Goal: Task Accomplishment & Management: Complete application form

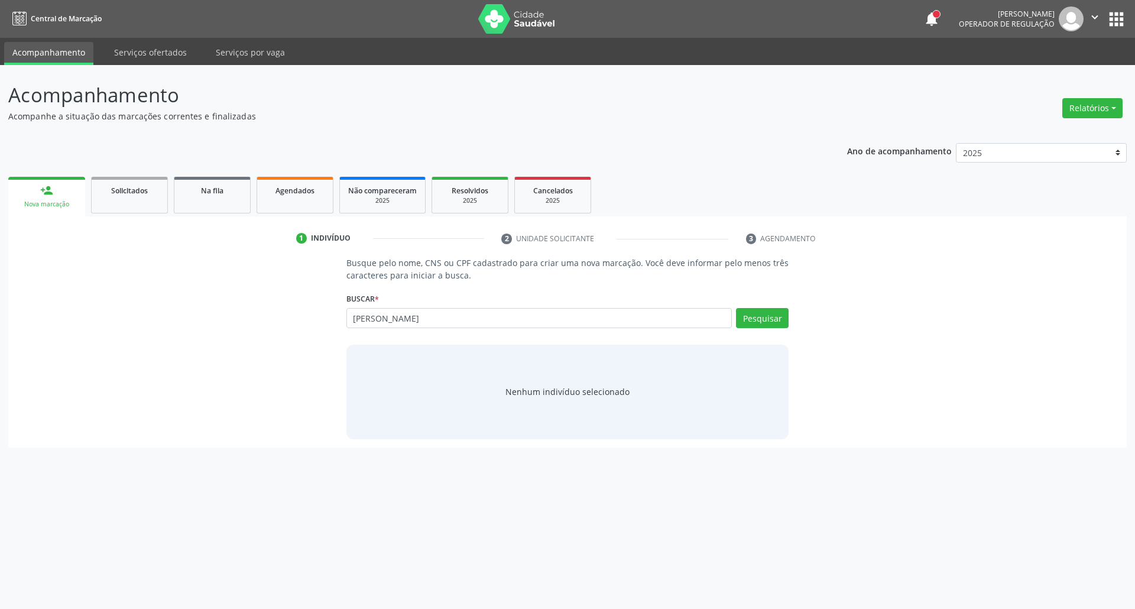
type input "marilia gabrila"
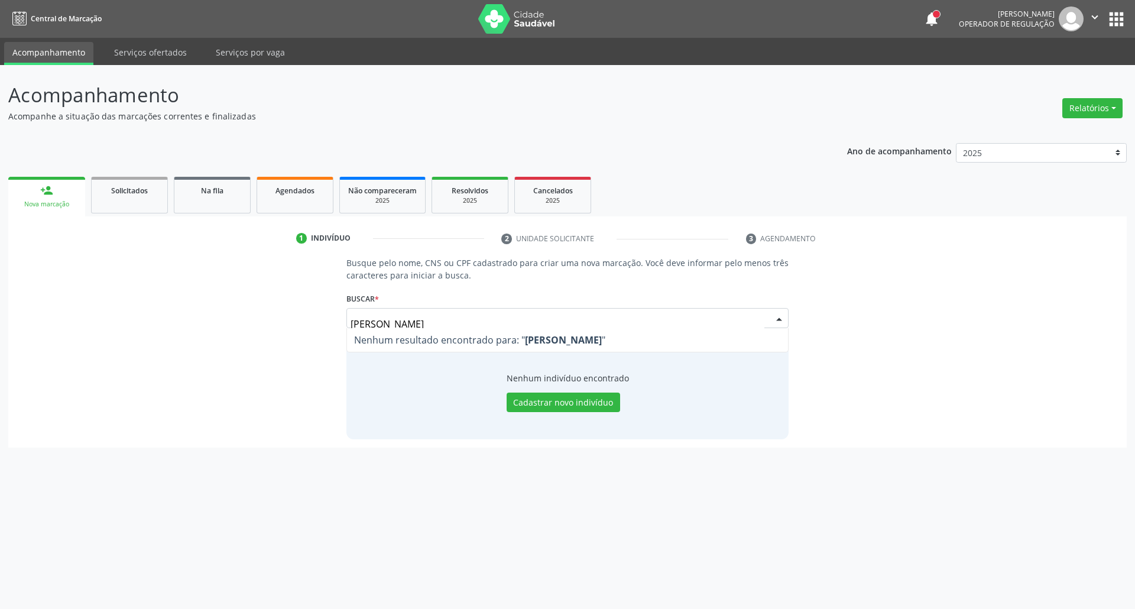
drag, startPoint x: 433, startPoint y: 324, endPoint x: 0, endPoint y: 324, distance: 433.2
click at [0, 324] on div "Acompanhamento Acompanhe a situação das marcações correntes e finalizadas Relat…" at bounding box center [567, 337] width 1135 height 544
type input "898002995813926"
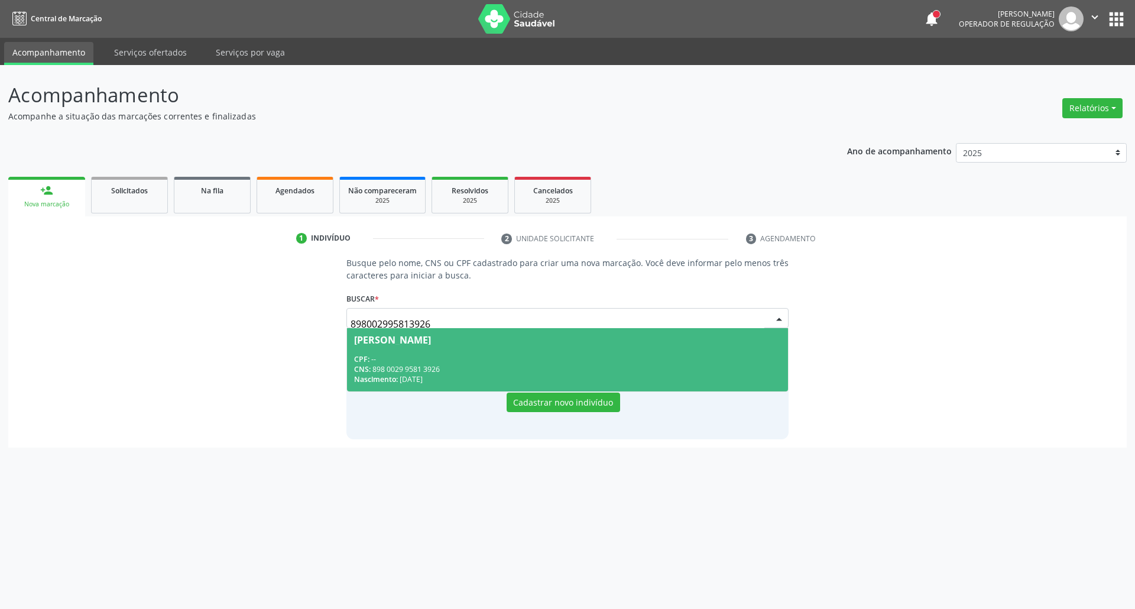
click at [463, 345] on span "Francisca Maria de Souza CPF: -- CNS: 898 0029 9581 3926 Nascimento: 09/01/1976" at bounding box center [567, 359] width 441 height 63
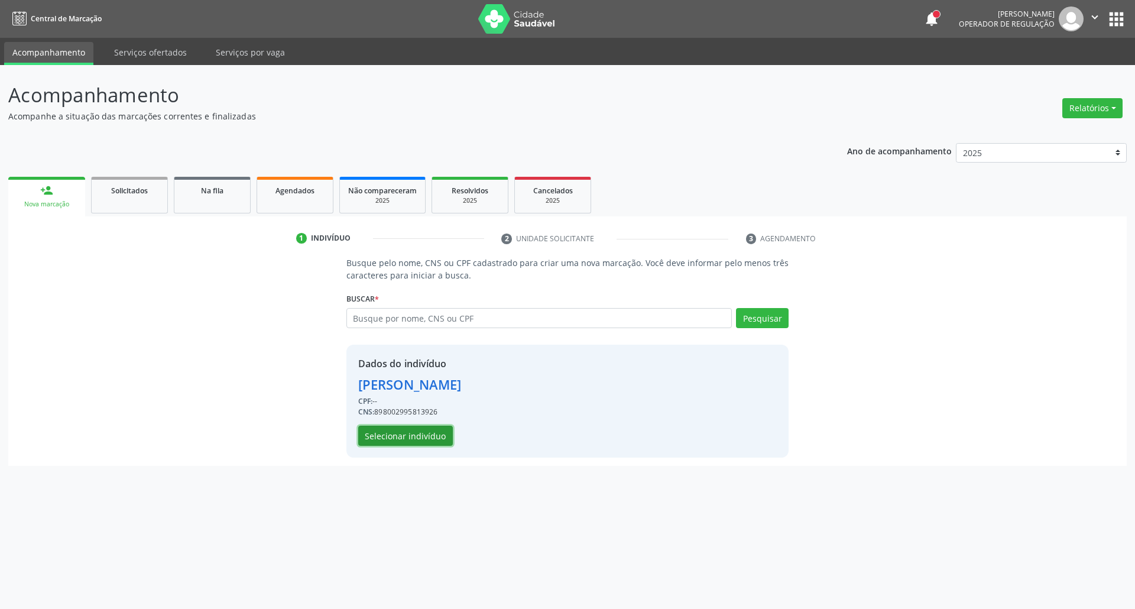
click at [439, 431] on button "Selecionar indivíduo" at bounding box center [405, 436] width 95 height 20
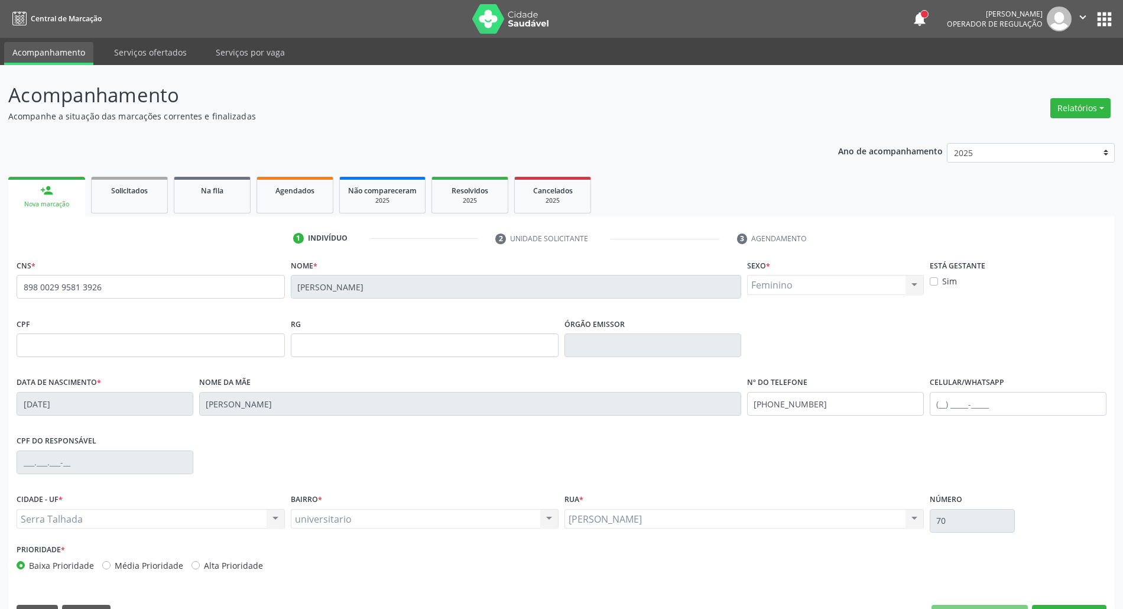
scroll to position [32, 0]
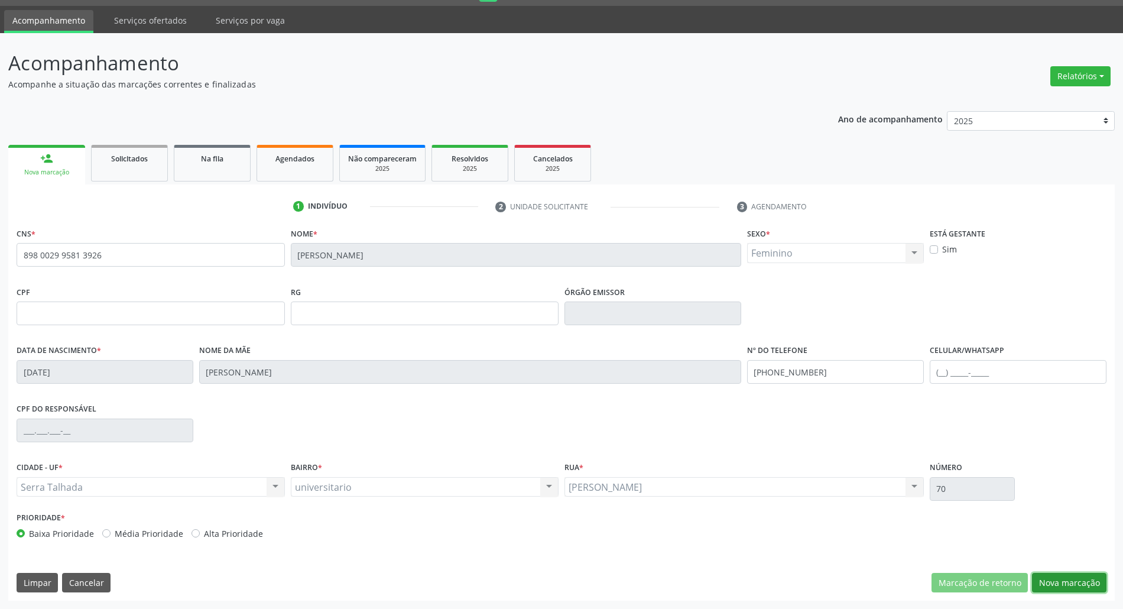
drag, startPoint x: 1087, startPoint y: 580, endPoint x: 1074, endPoint y: 573, distance: 15.3
click at [1086, 580] on button "Nova marcação" at bounding box center [1069, 583] width 74 height 20
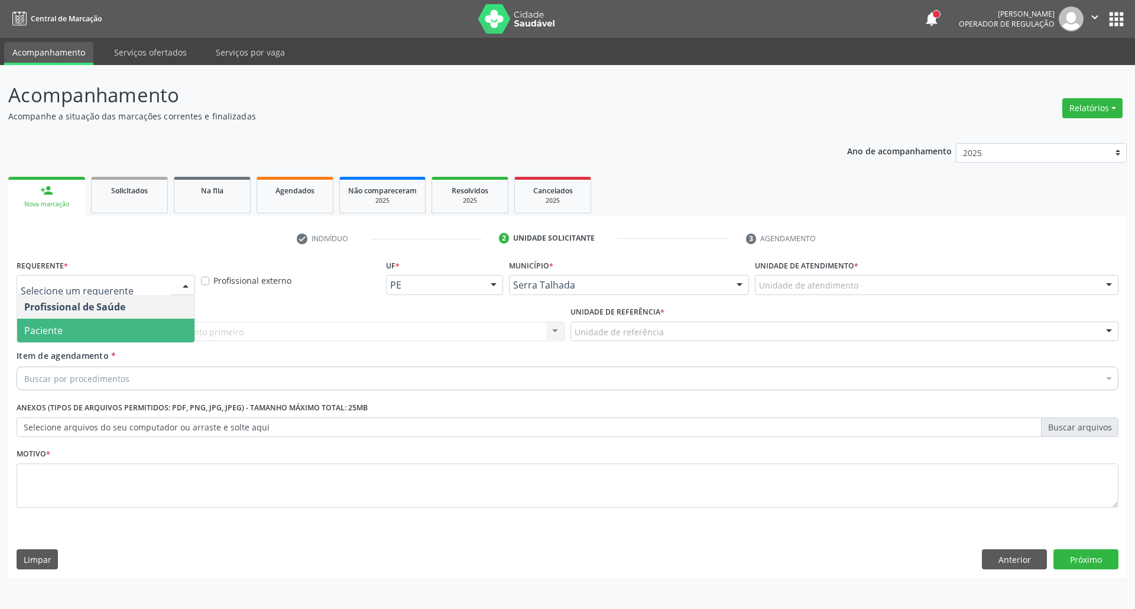
click at [89, 332] on span "Paciente" at bounding box center [105, 331] width 177 height 24
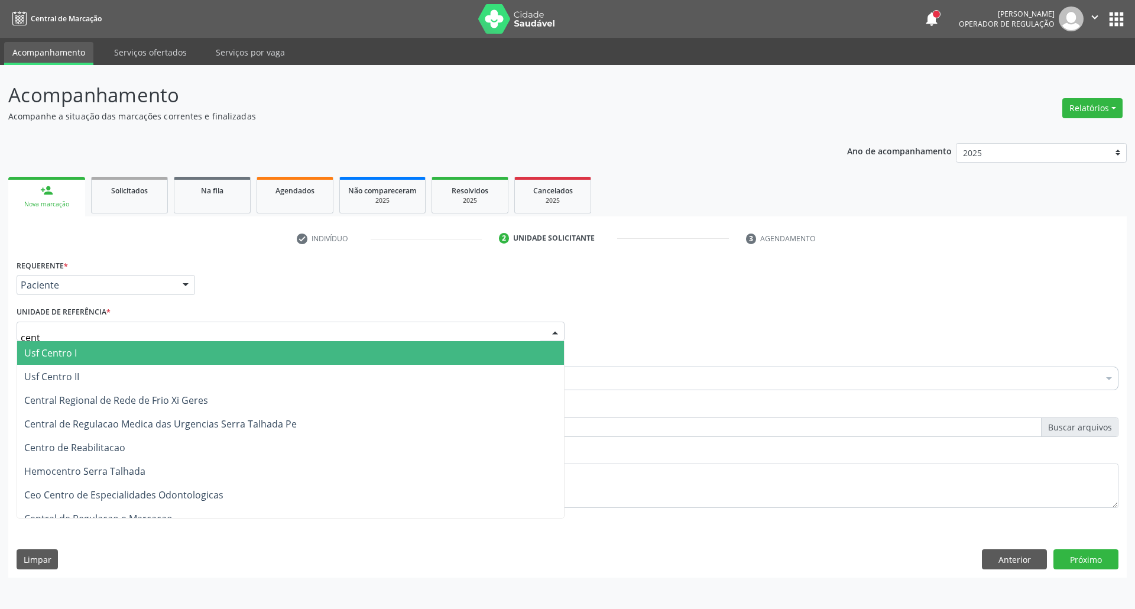
type input "centr"
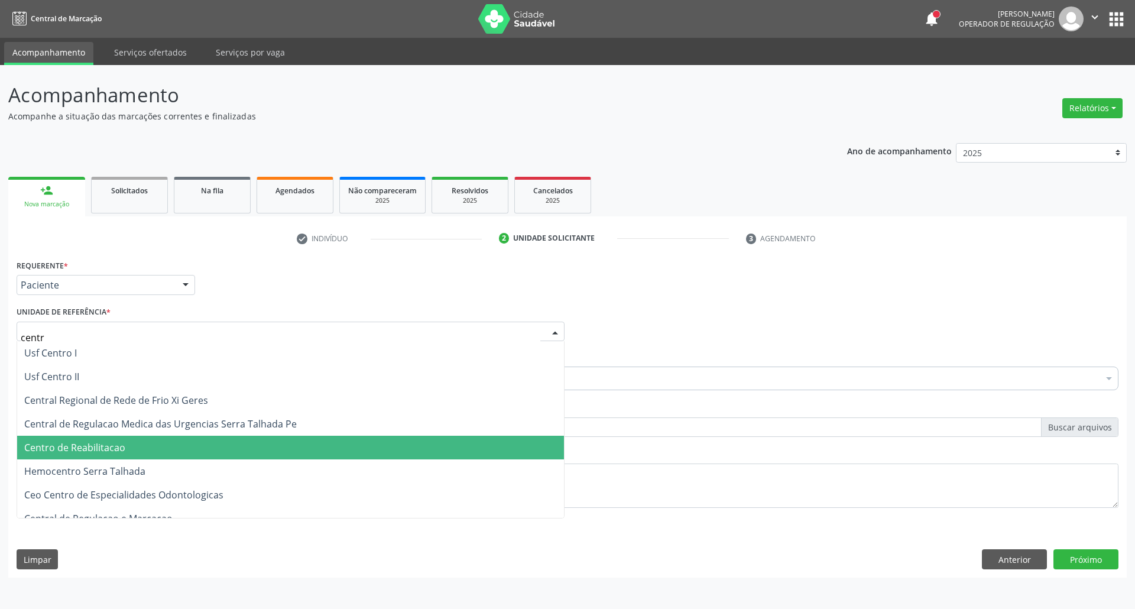
click at [107, 453] on span "Centro de Reabilitacao" at bounding box center [74, 447] width 101 height 13
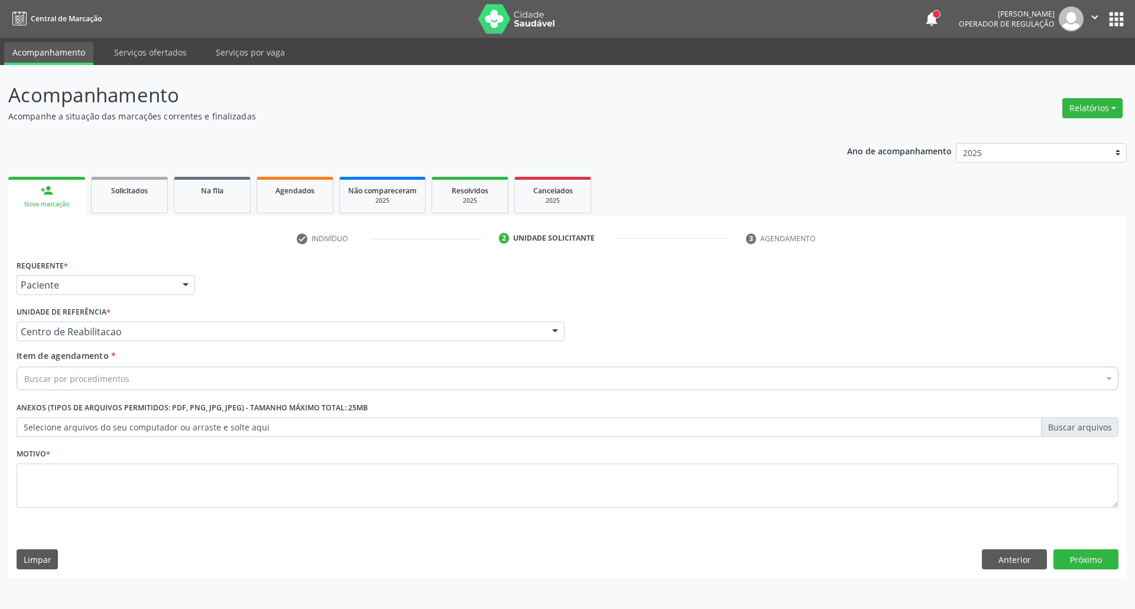
click at [184, 377] on div "Buscar por procedimentos" at bounding box center [568, 378] width 1102 height 24
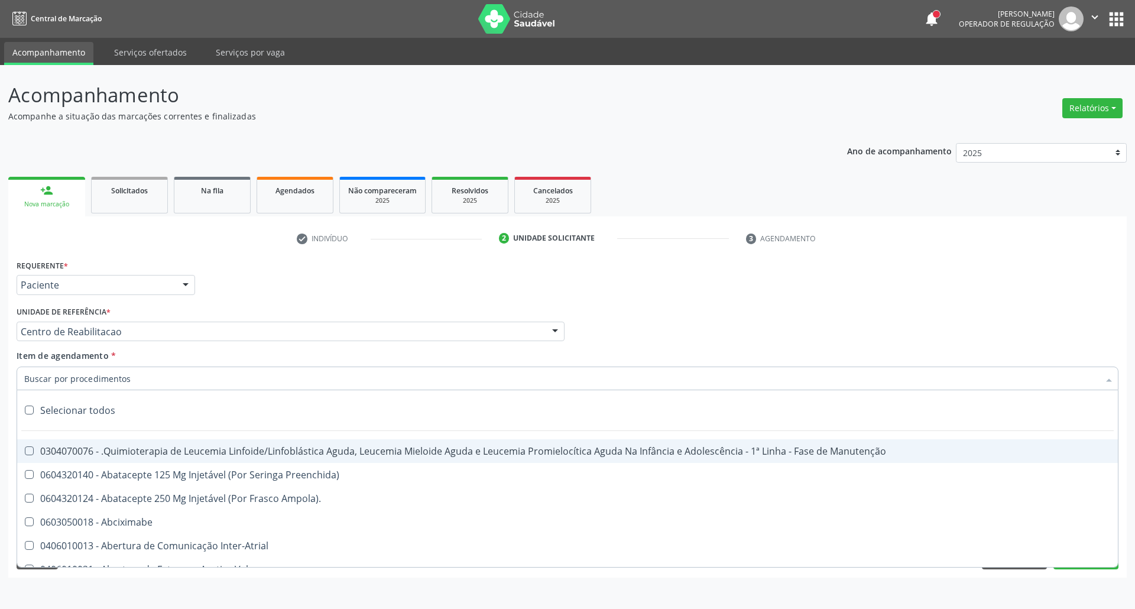
click at [184, 377] on input "Item de agendamento *" at bounding box center [561, 378] width 1074 height 24
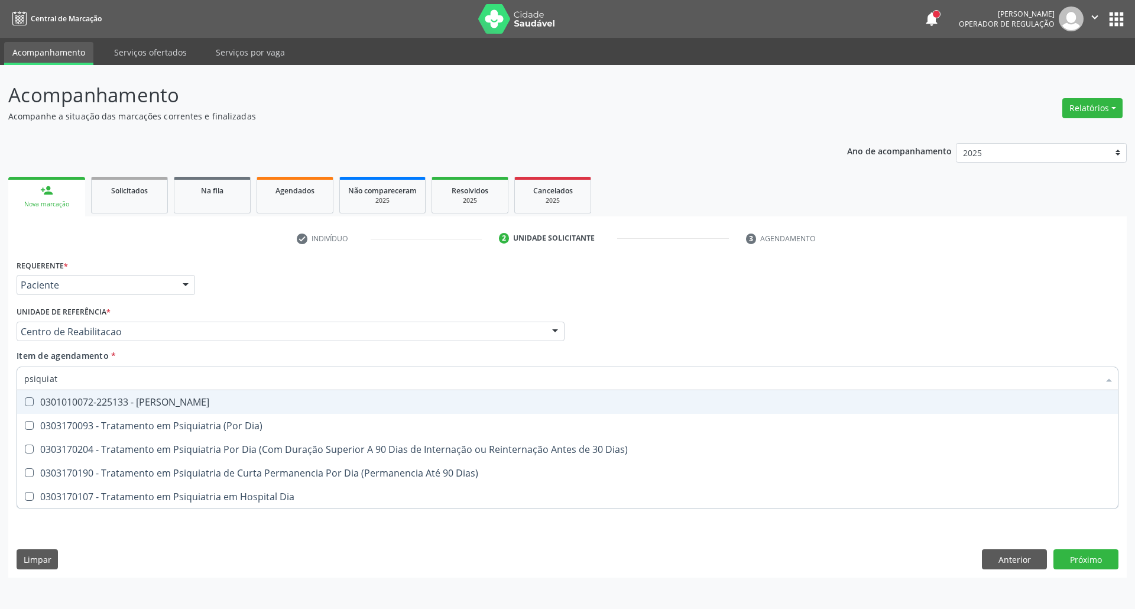
type input "psiquiatr"
click at [200, 402] on div "0301010072-225133 - [PERSON_NAME]" at bounding box center [567, 401] width 1086 height 9
checkbox Psiquiatra "true"
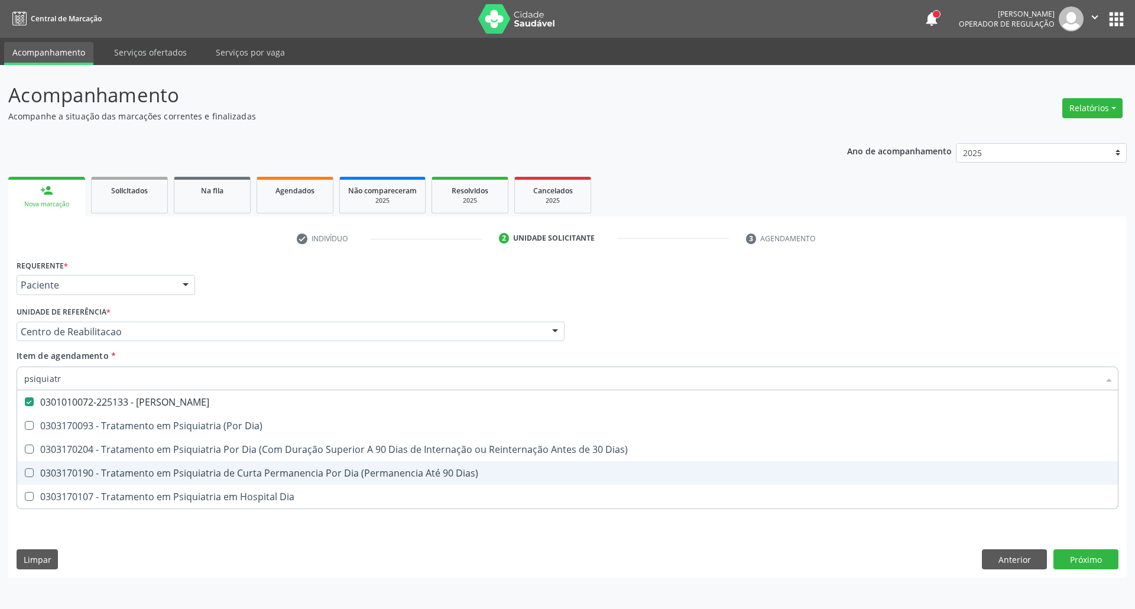
click at [0, 476] on div "Acompanhamento Acompanhe a situação das marcações correntes e finalizadas Relat…" at bounding box center [567, 337] width 1135 height 544
checkbox Dia\) "true"
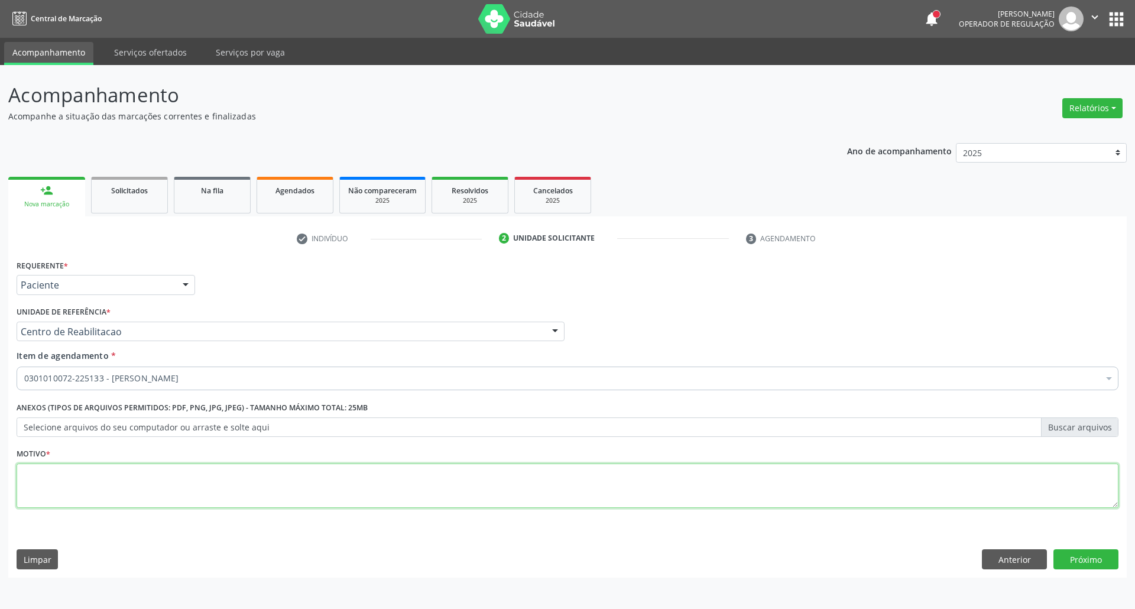
drag, startPoint x: 27, startPoint y: 489, endPoint x: 19, endPoint y: 469, distance: 21.7
click at [24, 485] on textarea at bounding box center [568, 485] width 1102 height 45
type textarea "."
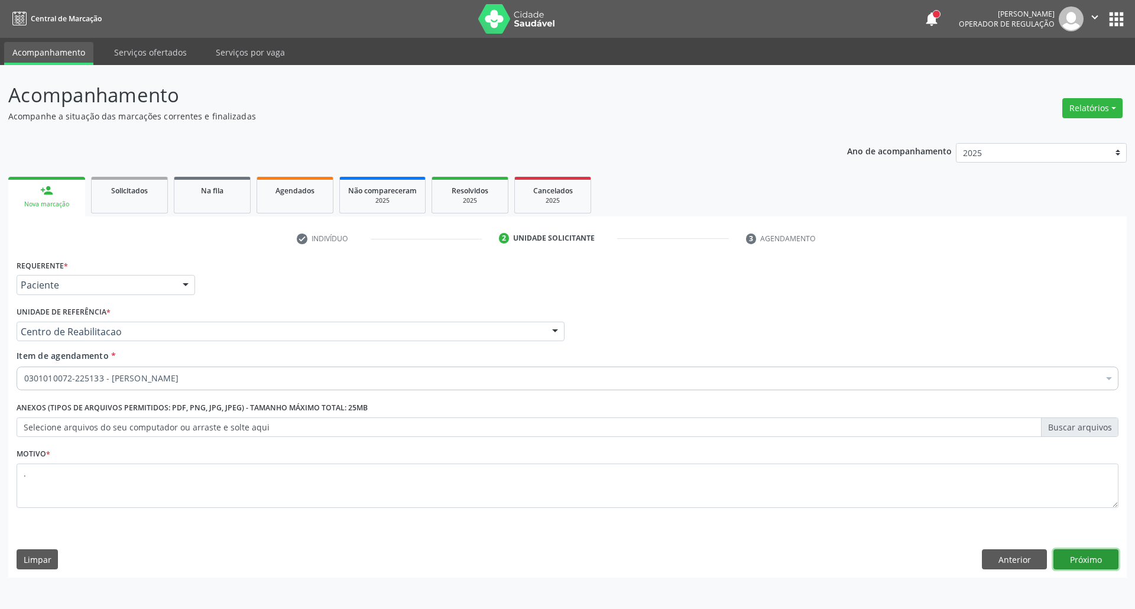
drag, startPoint x: 1062, startPoint y: 561, endPoint x: 393, endPoint y: 544, distance: 669.2
click at [1062, 560] on button "Próximo" at bounding box center [1085, 559] width 65 height 20
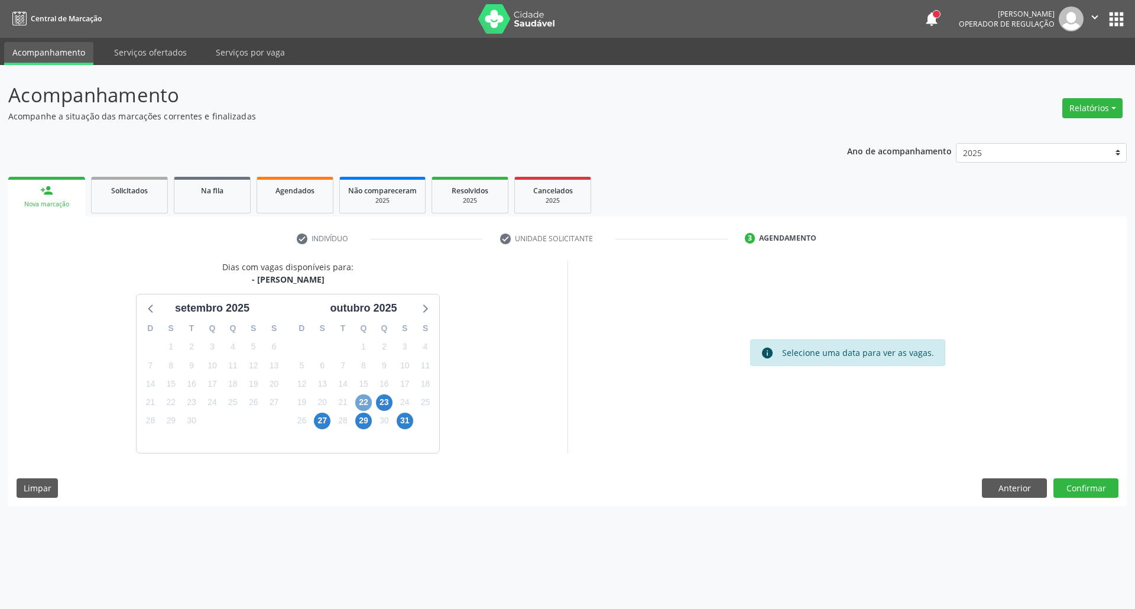
click at [359, 405] on span "22" at bounding box center [363, 402] width 17 height 17
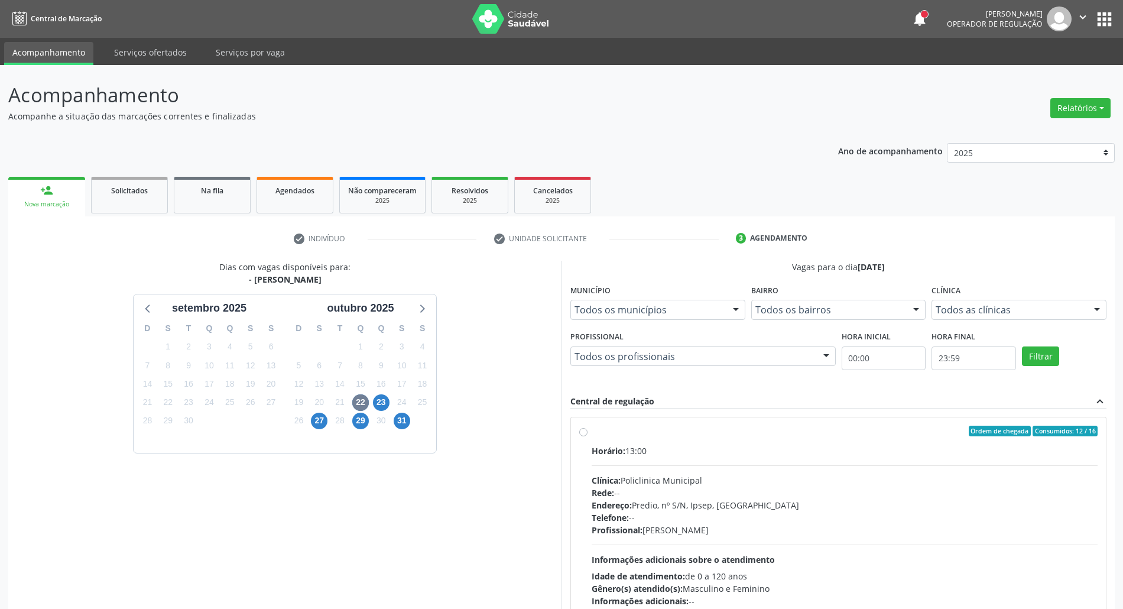
click at [901, 459] on div "Horário: 13:00 Clínica: Policlinica Municipal Rede: -- Endereço: Predio, nº S/N…" at bounding box center [845, 525] width 506 height 163
click at [587, 436] on input "Ordem de chegada Consumidos: 12 / 16 Horário: 13:00 Clínica: Policlinica Munici…" at bounding box center [583, 431] width 8 height 11
radio input "true"
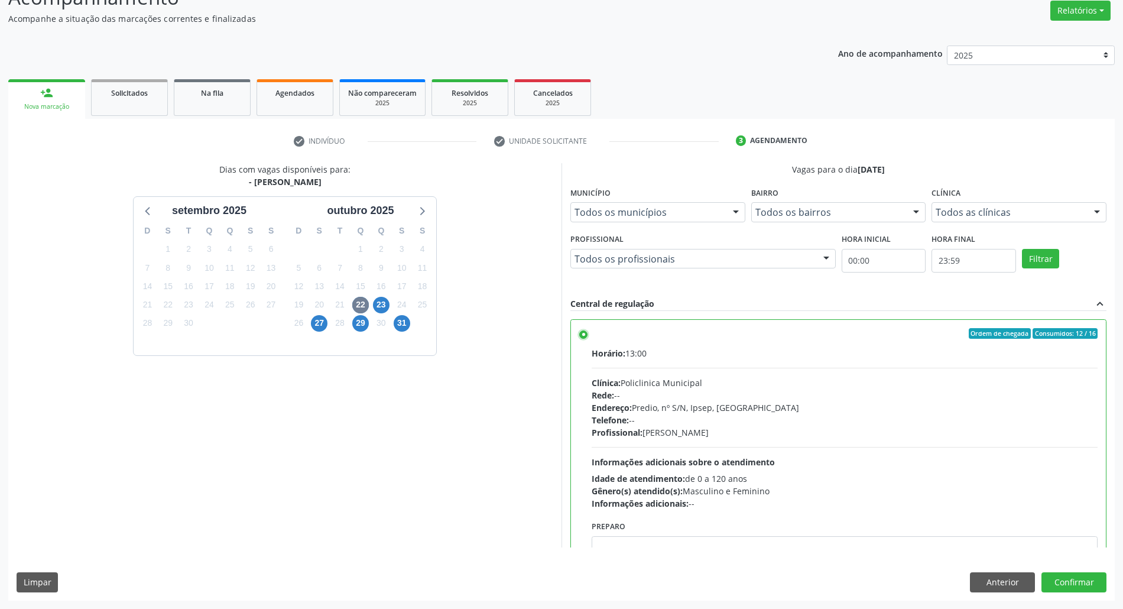
scroll to position [60, 0]
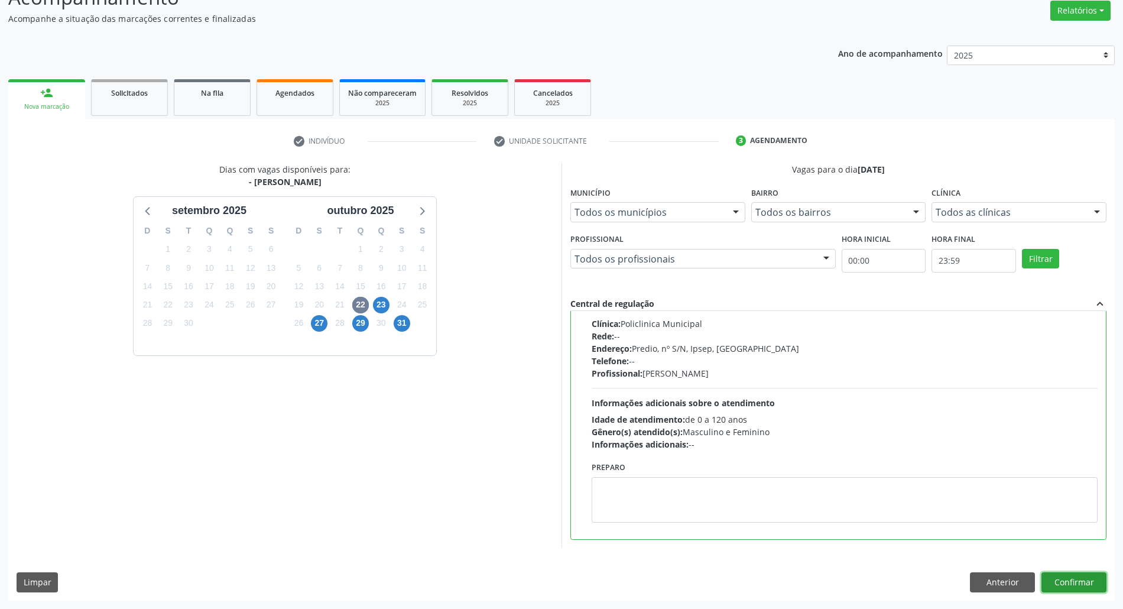
click at [1095, 580] on button "Confirmar" at bounding box center [1073, 582] width 65 height 20
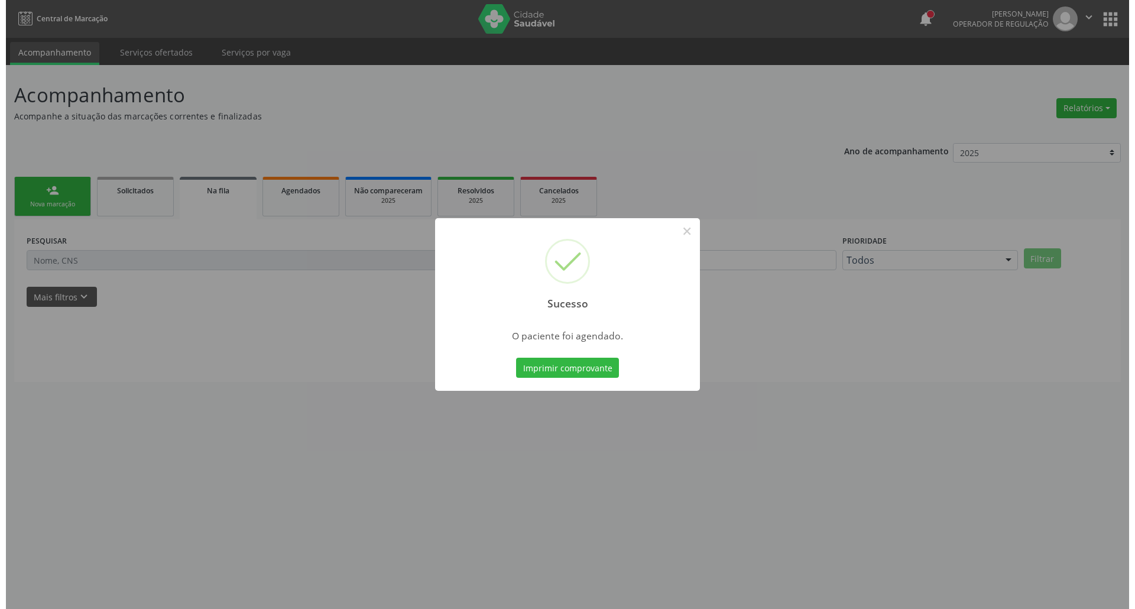
scroll to position [0, 0]
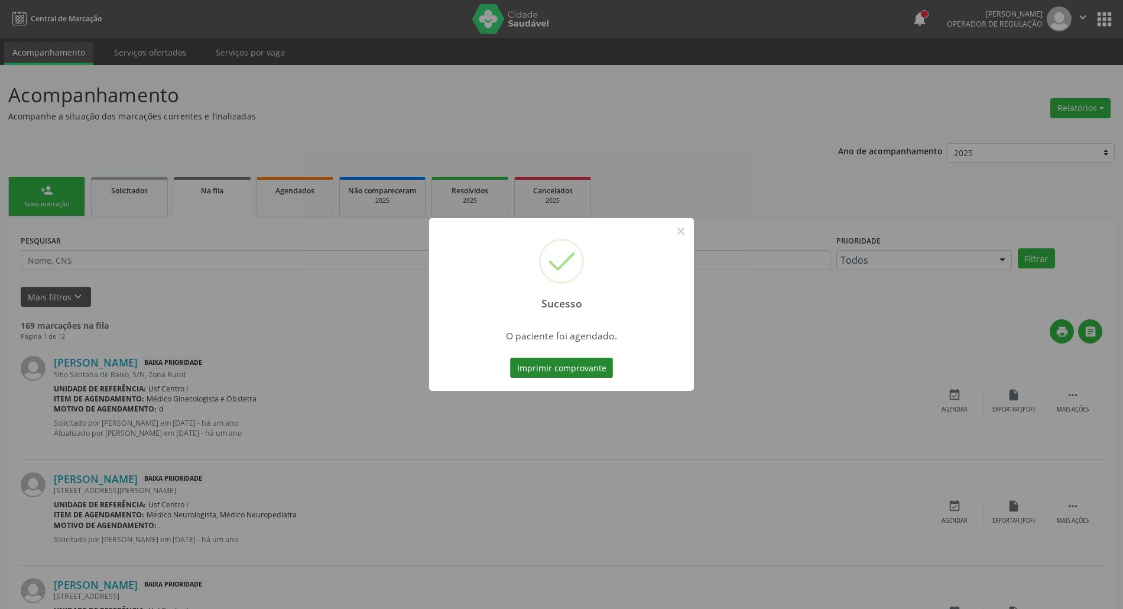
click at [592, 367] on button "Imprimir comprovante" at bounding box center [561, 368] width 103 height 20
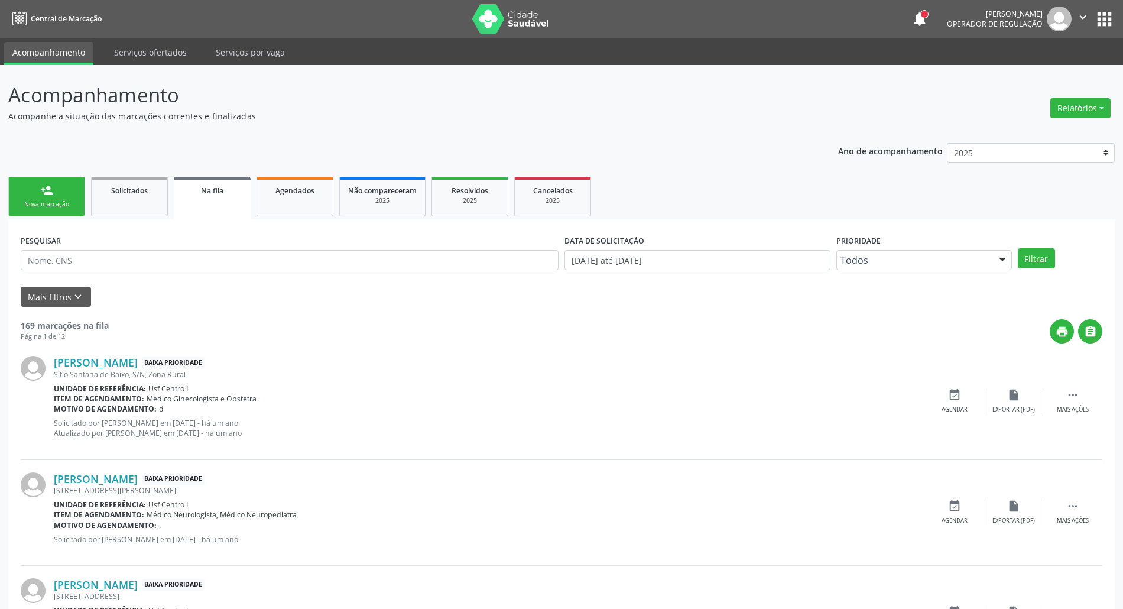
click at [48, 197] on link "person_add Nova marcação" at bounding box center [46, 197] width 77 height 40
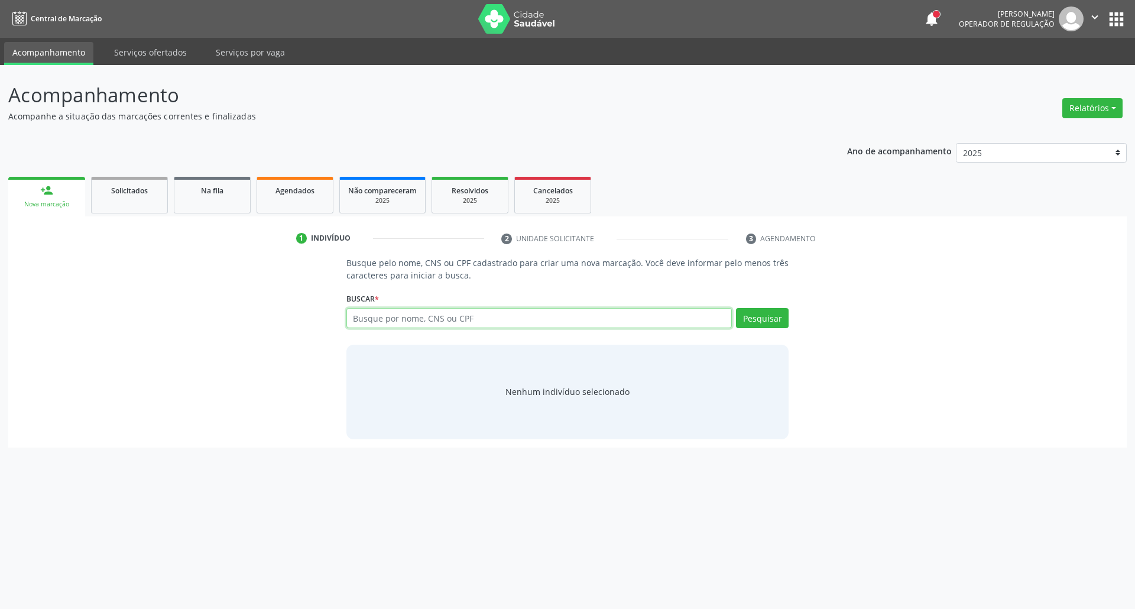
click at [397, 319] on input "text" at bounding box center [539, 318] width 386 height 20
type input "maik d"
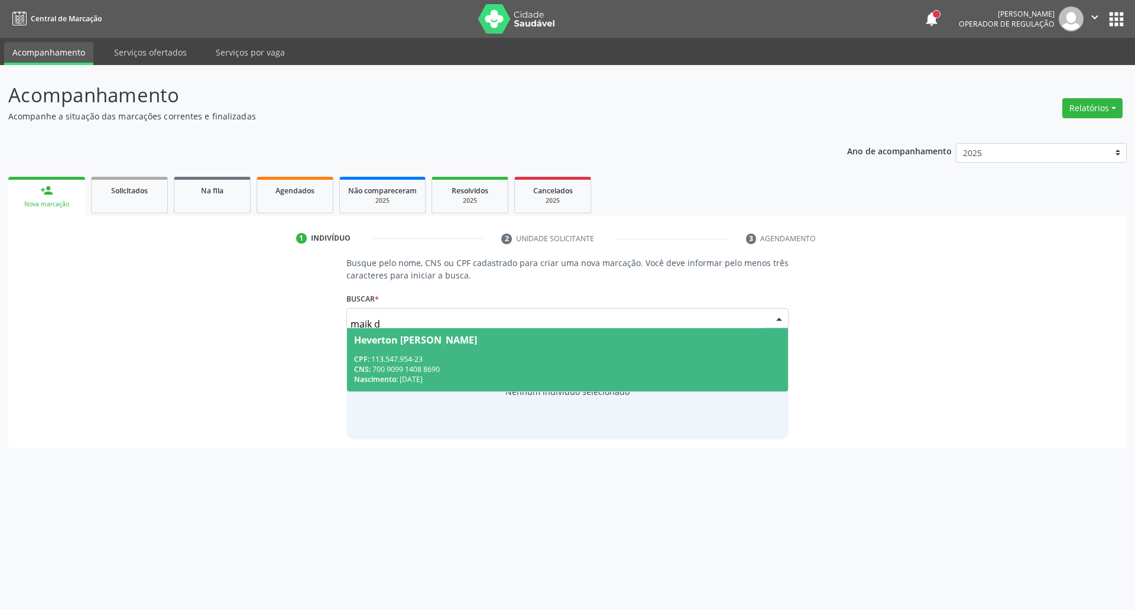
drag, startPoint x: 379, startPoint y: 322, endPoint x: 245, endPoint y: 322, distance: 134.2
click at [269, 322] on div "Busque pelo nome, CNS ou CPF cadastrado para criar uma nova marcação. Você deve…" at bounding box center [568, 347] width 1102 height 182
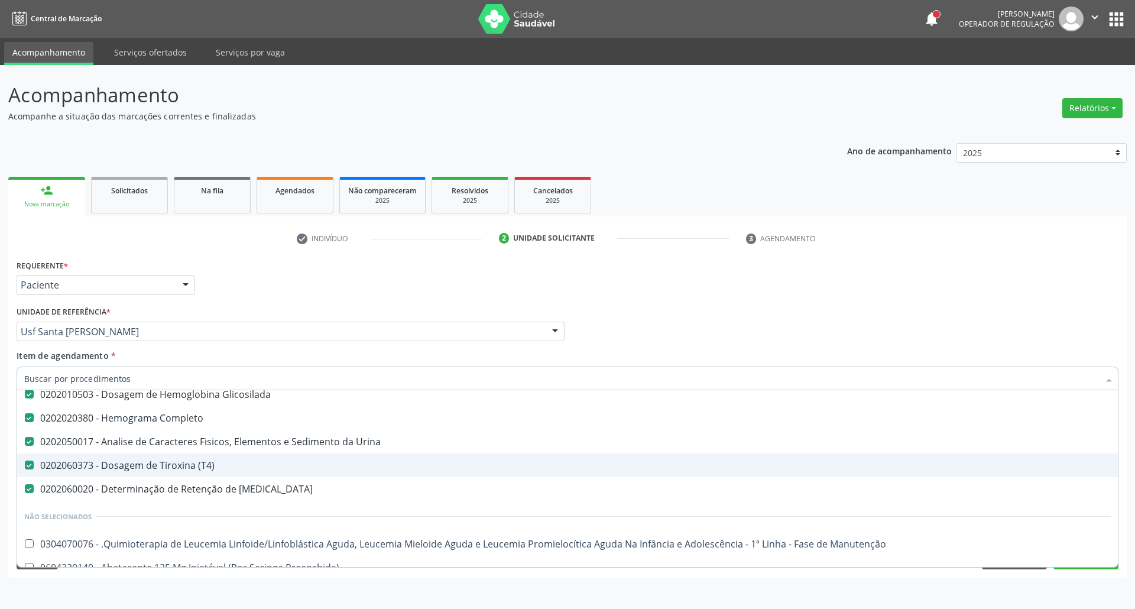
scroll to position [157, 0]
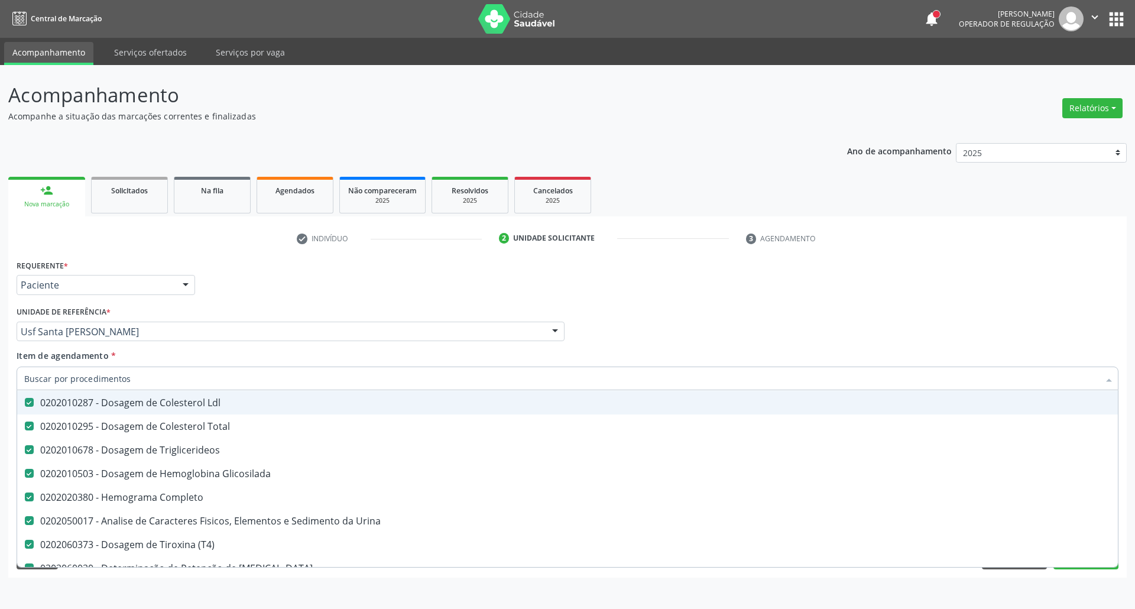
drag, startPoint x: 934, startPoint y: 294, endPoint x: 694, endPoint y: 400, distance: 262.2
click at [930, 296] on div "Requerente * Paciente Profissional de Saúde Paciente Nenhum resultado encontrad…" at bounding box center [568, 279] width 1108 height 46
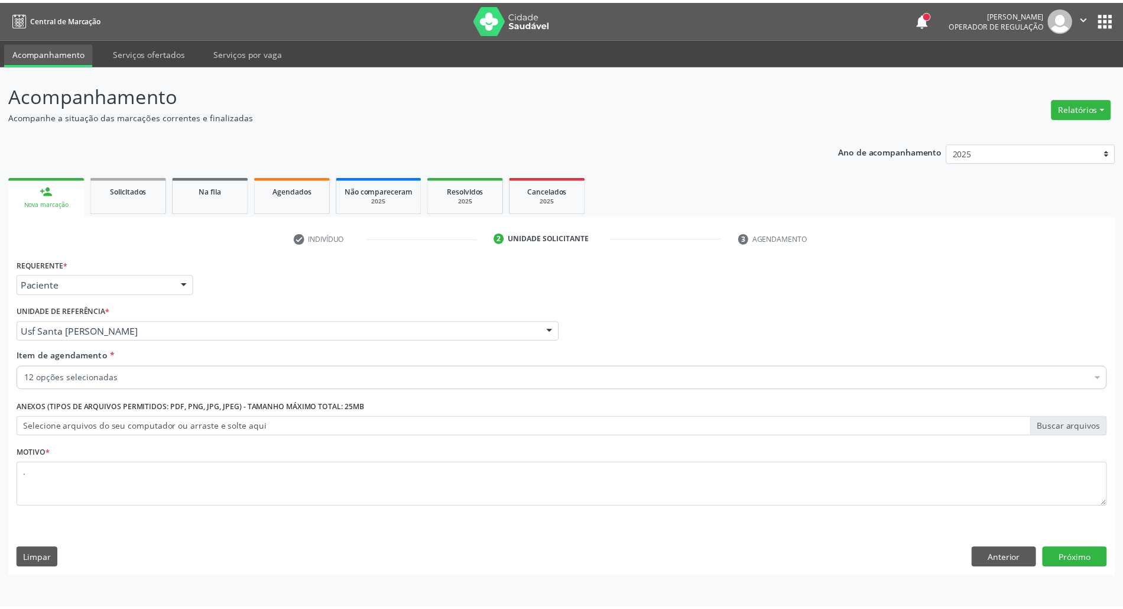
scroll to position [0, 0]
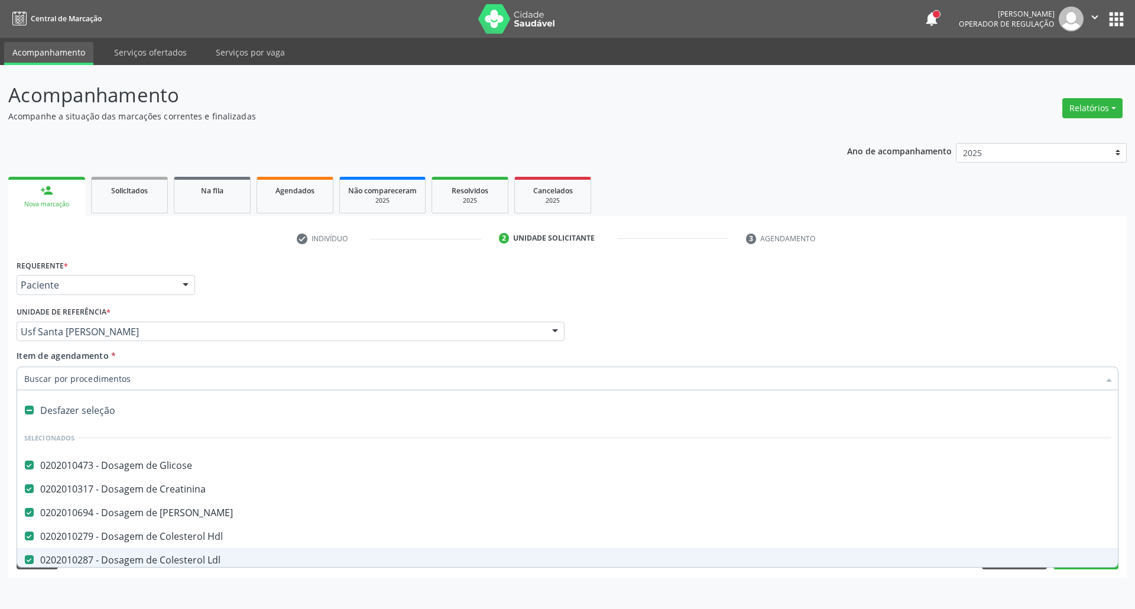
type input "t"
checkbox \(T4\) "false"
checkbox T3 "false"
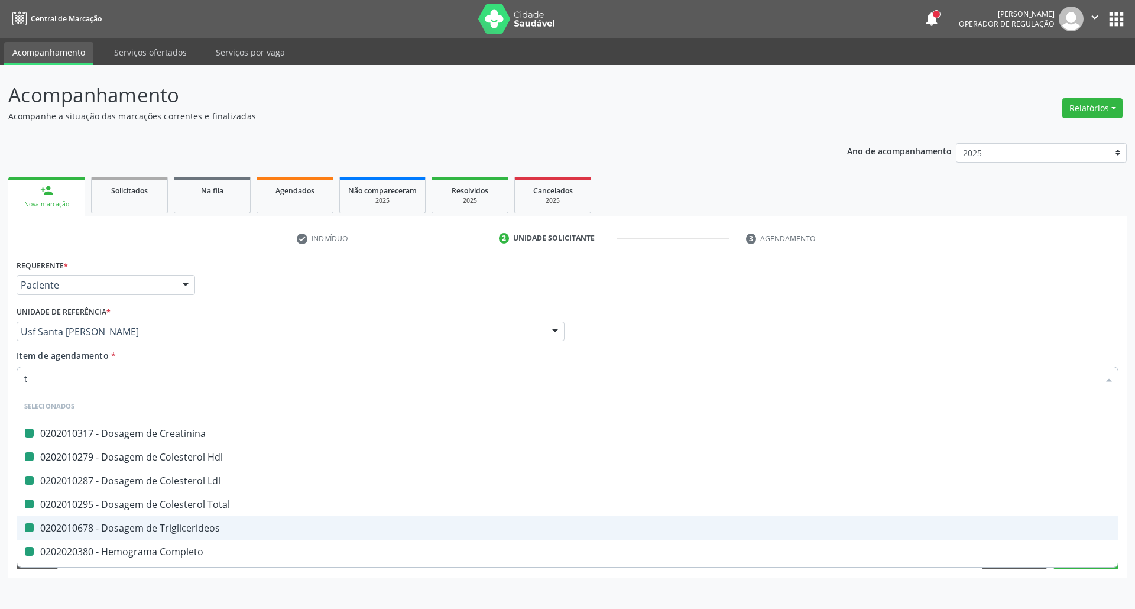
type input "ts"
checkbox Creatinina "false"
checkbox Hdl "false"
checkbox Ldl "false"
checkbox Total "false"
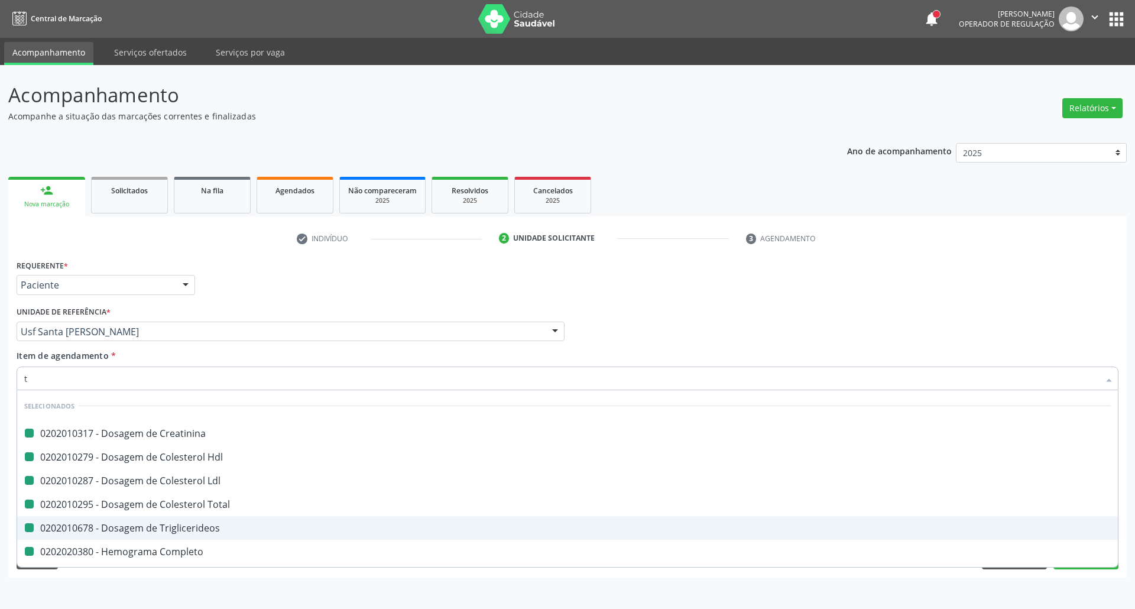
checkbox Triglicerideos "false"
checkbox Completo "false"
checkbox Urina "false"
checkbox \(T4\) "false"
checkbox T3 "false"
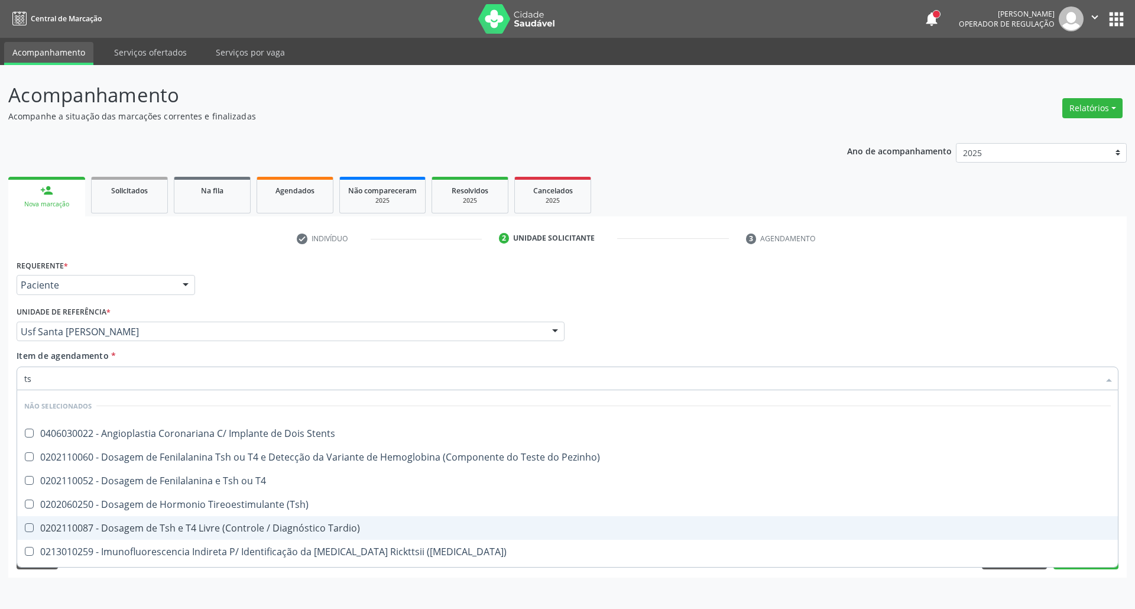
type input "tsh"
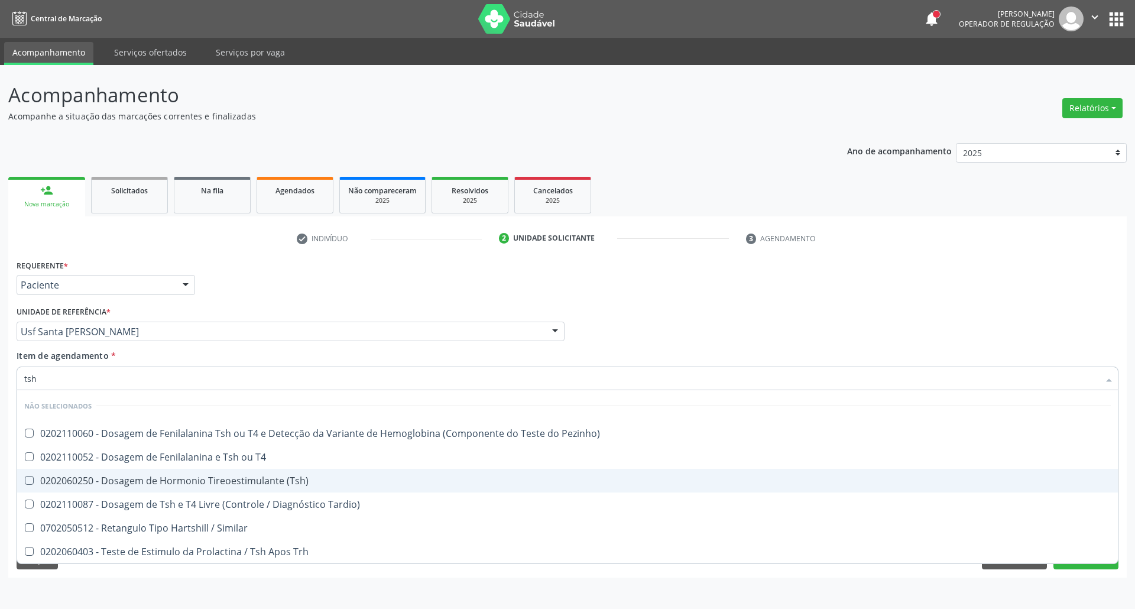
click at [261, 485] on div "0202060250 - Dosagem de Hormonio Tireoestimulante (Tsh)" at bounding box center [567, 480] width 1086 height 9
checkbox \(Tsh\) "true"
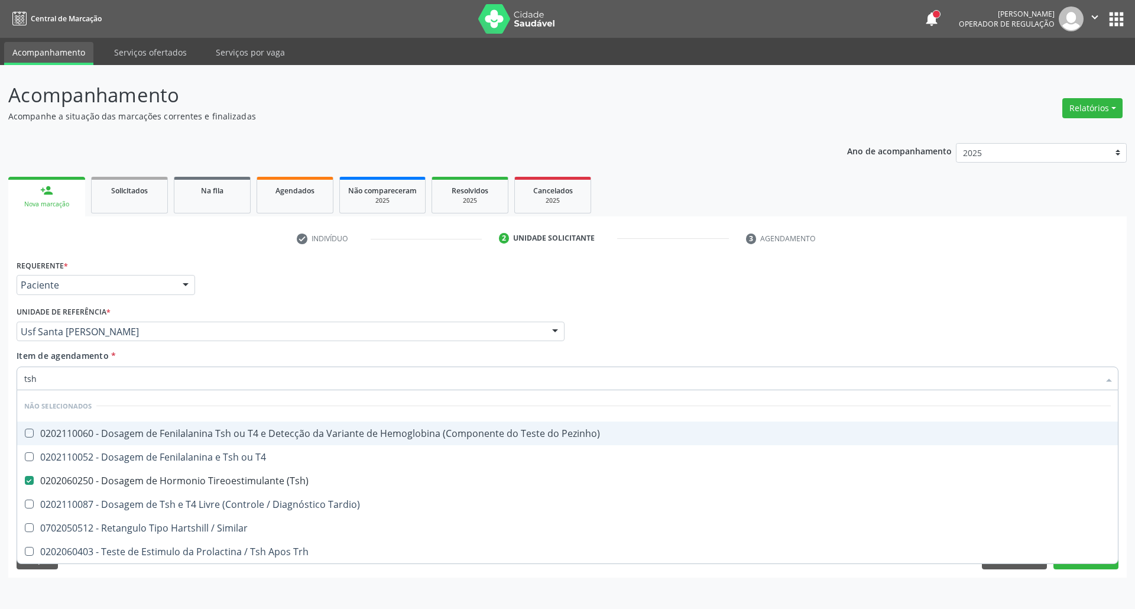
click at [723, 333] on div "Profissional Solicitante Por favor, selecione a Unidade de Atendimento primeiro…" at bounding box center [568, 326] width 1108 height 46
checkbox Pezinho\) "true"
checkbox T4 "true"
checkbox Tardio\) "true"
checkbox Similar "true"
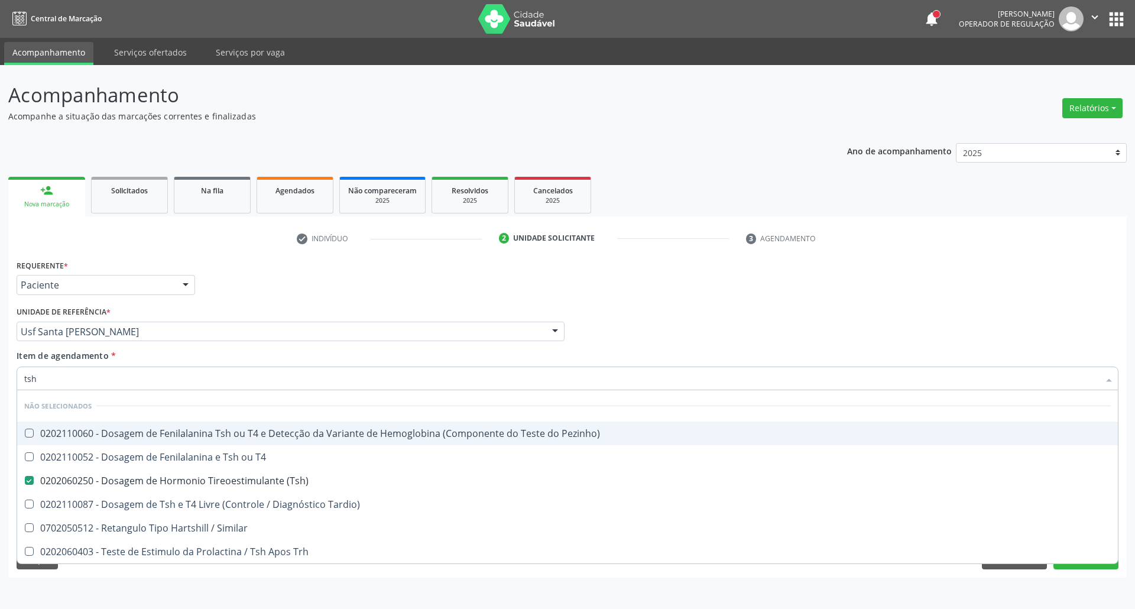
checkbox Trh "true"
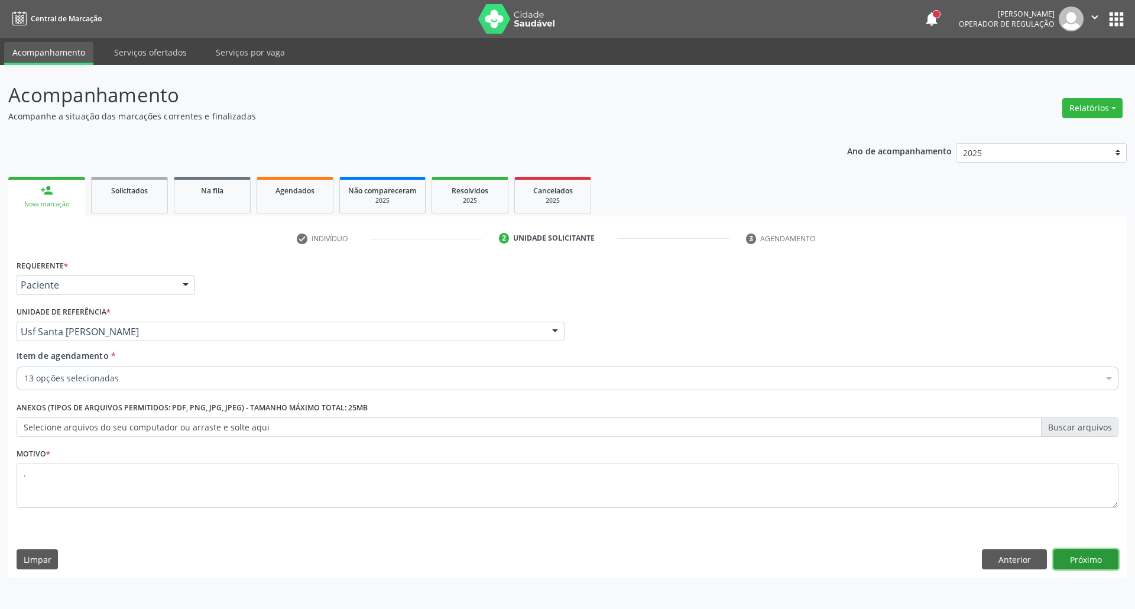
click at [1092, 559] on button "Próximo" at bounding box center [1085, 559] width 65 height 20
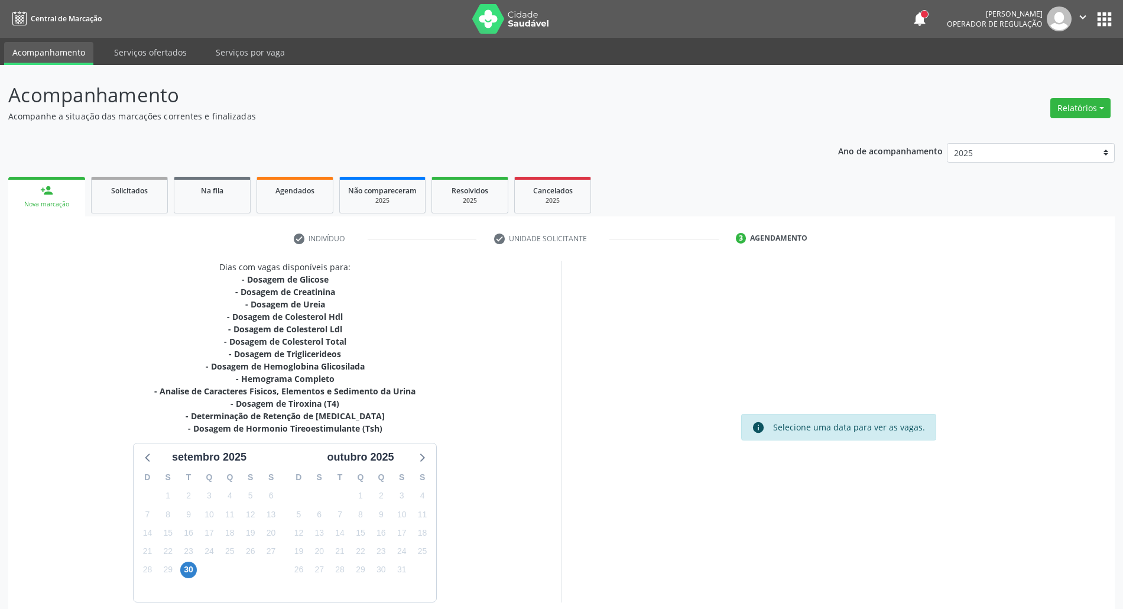
scroll to position [55, 0]
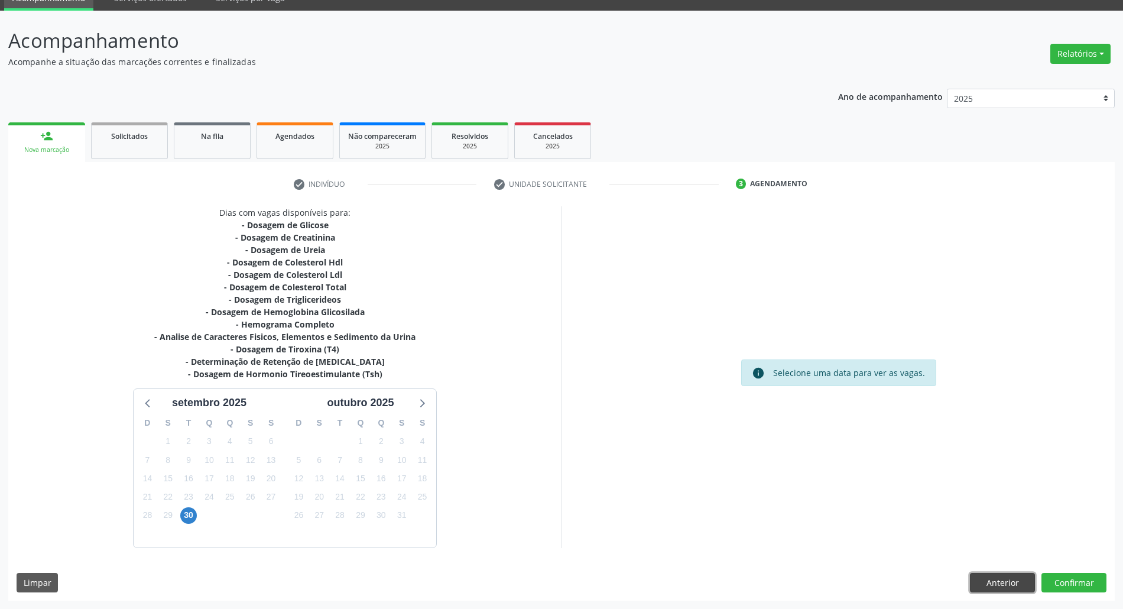
click at [994, 580] on button "Anterior" at bounding box center [1002, 583] width 65 height 20
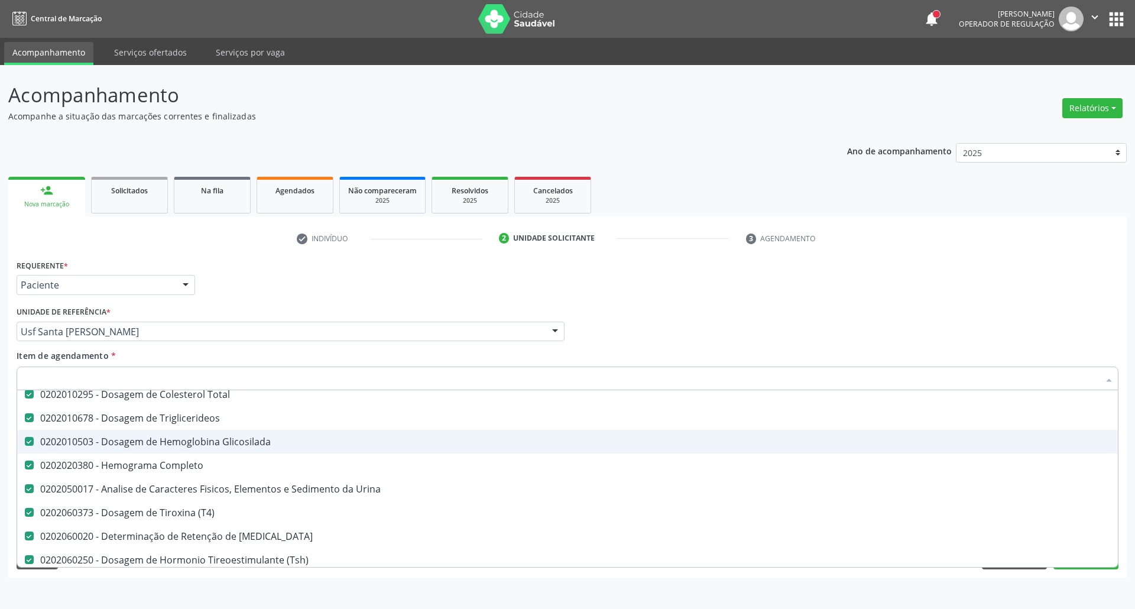
scroll to position [125, 0]
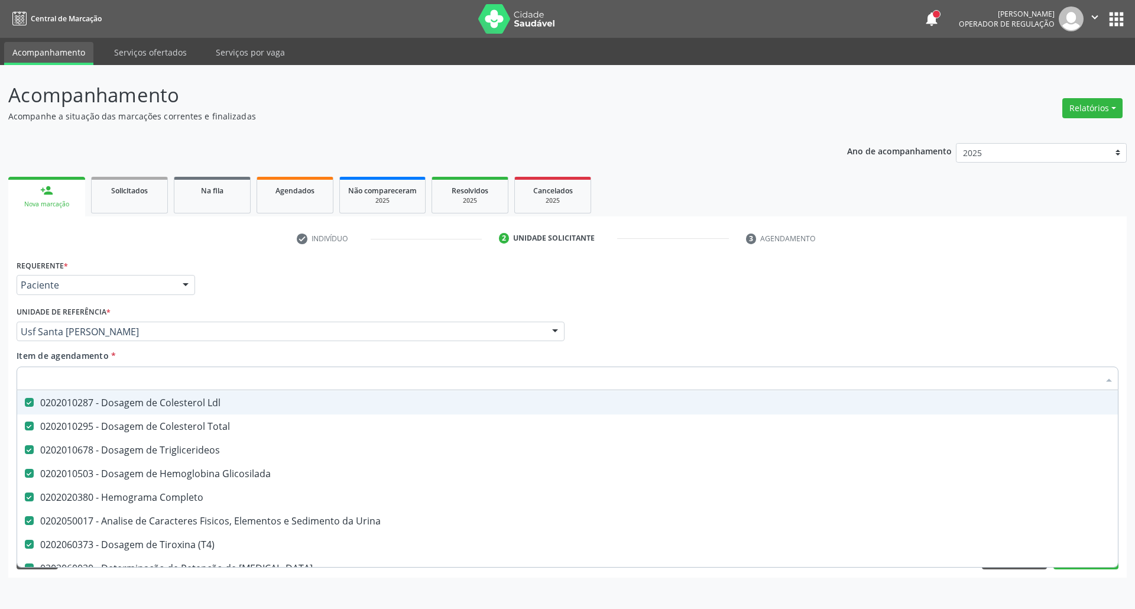
drag, startPoint x: 775, startPoint y: 280, endPoint x: 635, endPoint y: 308, distance: 143.5
click at [774, 280] on div "Requerente * Paciente Profissional de Saúde Paciente Nenhum resultado encontrad…" at bounding box center [568, 279] width 1108 height 46
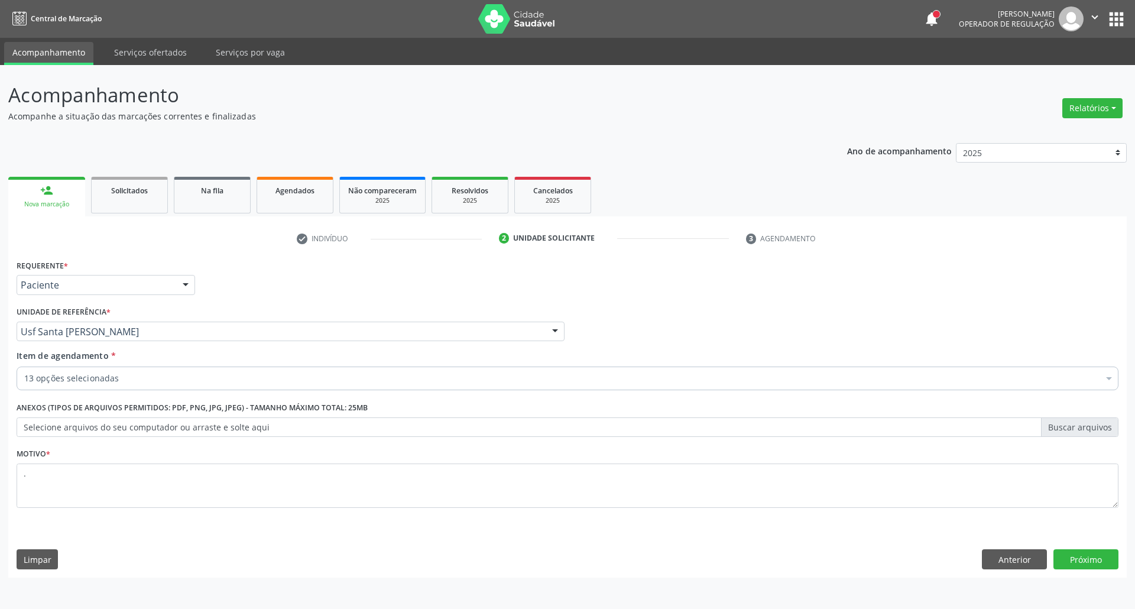
scroll to position [0, 0]
click at [336, 372] on div "13 opções selecionadas" at bounding box center [568, 378] width 1102 height 24
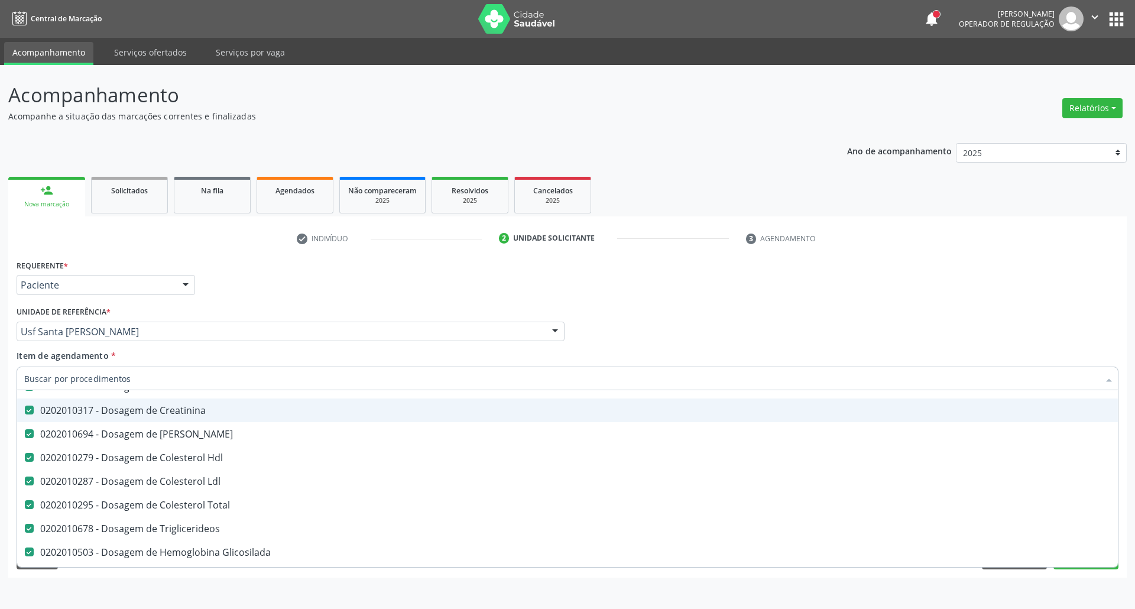
scroll to position [157, 0]
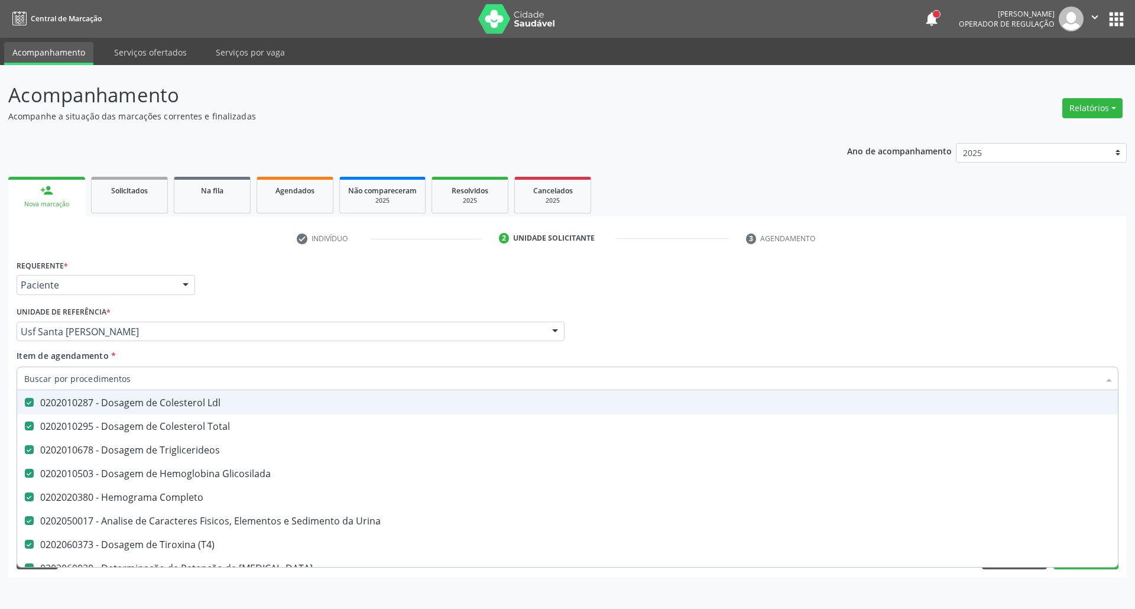
click at [898, 313] on div "Profissional Solicitante Por favor, selecione a Unidade de Atendimento primeiro…" at bounding box center [568, 326] width 1108 height 46
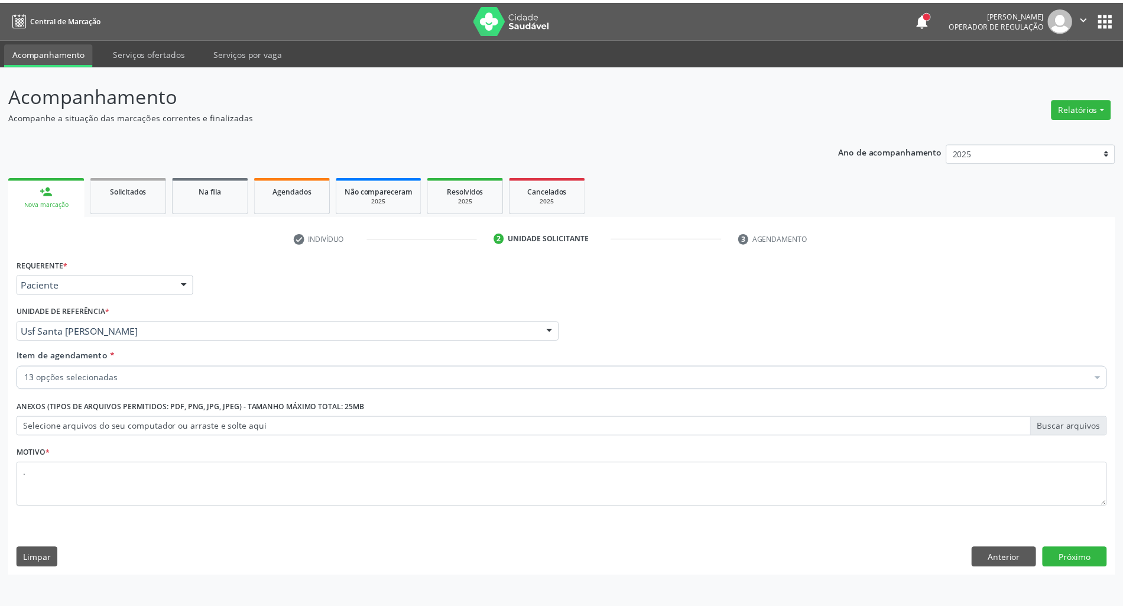
scroll to position [0, 0]
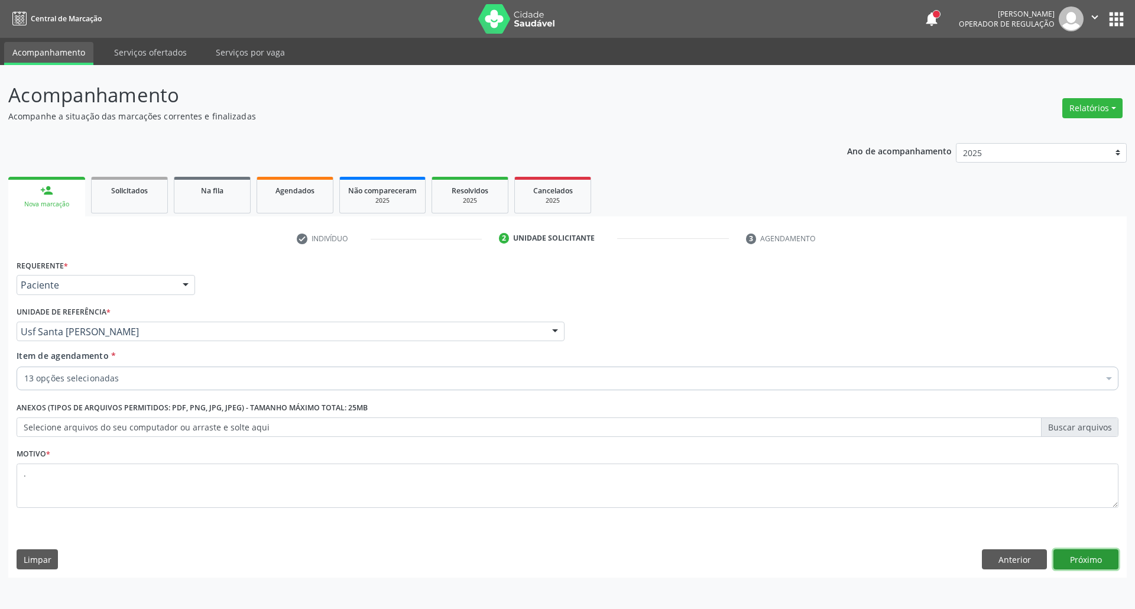
click at [1074, 561] on button "Próximo" at bounding box center [1085, 559] width 65 height 20
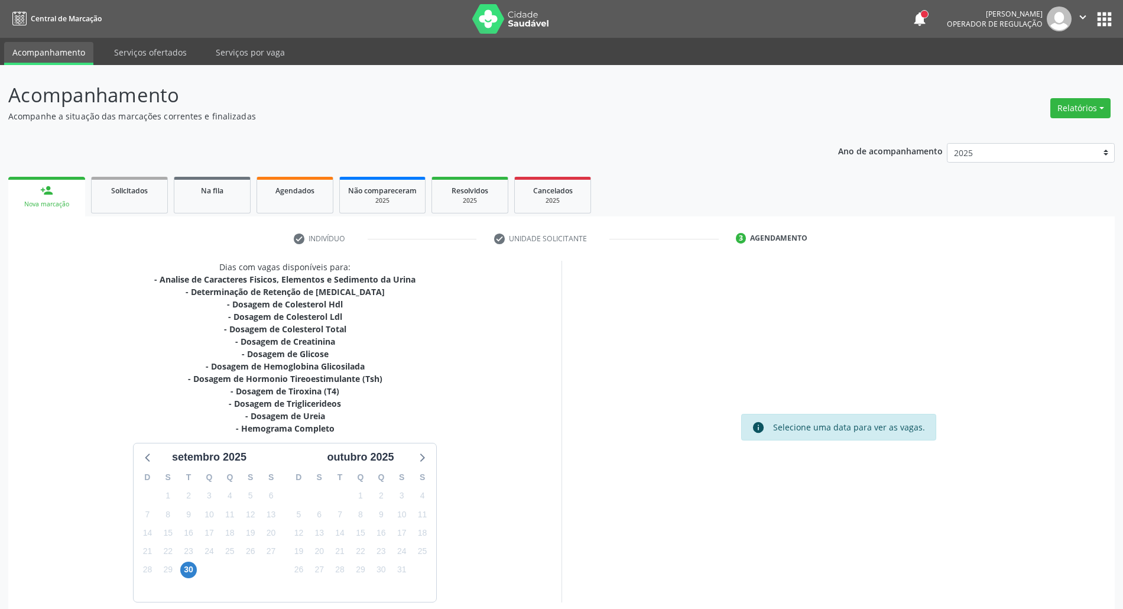
scroll to position [55, 0]
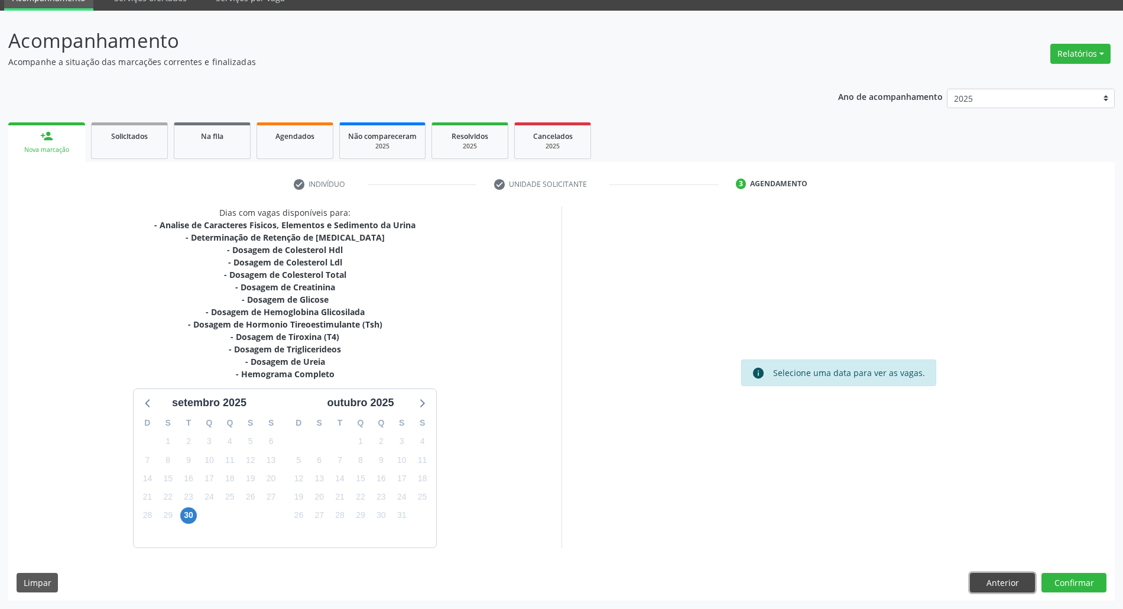
click at [1012, 585] on button "Anterior" at bounding box center [1002, 583] width 65 height 20
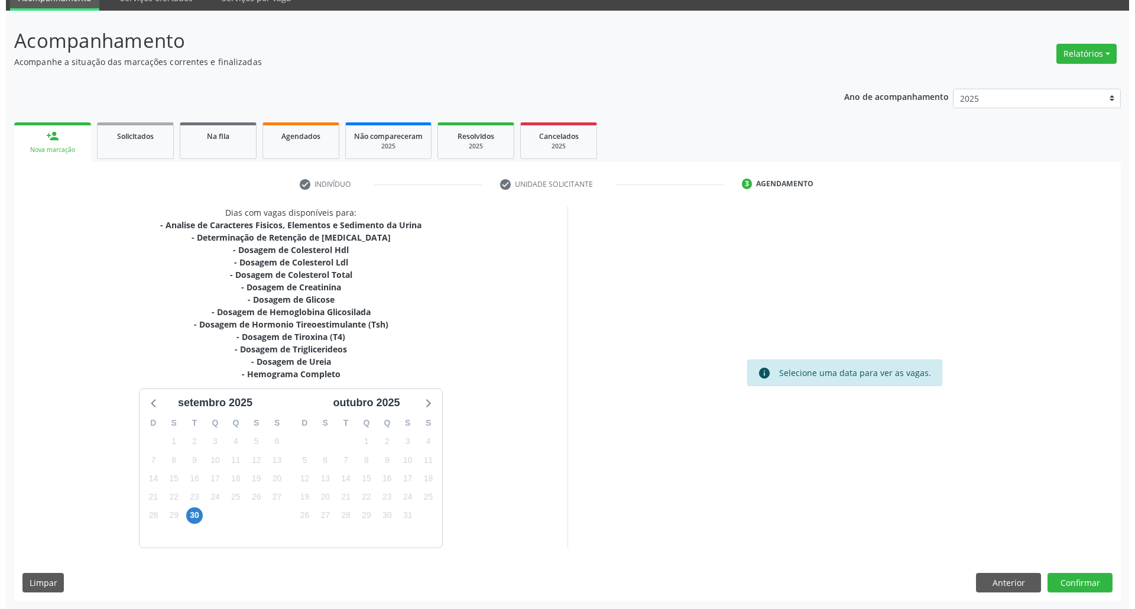
scroll to position [0, 0]
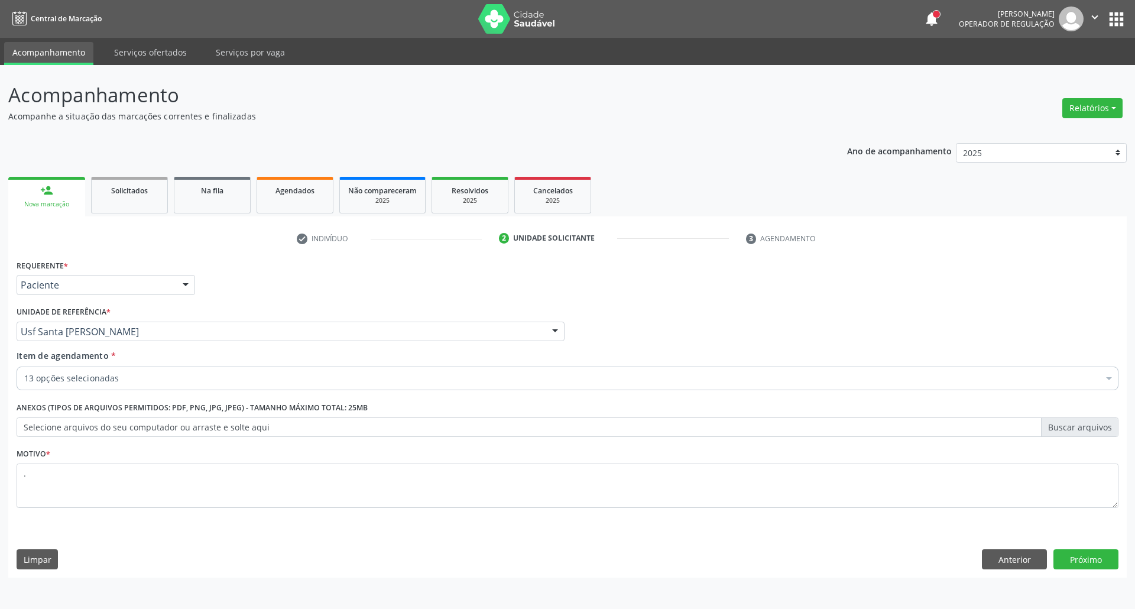
click at [167, 372] on div "13 opções selecionadas" at bounding box center [568, 378] width 1102 height 24
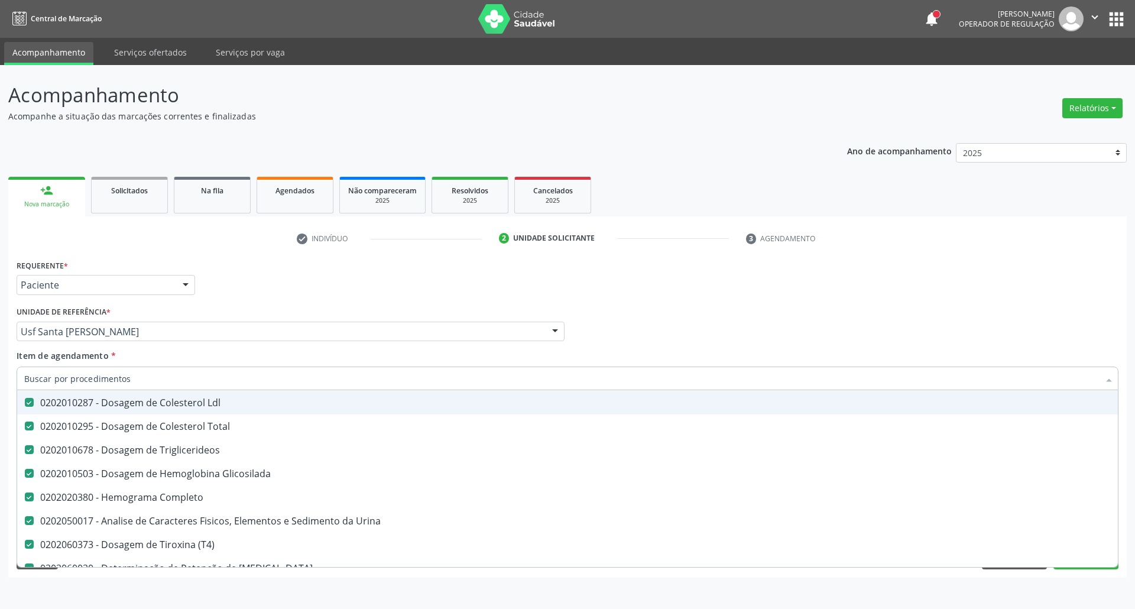
scroll to position [236, 0]
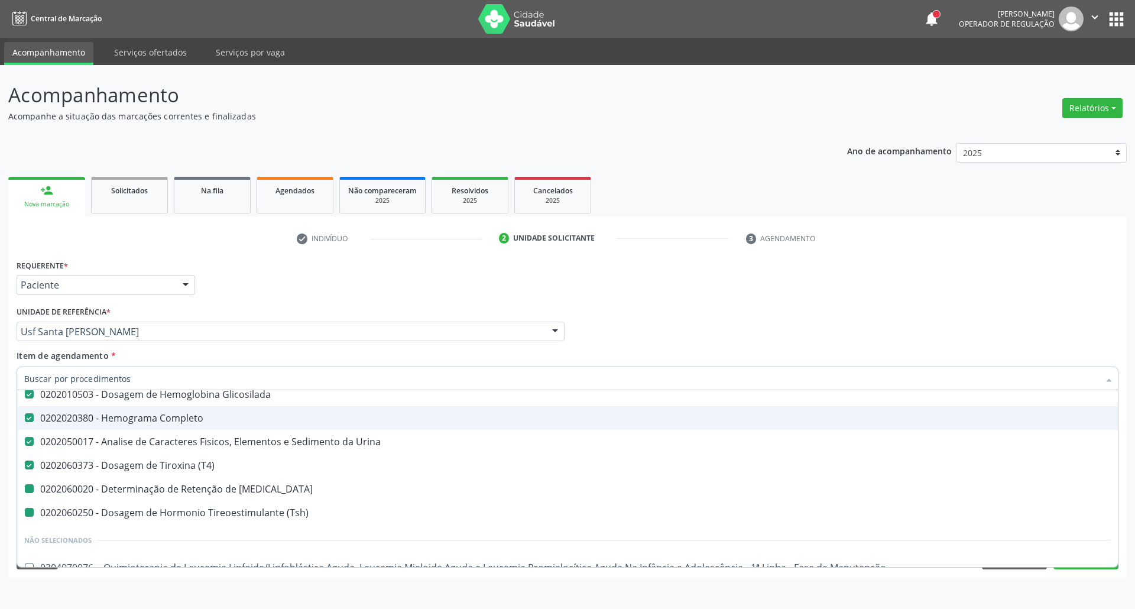
type input "t"
checkbox T3 "false"
checkbox \(Tsh\) "false"
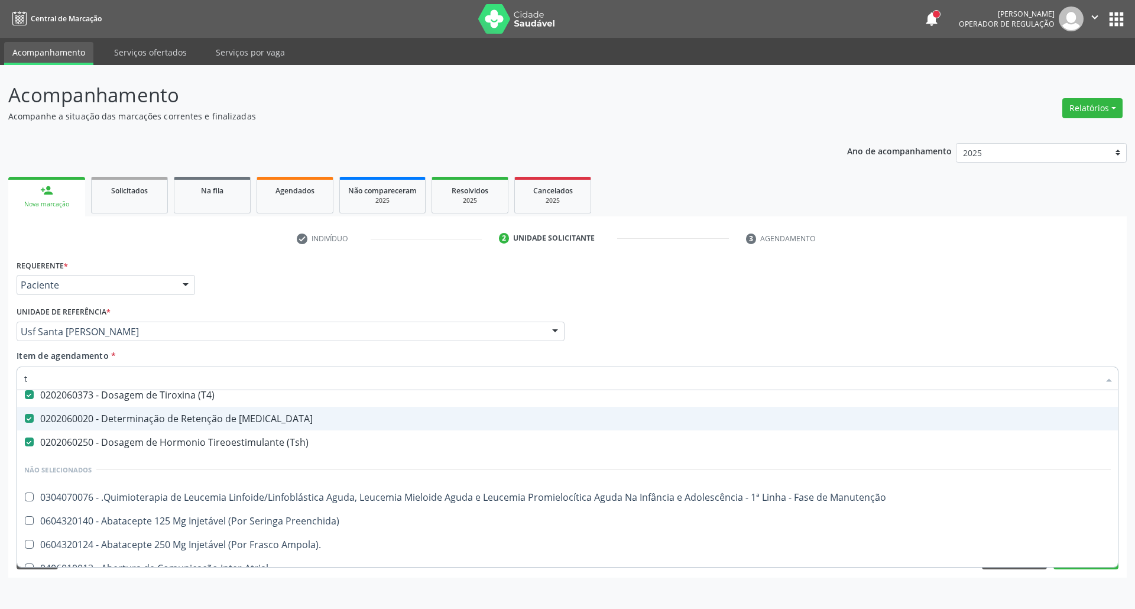
type input "t3"
checkbox Ldl "false"
checkbox Total "false"
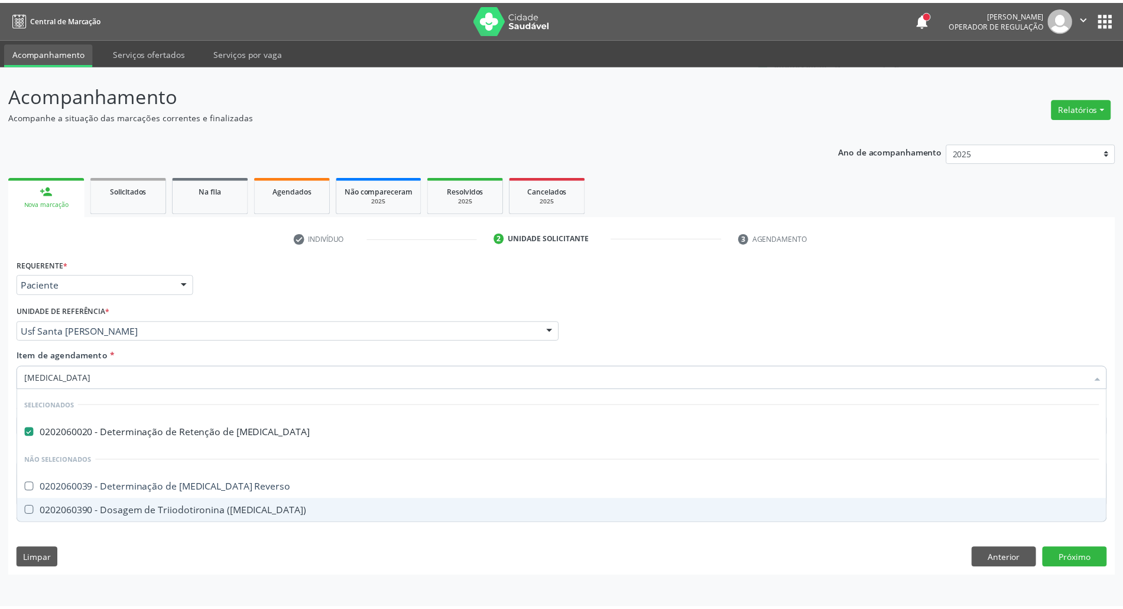
scroll to position [0, 0]
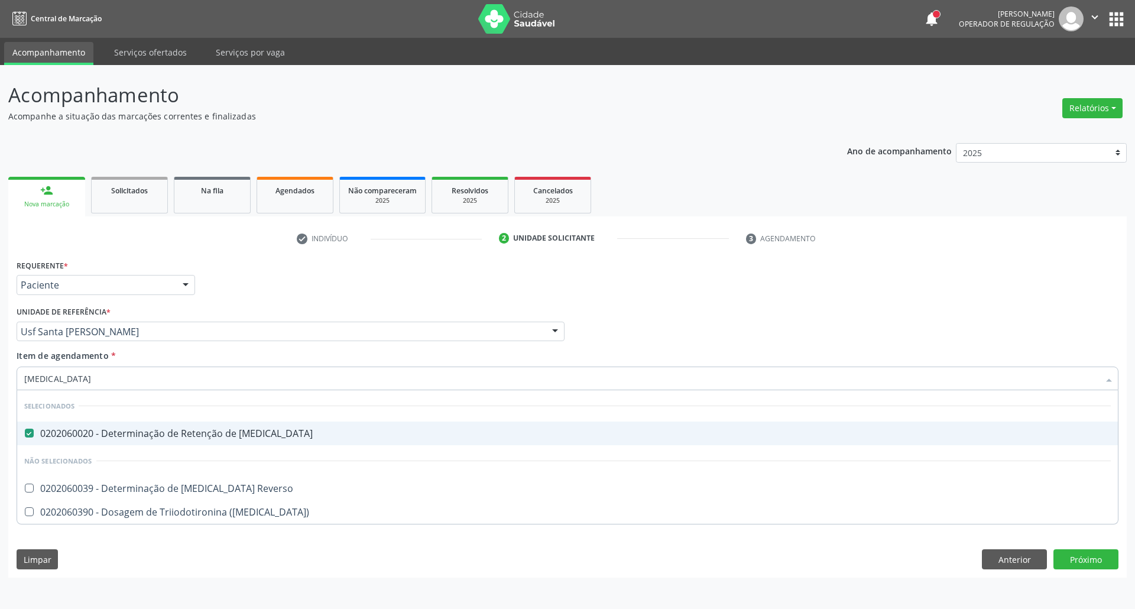
click at [46, 433] on div "0202060020 - Determinação de Retenção de T3" at bounding box center [567, 432] width 1086 height 9
checkbox T3 "false"
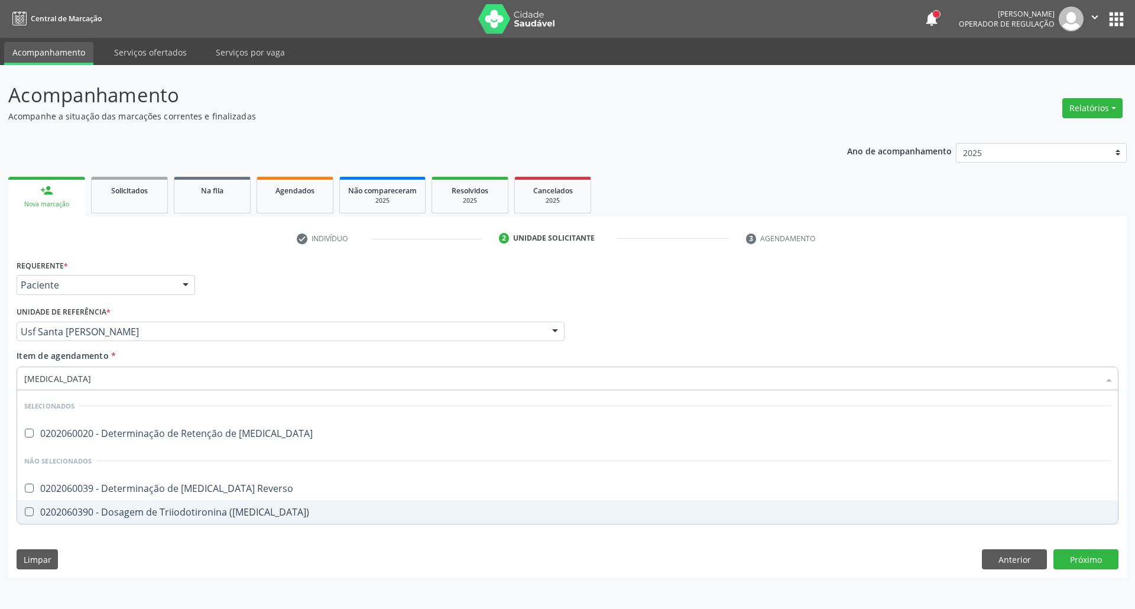
click at [73, 509] on div "0202060390 - Dosagem de Triiodotironina ([MEDICAL_DATA])" at bounding box center [567, 511] width 1086 height 9
checkbox \(T3\) "true"
click at [1069, 566] on div "Requerente * Paciente Profissional de Saúde Paciente Nenhum resultado encontrad…" at bounding box center [567, 416] width 1118 height 321
checkbox T3 "true"
checkbox Reverso "true"
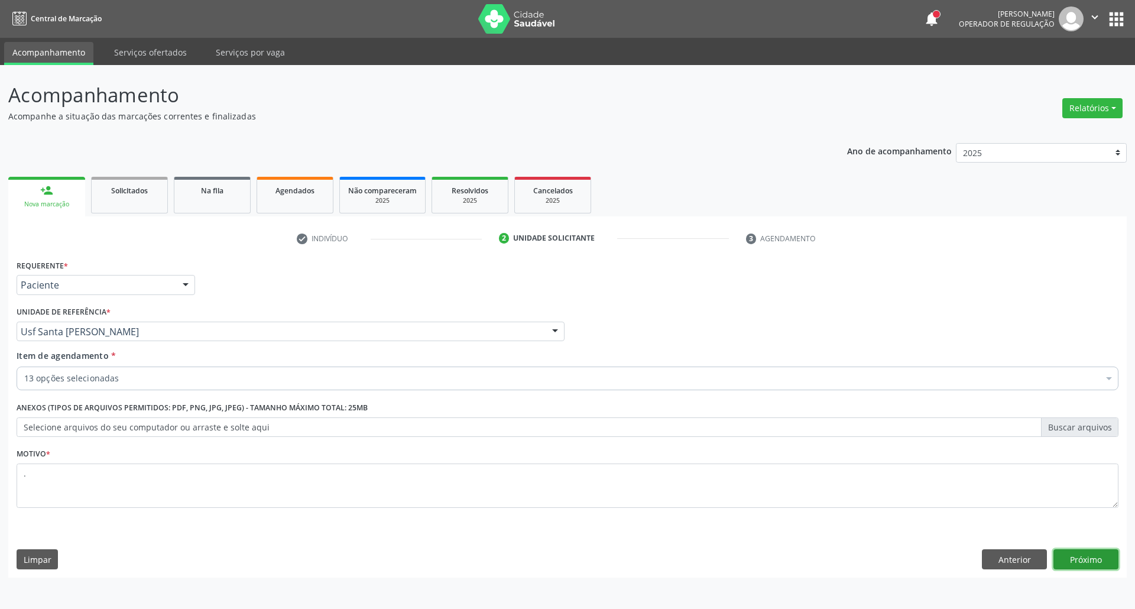
click at [1109, 560] on button "Próximo" at bounding box center [1085, 559] width 65 height 20
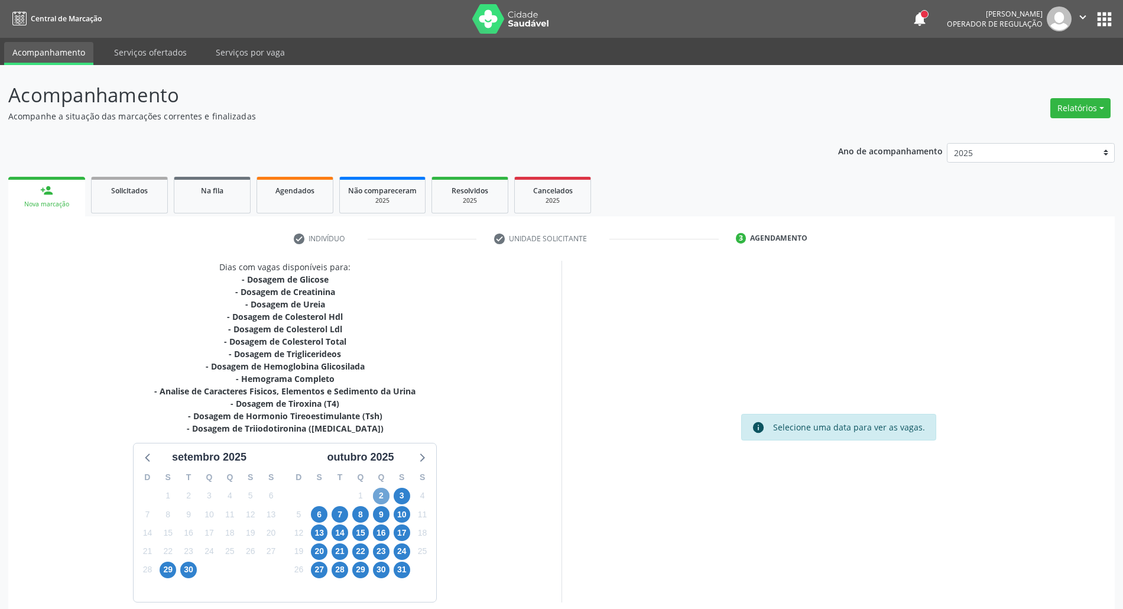
click at [378, 495] on span "2" at bounding box center [381, 496] width 17 height 17
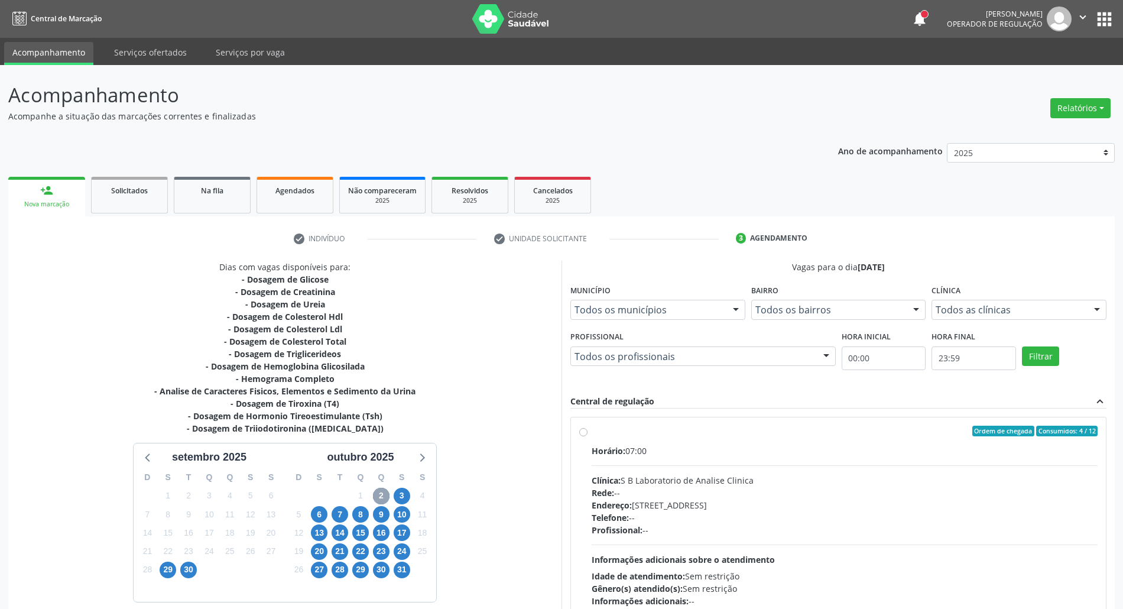
scroll to position [78, 0]
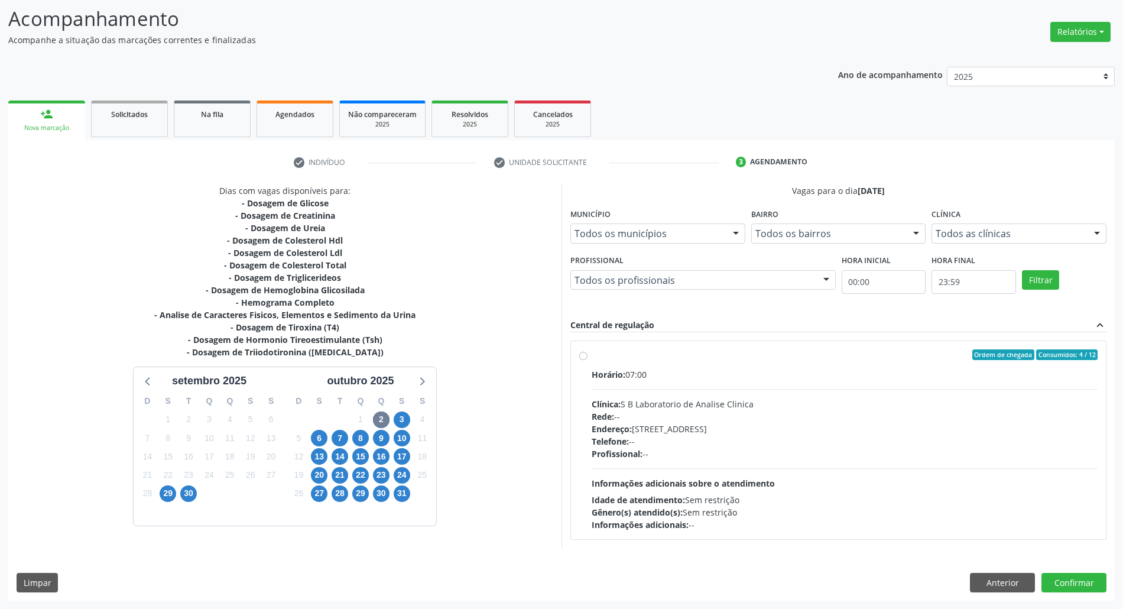
click at [801, 456] on div "Profissional: --" at bounding box center [845, 453] width 506 height 12
click at [587, 360] on input "Ordem de chegada Consumidos: 4 / 12 Horário: 07:00 Clínica: S B Laboratorio de …" at bounding box center [583, 354] width 8 height 11
radio input "true"
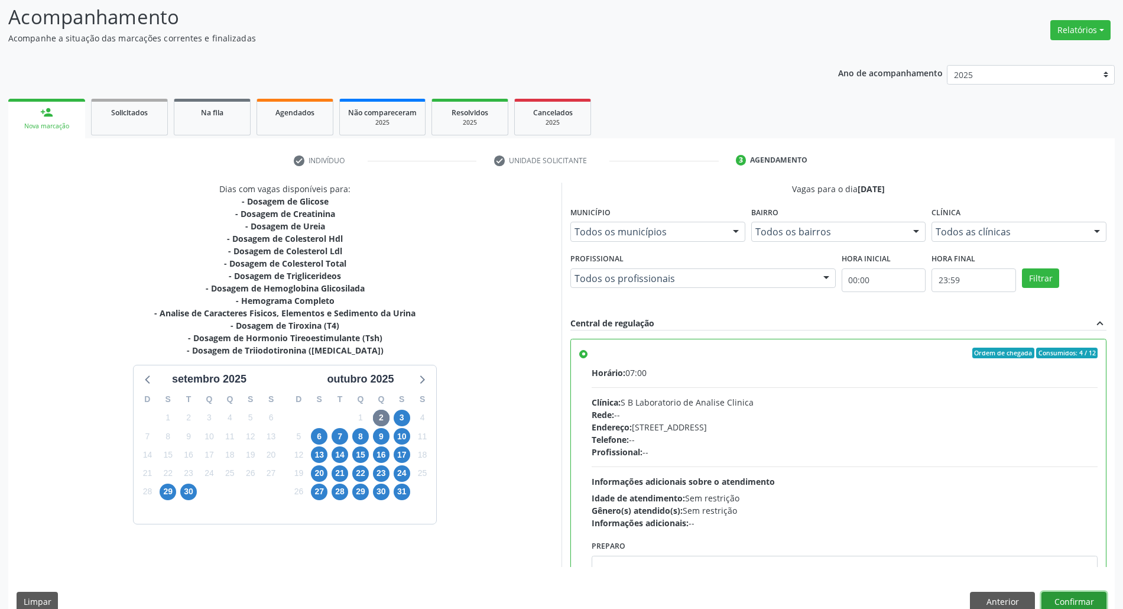
click at [1083, 596] on button "Confirmar" at bounding box center [1073, 602] width 65 height 20
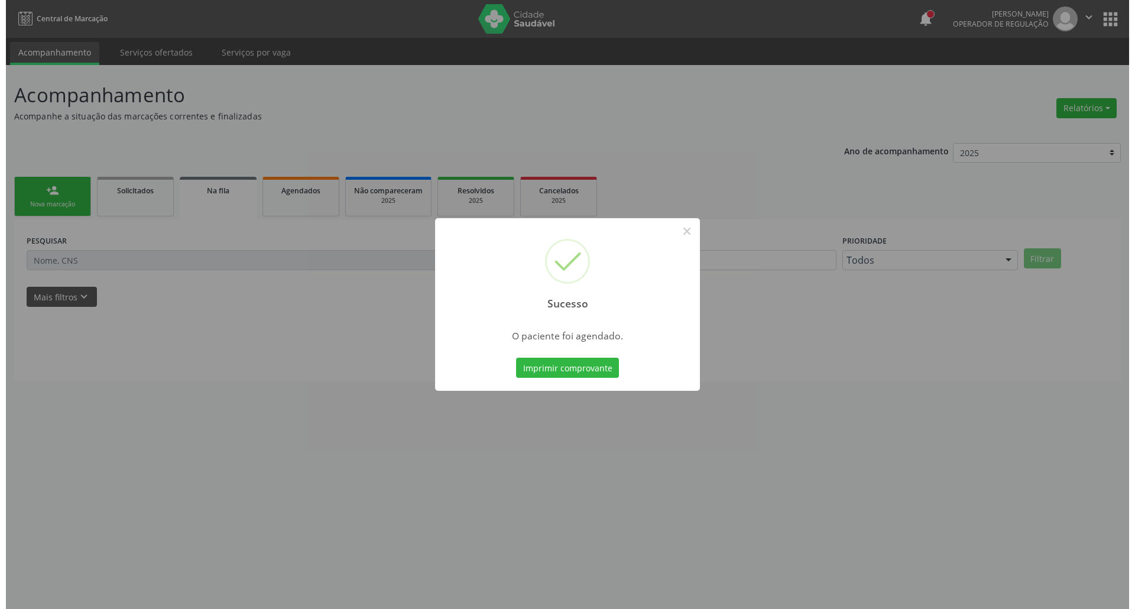
scroll to position [0, 0]
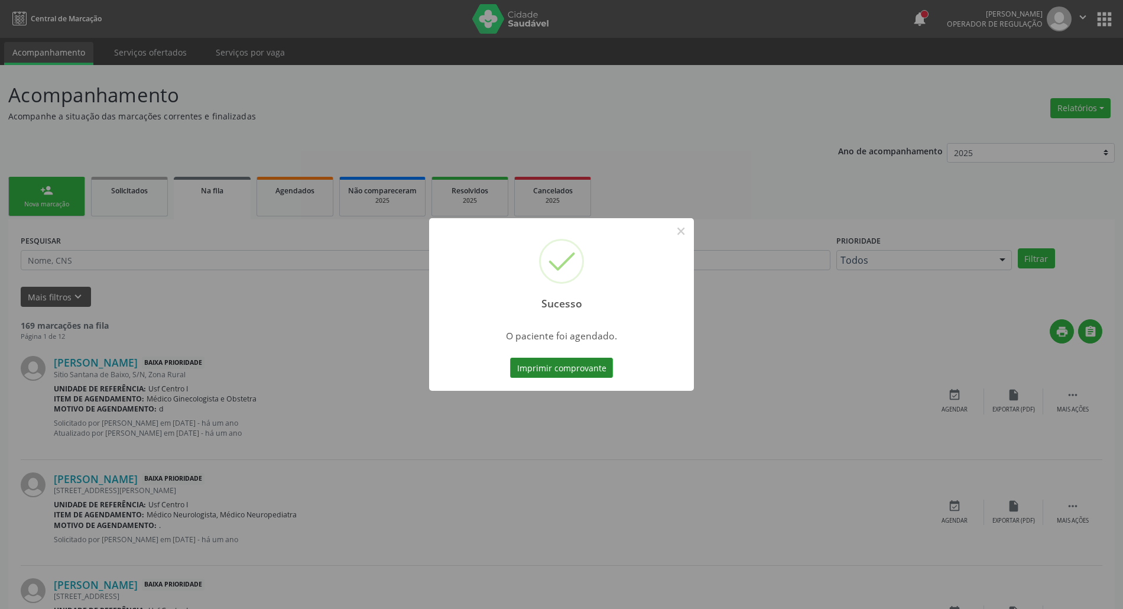
click at [579, 369] on button "Imprimir comprovante" at bounding box center [561, 368] width 103 height 20
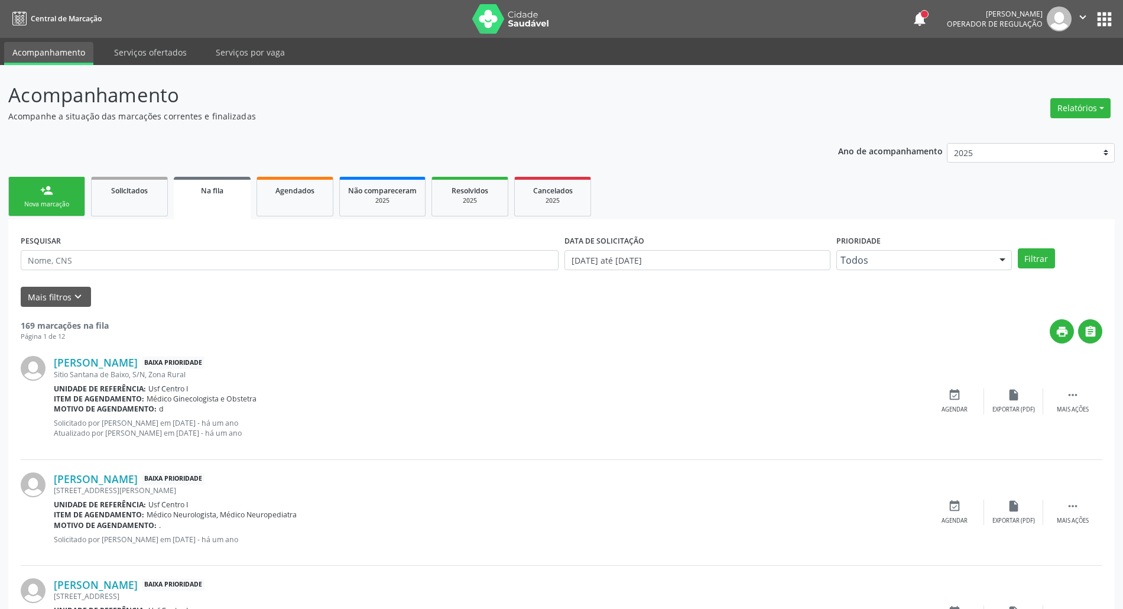
click at [61, 197] on link "person_add Nova marcação" at bounding box center [46, 197] width 77 height 40
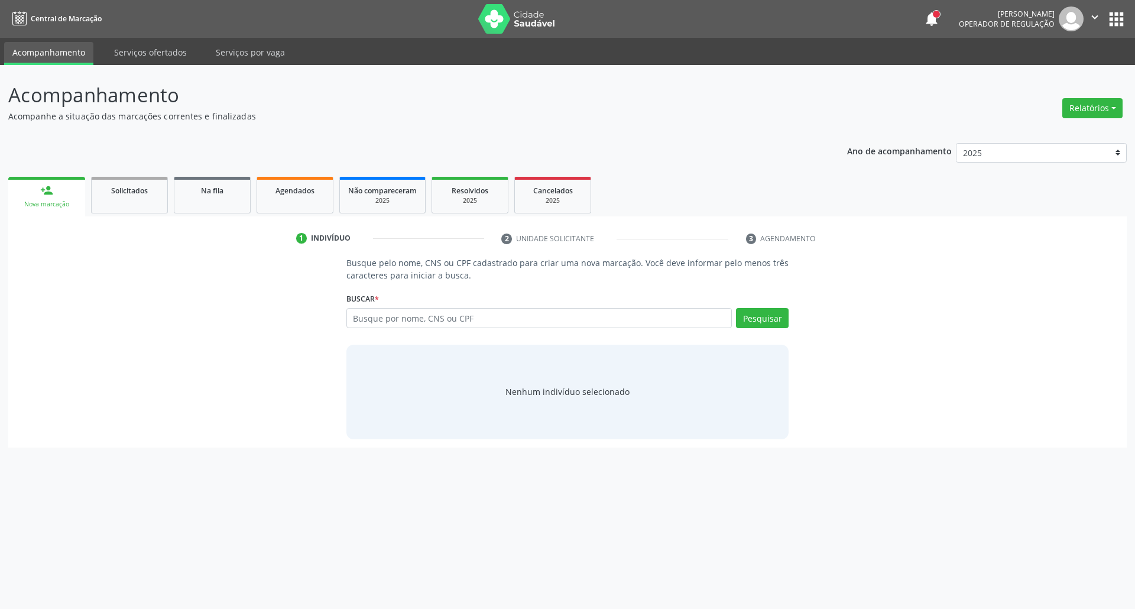
click at [532, 319] on input "text" at bounding box center [539, 318] width 386 height 20
click at [533, 319] on input "text" at bounding box center [539, 318] width 386 height 20
click at [534, 319] on input "text" at bounding box center [539, 318] width 386 height 20
click at [654, 310] on input "text" at bounding box center [539, 318] width 386 height 20
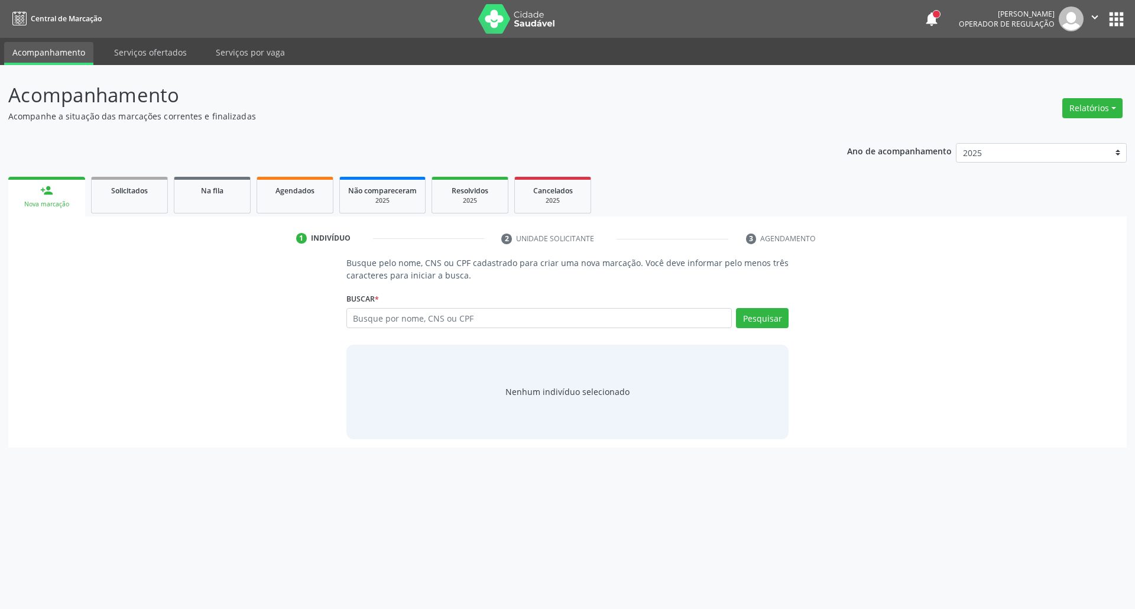
click at [641, 318] on input "text" at bounding box center [539, 318] width 386 height 20
click at [638, 318] on input "text" at bounding box center [539, 318] width 386 height 20
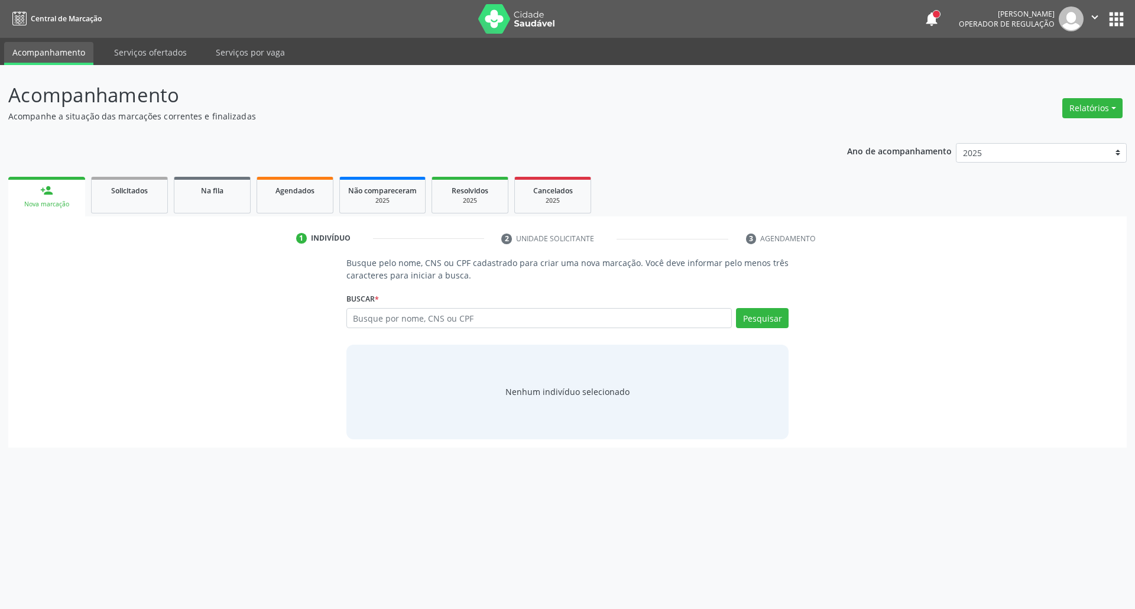
click at [481, 318] on input "text" at bounding box center [539, 318] width 386 height 20
click at [480, 318] on input "text" at bounding box center [539, 318] width 386 height 20
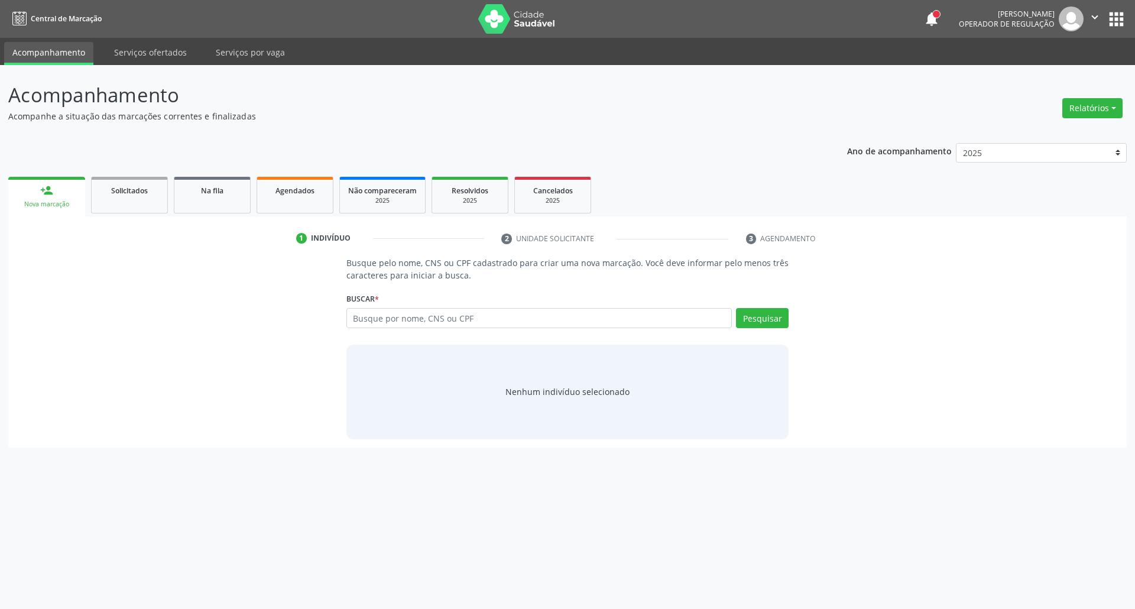
click at [480, 318] on input "text" at bounding box center [539, 318] width 386 height 20
click at [642, 330] on div "Busque por nome, CNS ou CPF Nenhum resultado encontrado para: " " Digite nome, …" at bounding box center [567, 322] width 443 height 28
click at [644, 330] on div "Busque por nome, CNS ou CPF Nenhum resultado encontrado para: " " Digite nome, …" at bounding box center [567, 322] width 443 height 28
click at [644, 324] on input "text" at bounding box center [539, 318] width 386 height 20
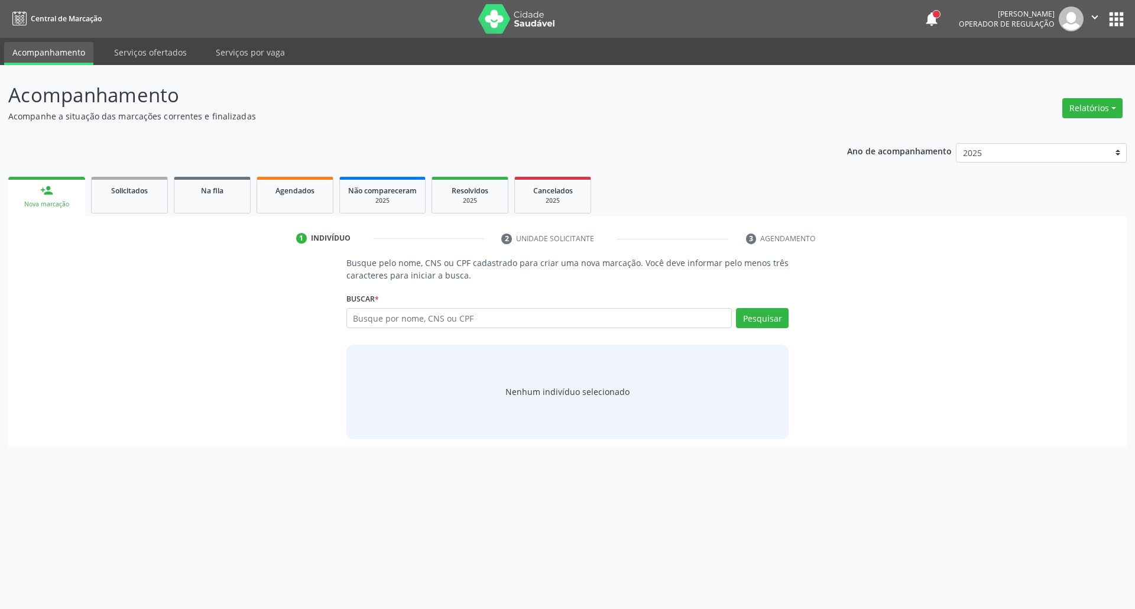
click at [644, 324] on input "text" at bounding box center [539, 318] width 386 height 20
click at [603, 329] on div "Busque por nome, CNS ou CPF Nenhum resultado encontrado para: " " Digite nome, …" at bounding box center [567, 322] width 443 height 28
click at [600, 326] on input "text" at bounding box center [539, 318] width 386 height 20
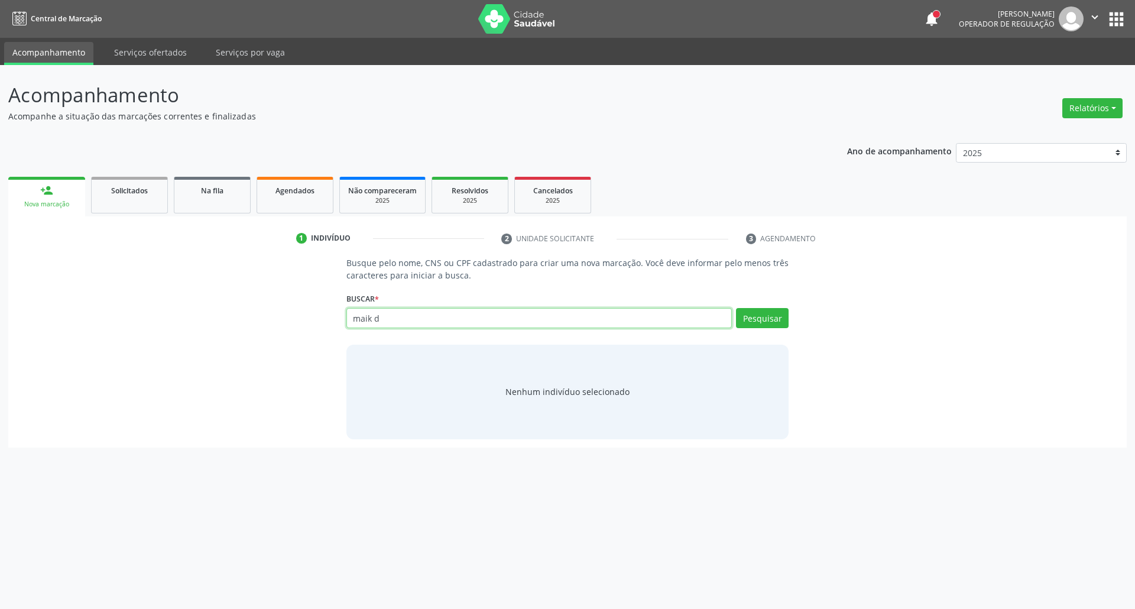
click at [400, 314] on input "maik d" at bounding box center [539, 318] width 386 height 20
type input "08939953479"
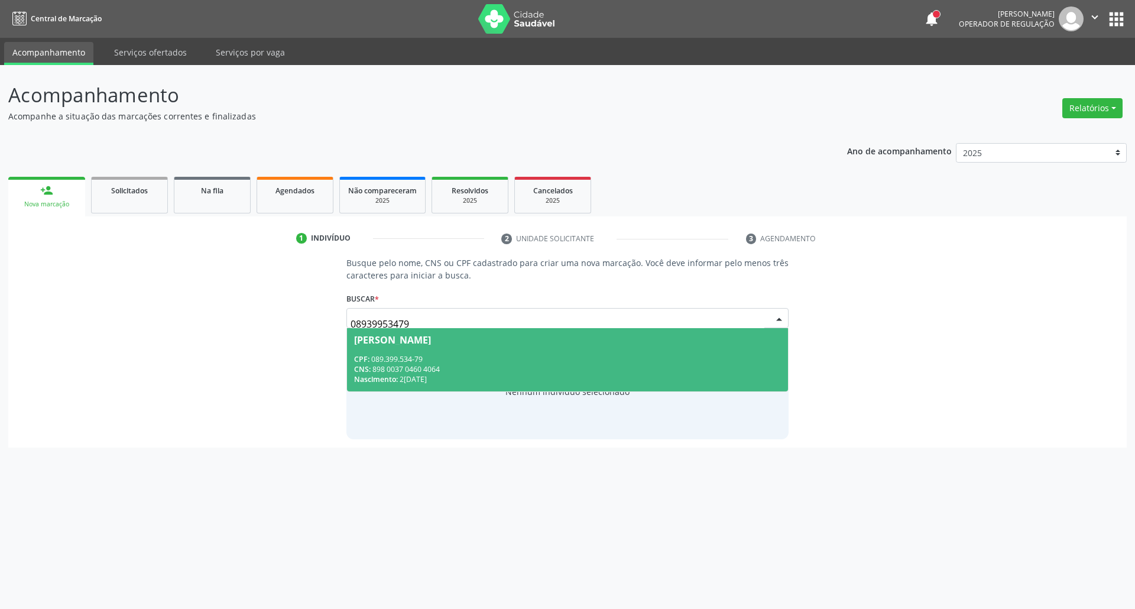
click at [449, 369] on div "CNS: 898 0037 0460 4064" at bounding box center [567, 369] width 427 height 10
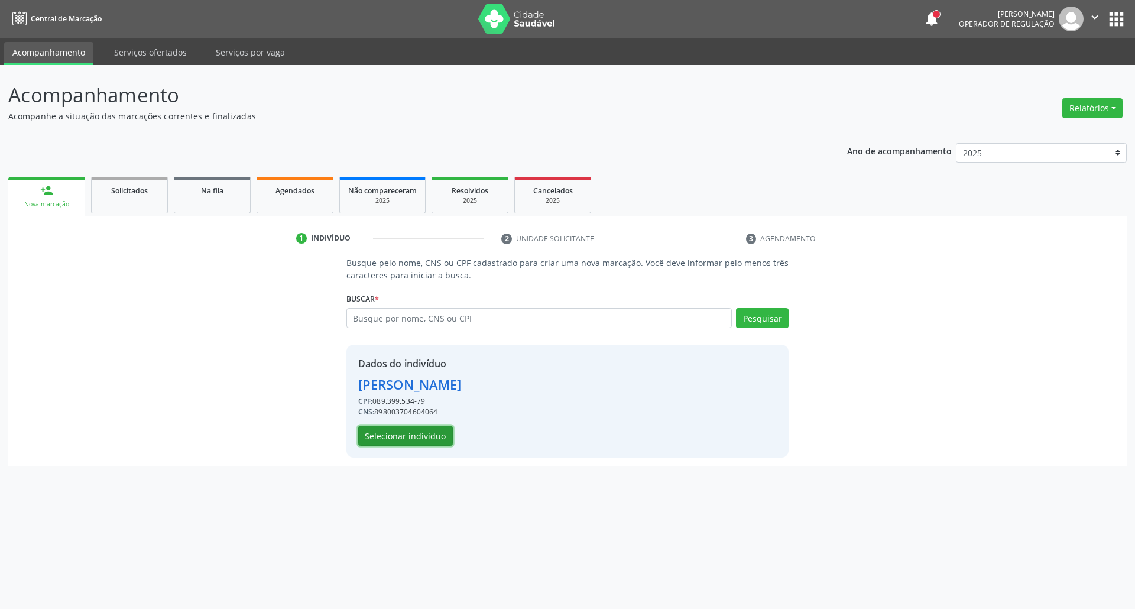
click at [436, 433] on button "Selecionar indivíduo" at bounding box center [405, 436] width 95 height 20
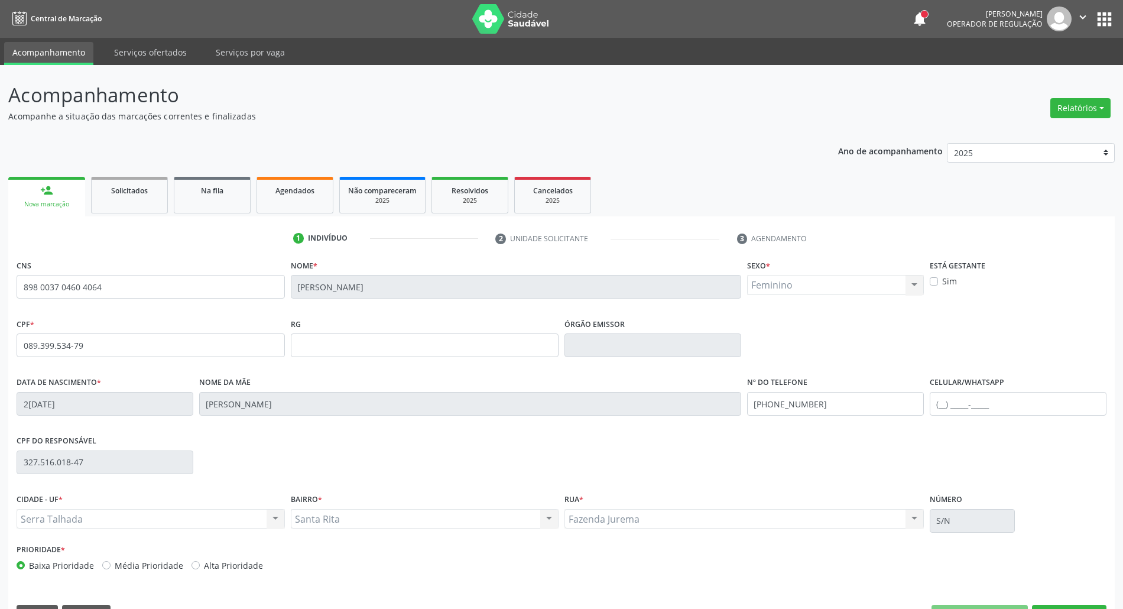
scroll to position [32, 0]
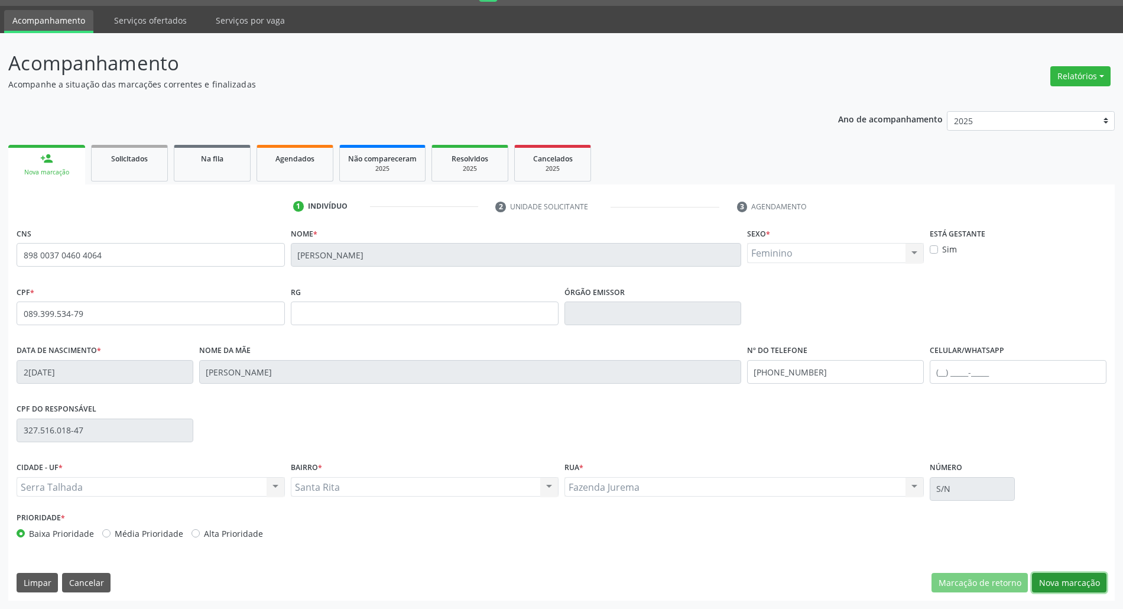
drag, startPoint x: 1045, startPoint y: 578, endPoint x: 959, endPoint y: 544, distance: 92.6
click at [1039, 578] on button "Nova marcação" at bounding box center [1069, 583] width 74 height 20
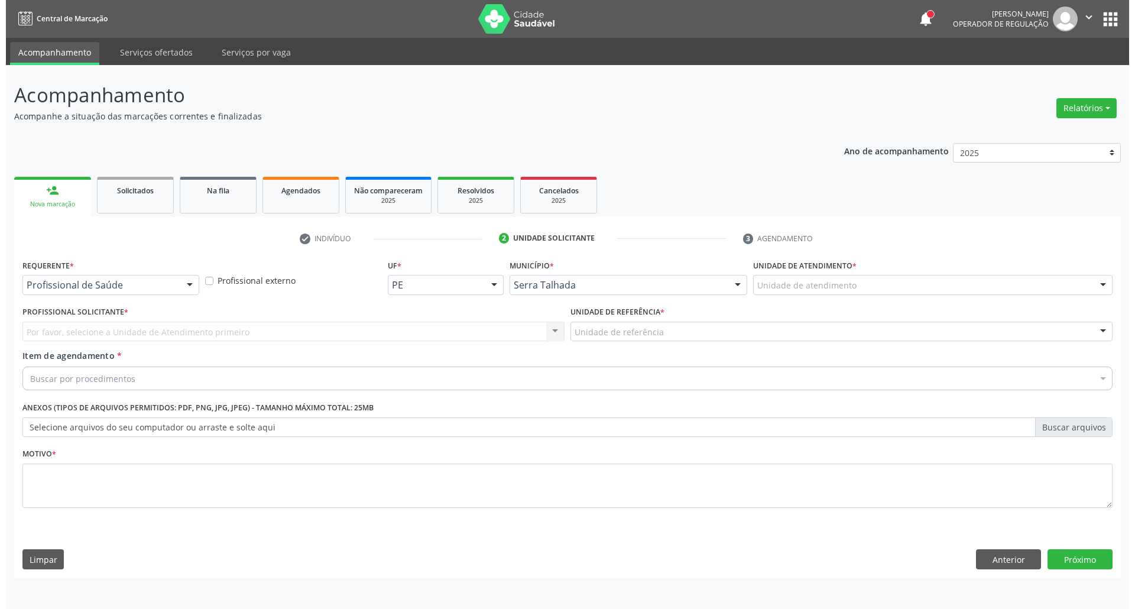
scroll to position [0, 0]
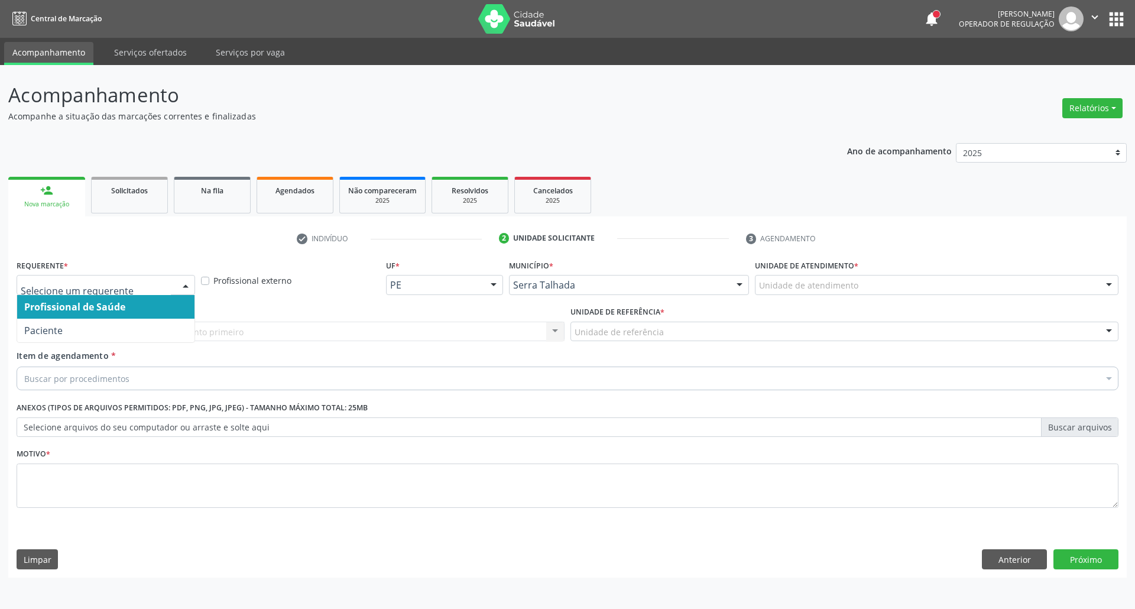
drag, startPoint x: 77, startPoint y: 293, endPoint x: 76, endPoint y: 284, distance: 9.5
click at [76, 286] on div at bounding box center [106, 285] width 178 height 20
click at [76, 284] on input "text" at bounding box center [96, 291] width 150 height 24
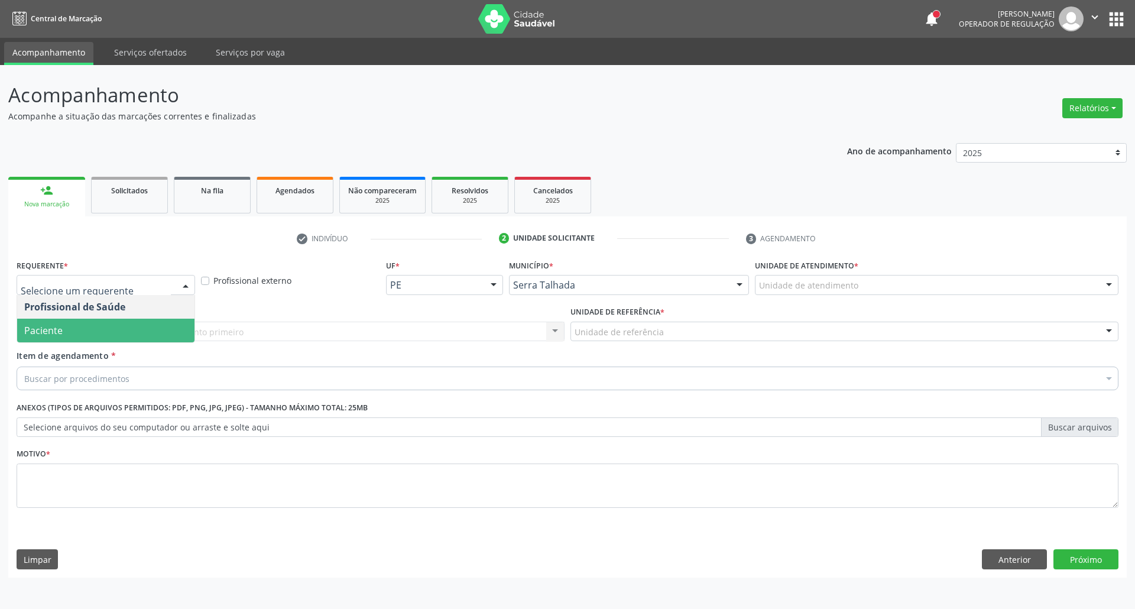
click at [70, 329] on span "Paciente" at bounding box center [105, 331] width 177 height 24
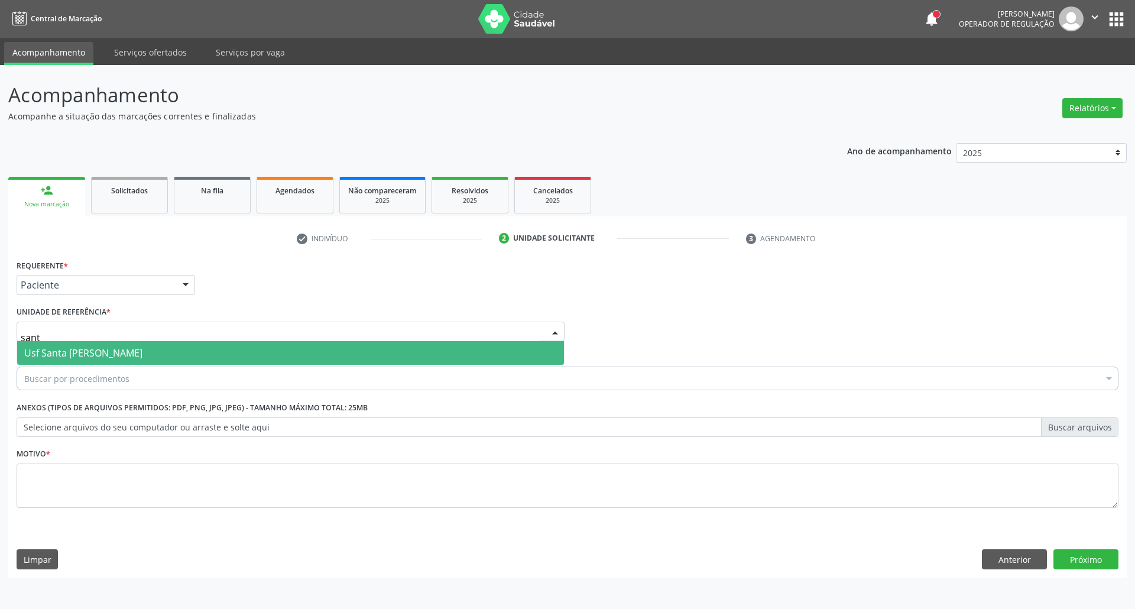
type input "santa"
click at [84, 355] on span "Usf Santa [PERSON_NAME]" at bounding box center [83, 352] width 118 height 13
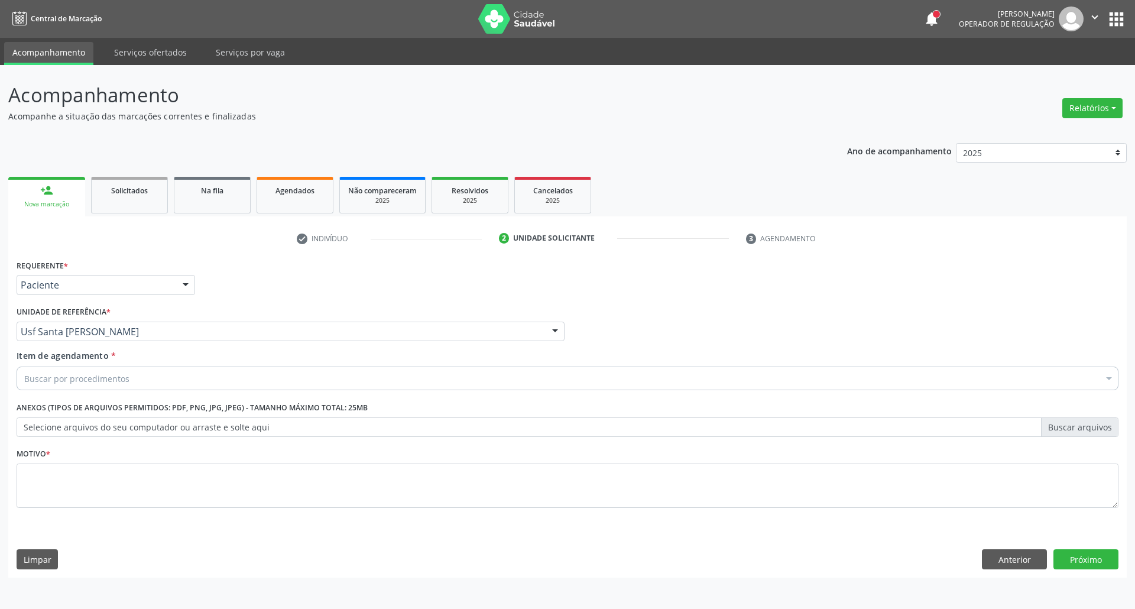
click at [84, 370] on div "Buscar por procedimentos" at bounding box center [568, 378] width 1102 height 24
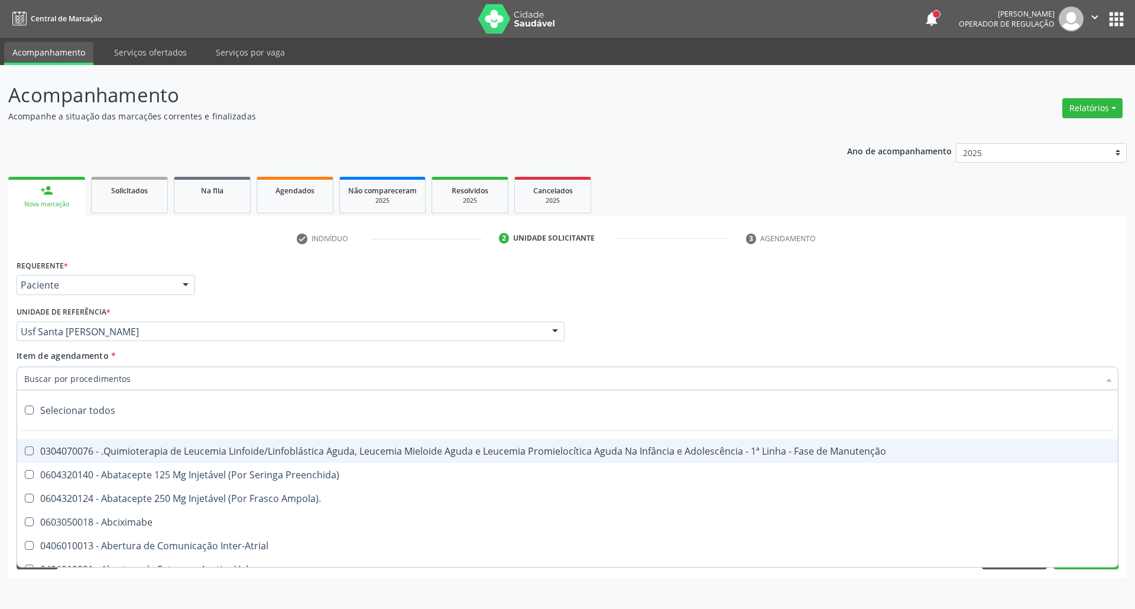
click at [84, 376] on input "Item de agendamento *" at bounding box center [561, 378] width 1074 height 24
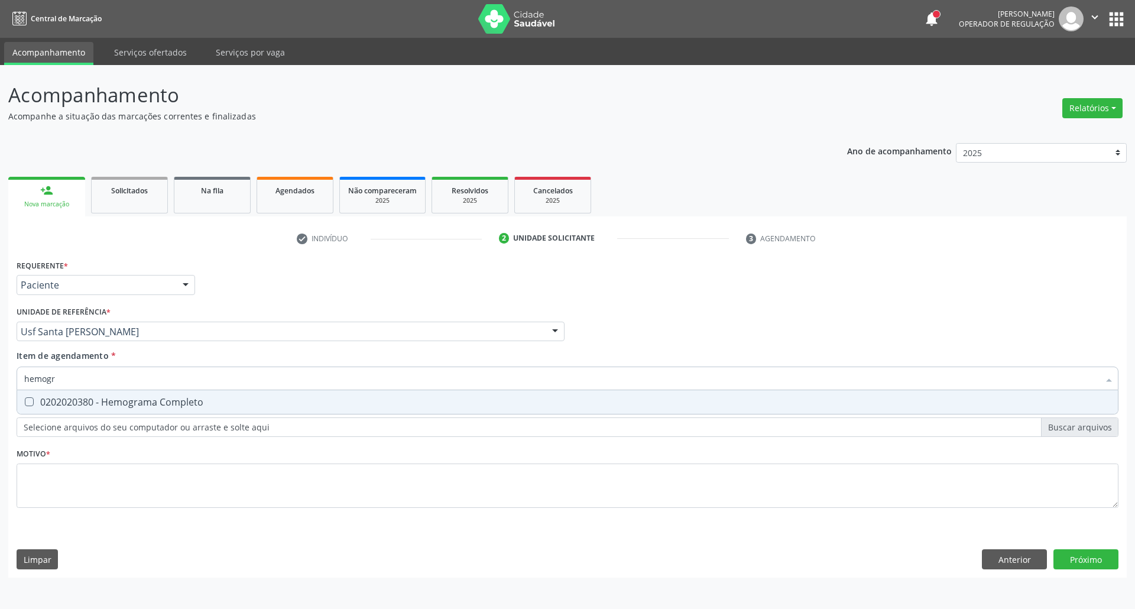
type input "hemogra"
drag, startPoint x: 78, startPoint y: 401, endPoint x: 83, endPoint y: 390, distance: 11.6
click at [79, 400] on div "0202020380 - Hemograma Completo" at bounding box center [567, 401] width 1086 height 9
checkbox Completo "true"
drag, startPoint x: 86, startPoint y: 371, endPoint x: 0, endPoint y: 333, distance: 93.7
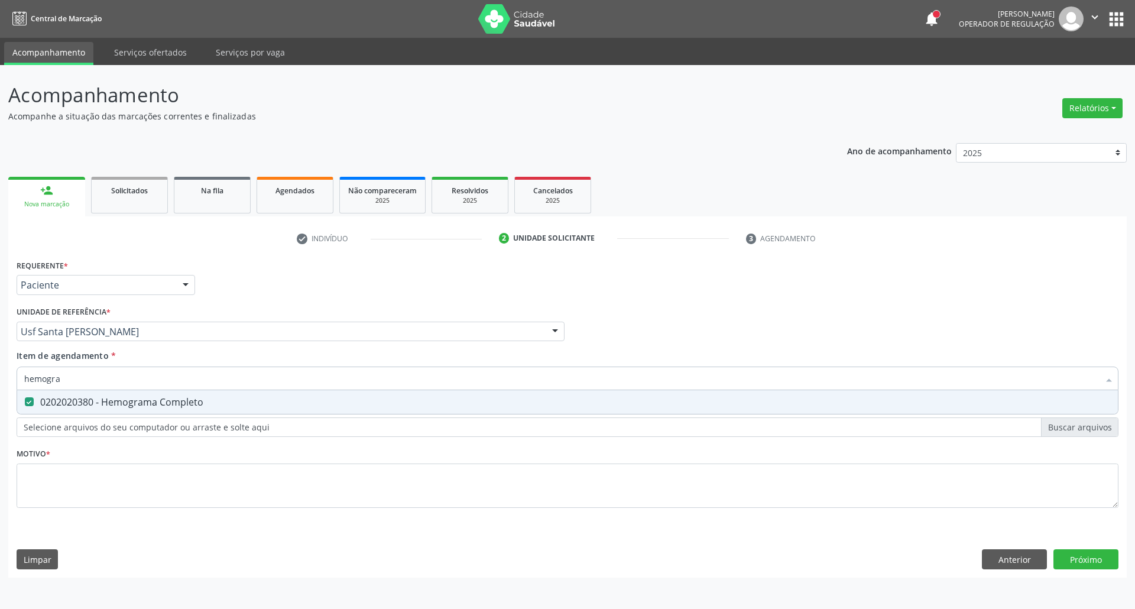
click at [0, 339] on div "Acompanhamento Acompanhe a situação das marcações correntes e finalizadas Relat…" at bounding box center [567, 337] width 1135 height 544
type input "g"
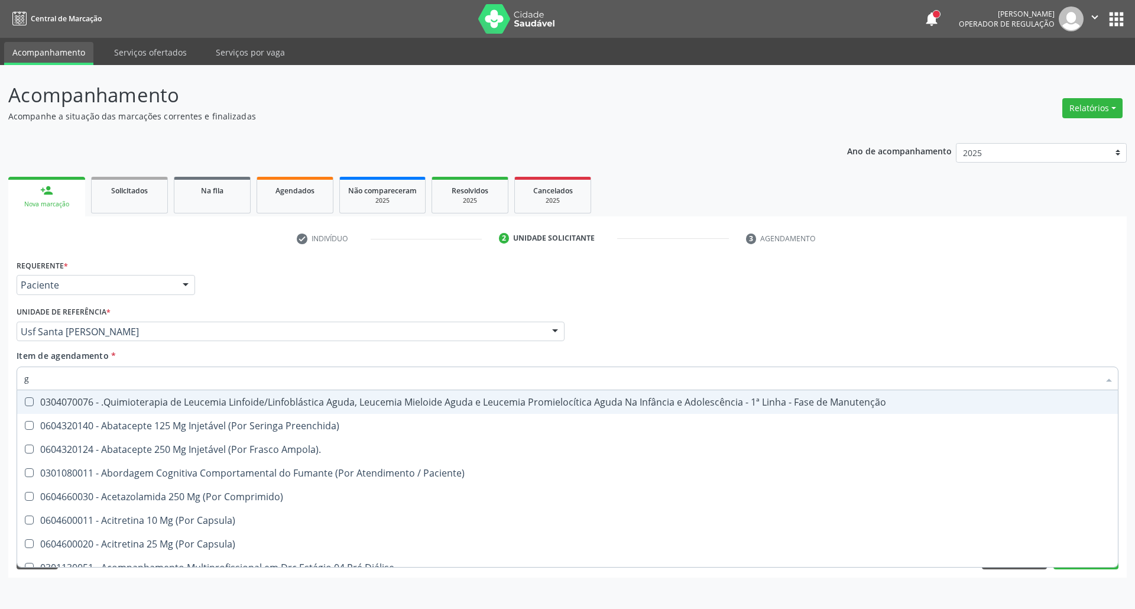
checkbox Manutenção "false"
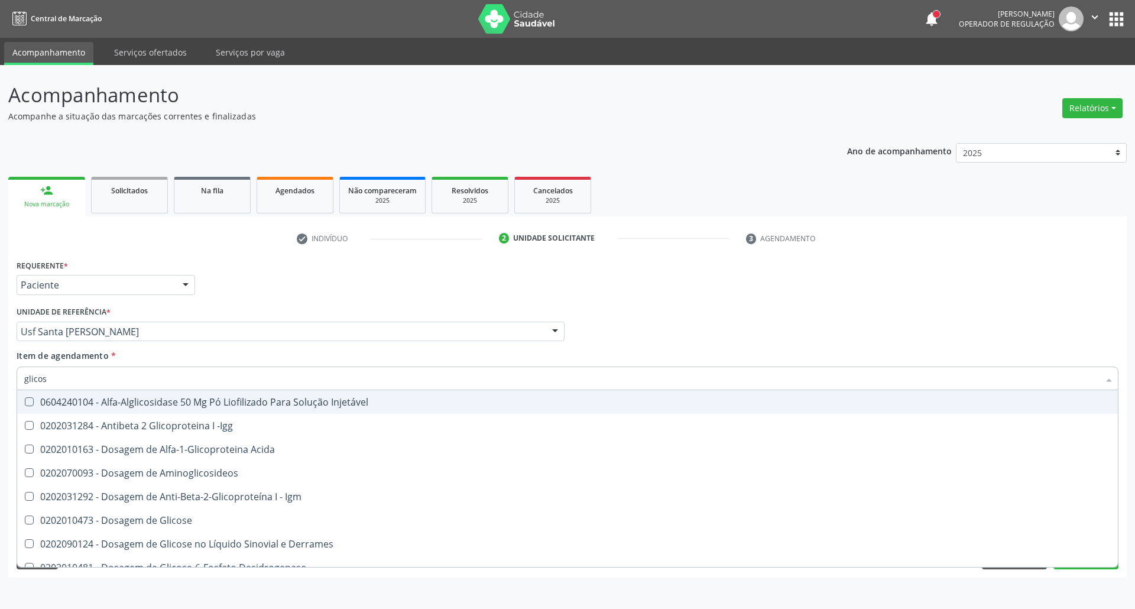
type input "glicose"
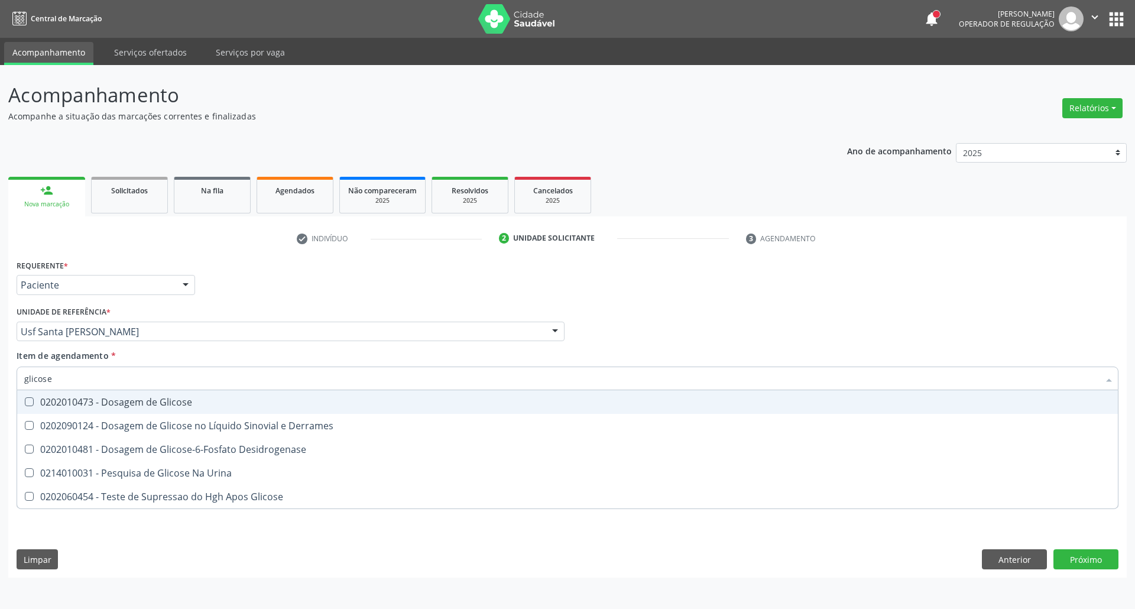
click at [72, 398] on div "0202010473 - Dosagem de Glicose" at bounding box center [567, 401] width 1086 height 9
checkbox Glicose "true"
drag, startPoint x: 56, startPoint y: 375, endPoint x: 0, endPoint y: 336, distance: 67.9
click at [0, 348] on div "Acompanhamento Acompanhe a situação das marcações correntes e finalizadas Relat…" at bounding box center [567, 337] width 1135 height 544
type input "c"
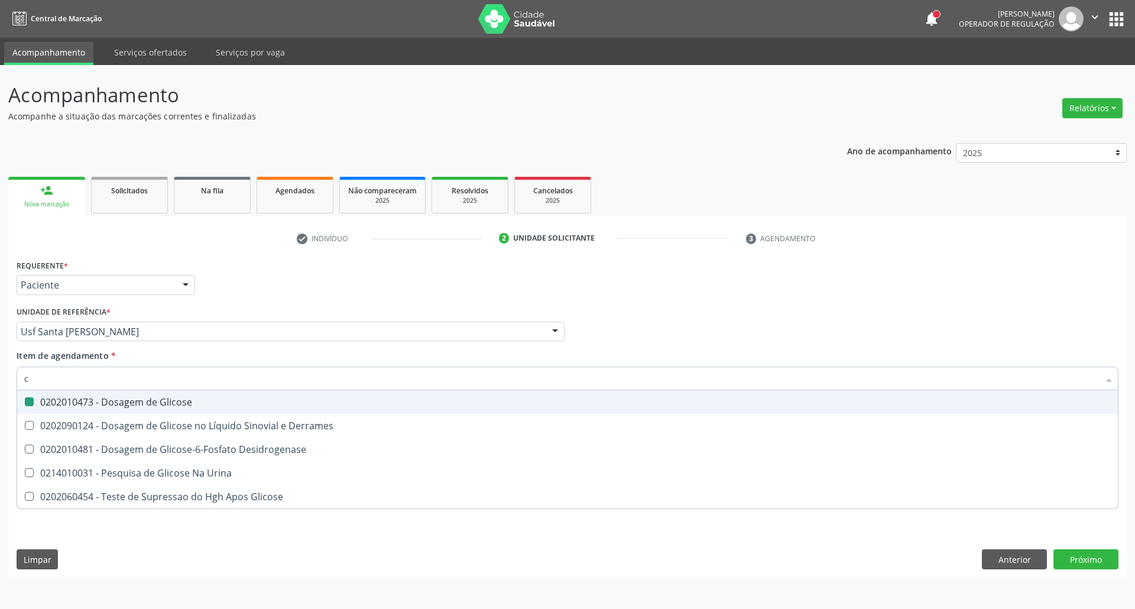
checkbox Glicose "false"
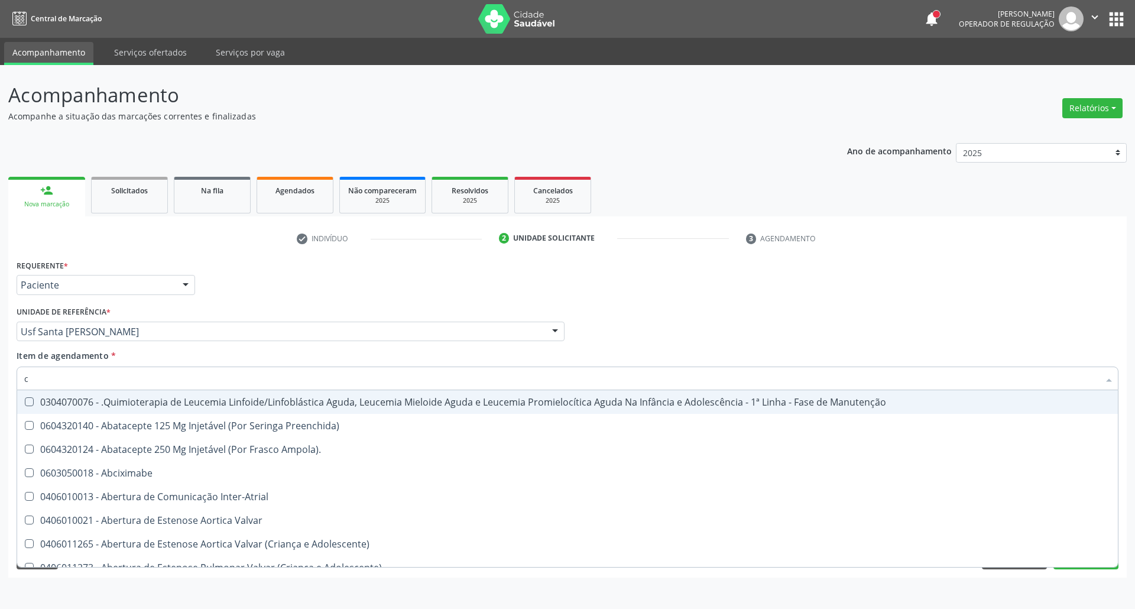
type input "co"
checkbox Tempo "true"
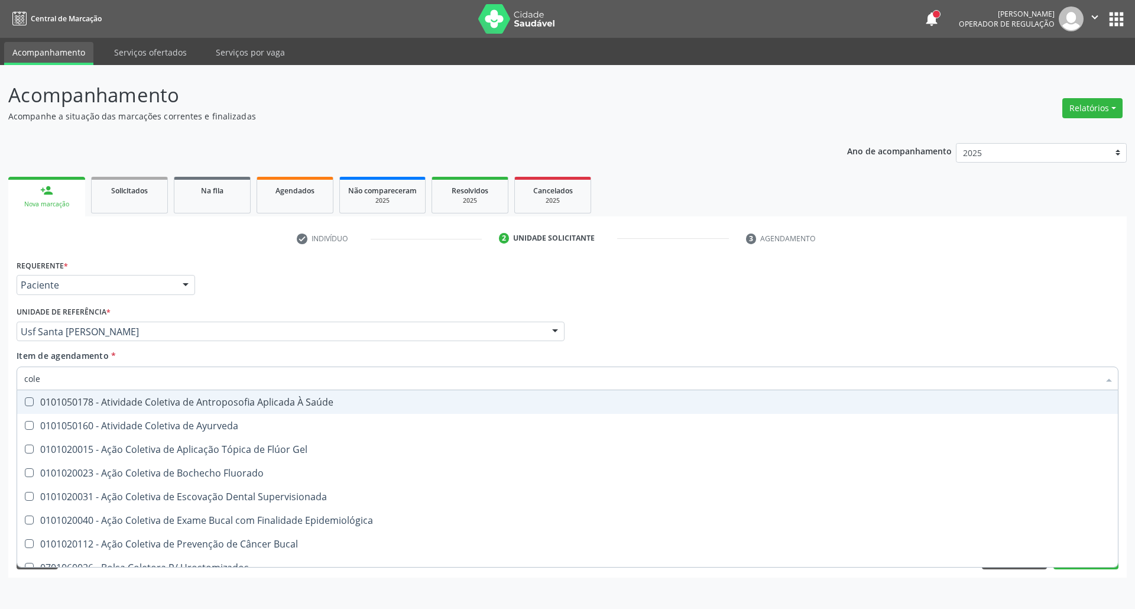
type input "coles"
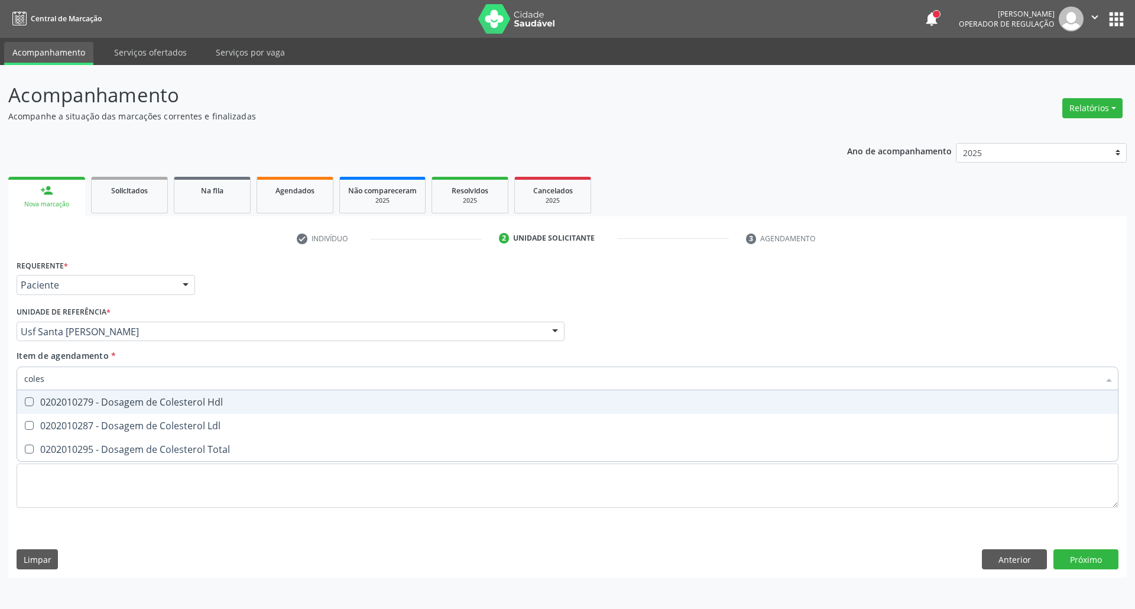
click at [51, 405] on div "0202010279 - Dosagem de Colesterol Hdl" at bounding box center [567, 401] width 1086 height 9
checkbox Hdl "true"
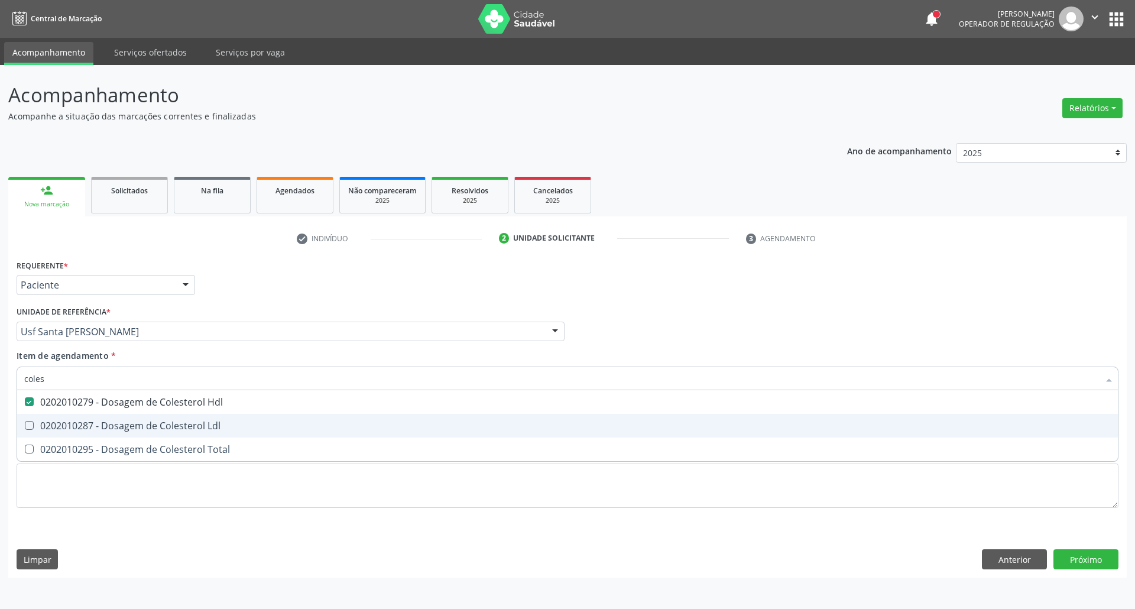
click at [43, 426] on div "0202010287 - Dosagem de Colesterol Ldl" at bounding box center [567, 425] width 1086 height 9
checkbox Ldl "true"
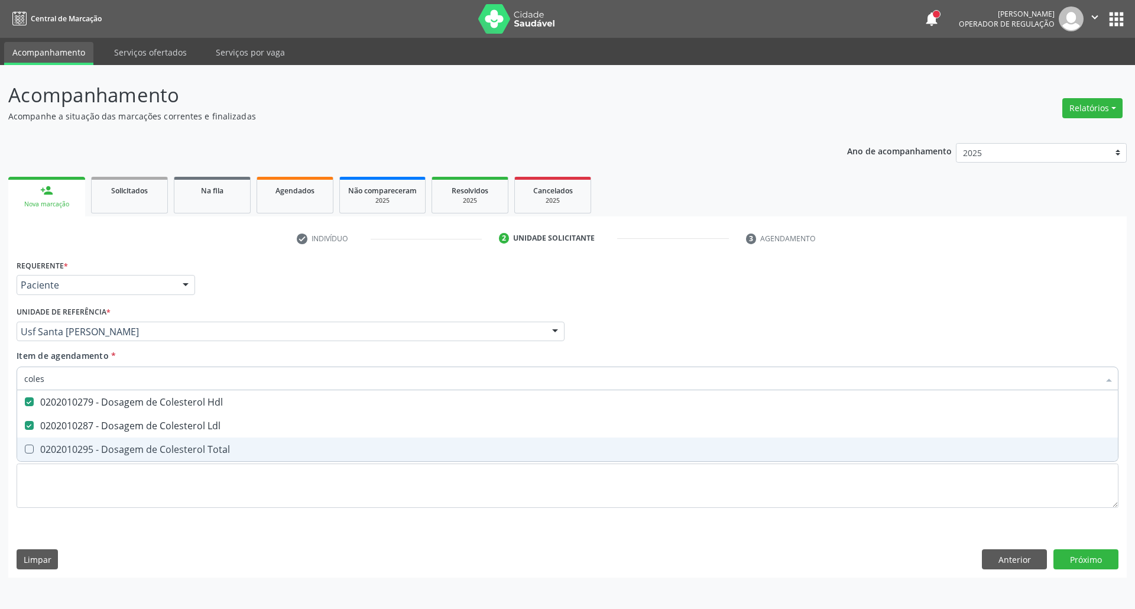
drag, startPoint x: 41, startPoint y: 446, endPoint x: 43, endPoint y: 431, distance: 14.4
click at [40, 446] on div "0202010295 - Dosagem de Colesterol Total" at bounding box center [567, 448] width 1086 height 9
checkbox Total "true"
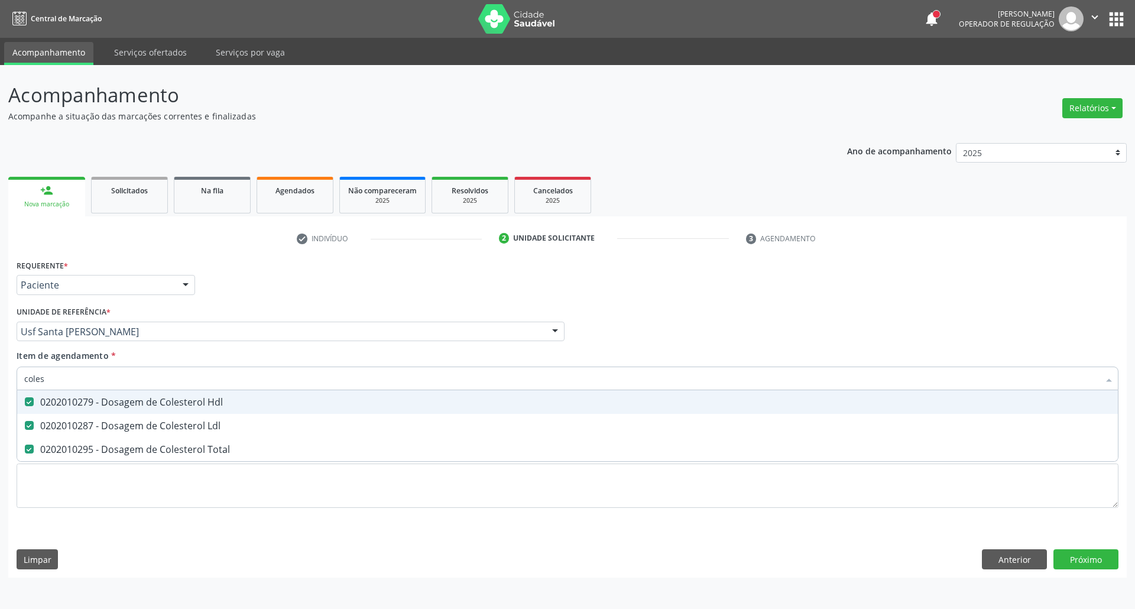
drag, startPoint x: 60, startPoint y: 386, endPoint x: 0, endPoint y: 378, distance: 60.8
click at [0, 379] on div "Acompanhamento Acompanhe a situação das marcações correntes e finalizadas Relat…" at bounding box center [567, 337] width 1135 height 544
type input "u"
checkbox Hdl "false"
checkbox Ldl "false"
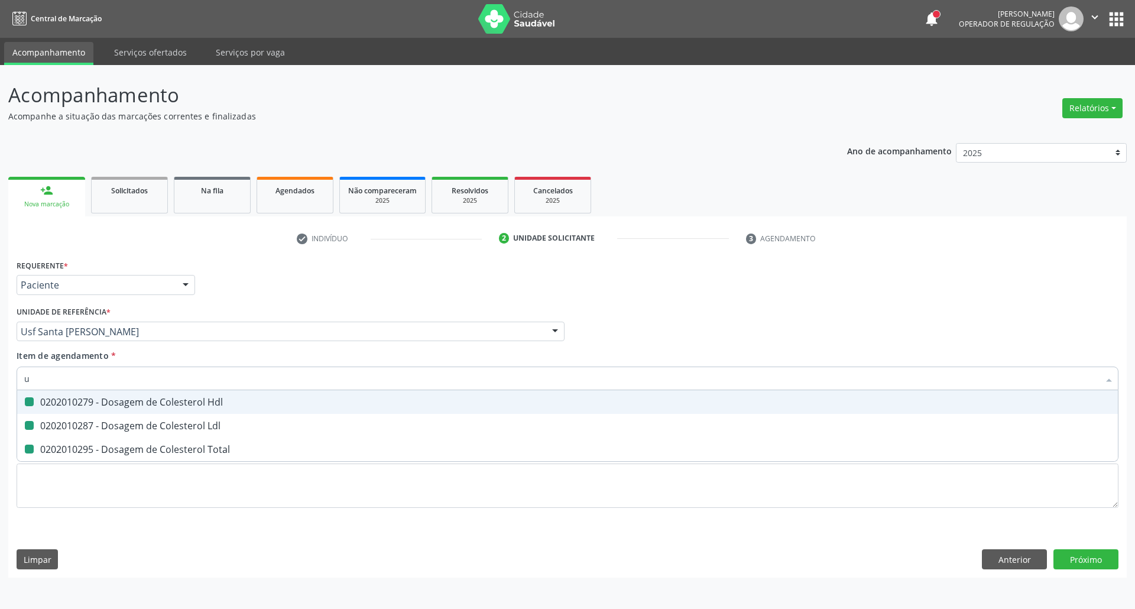
checkbox Total "false"
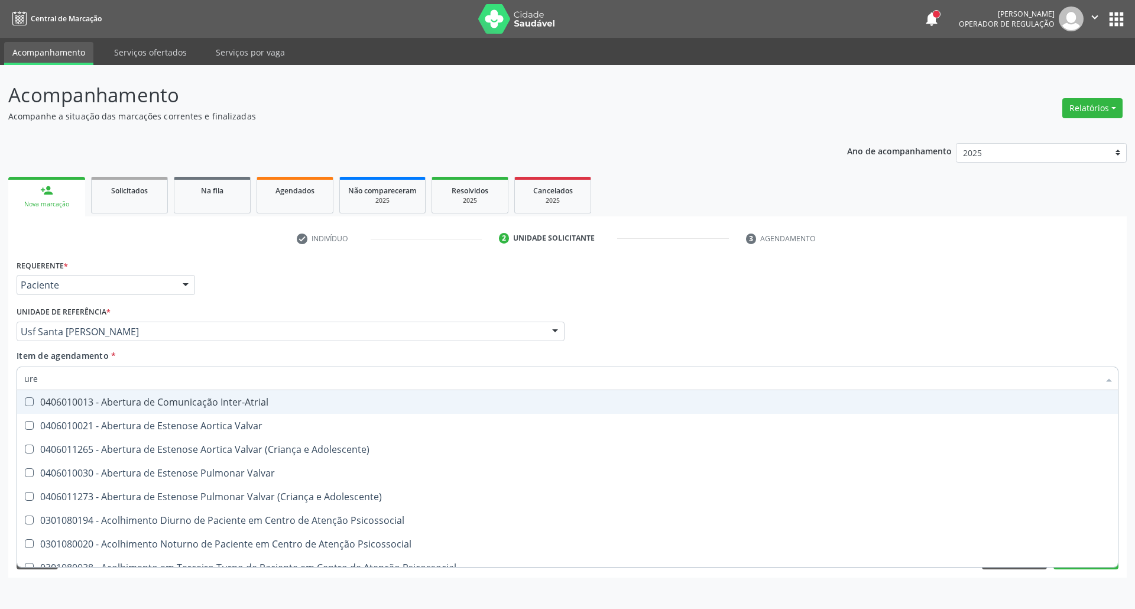
type input "urei"
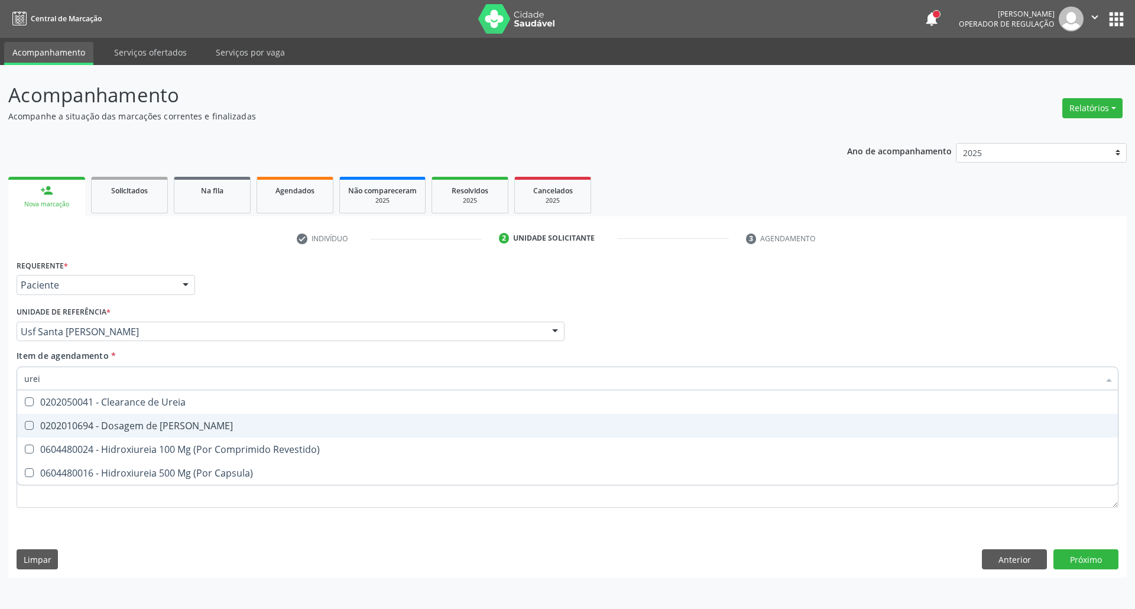
click at [51, 426] on div "0202010694 - Dosagem de [PERSON_NAME]" at bounding box center [567, 425] width 1086 height 9
checkbox Ureia "true"
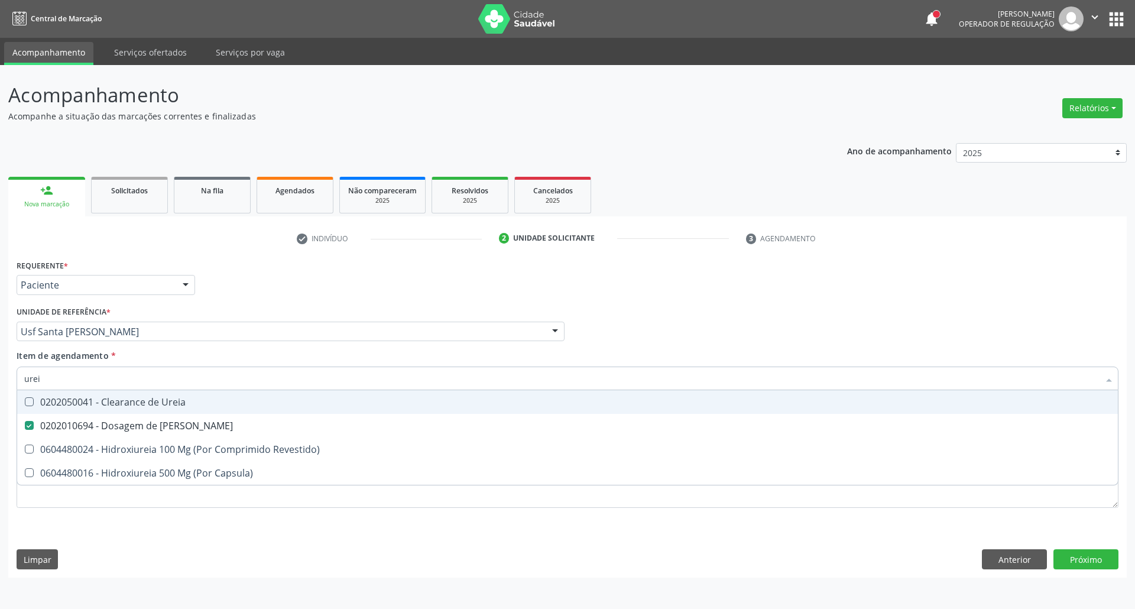
click at [0, 351] on div "Acompanhamento Acompanhe a situação das marcações correntes e finalizadas Relat…" at bounding box center [567, 337] width 1135 height 544
type input "c"
checkbox Ureia "false"
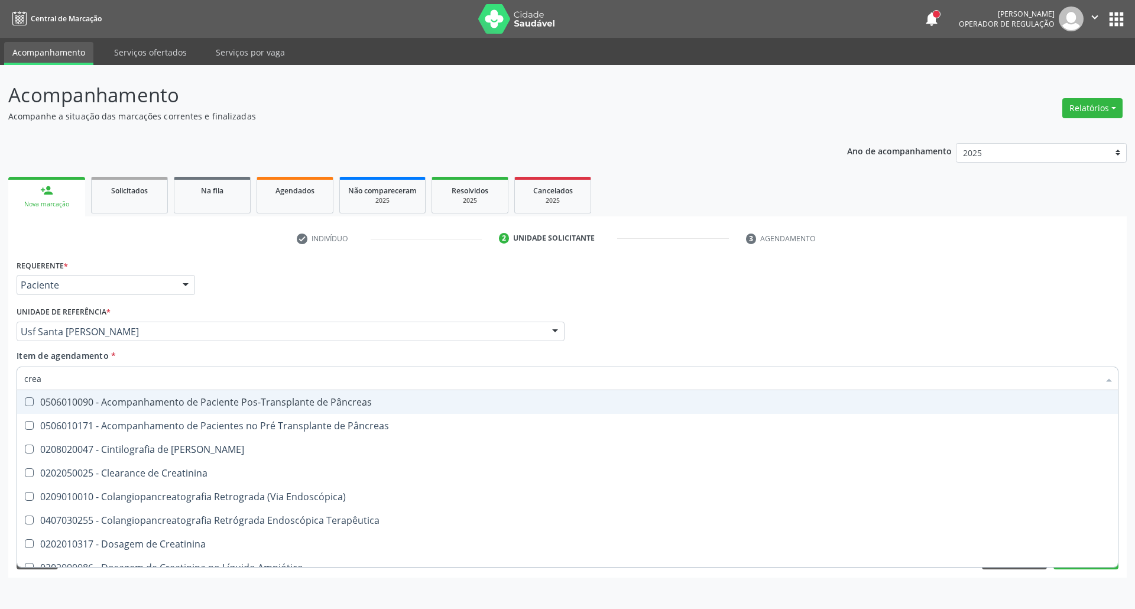
type input "creat"
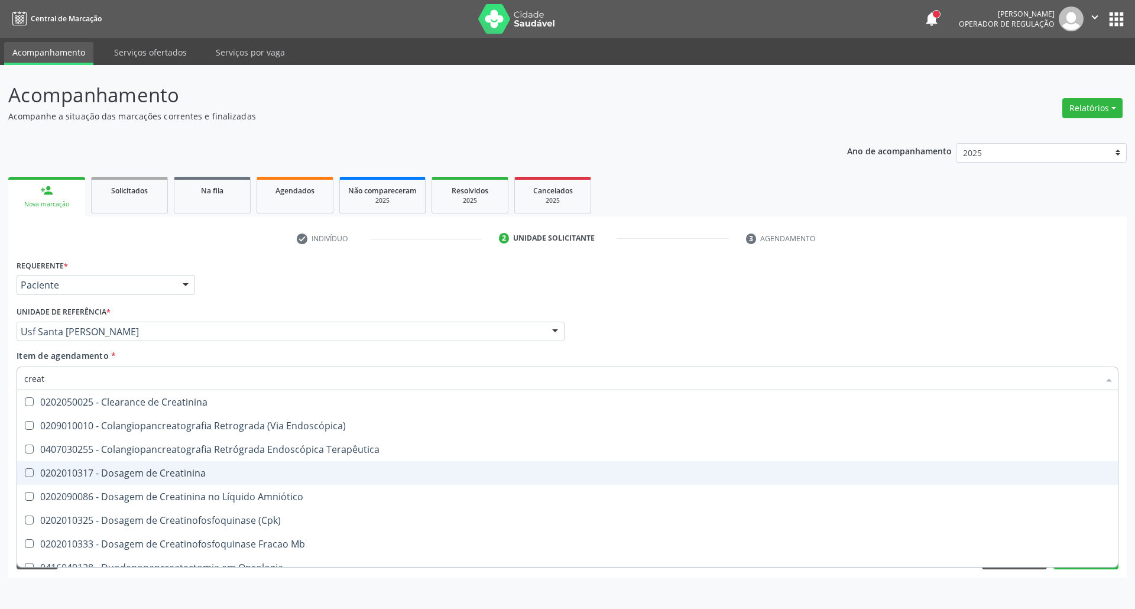
click at [98, 476] on div "0202010317 - Dosagem de Creatinina" at bounding box center [567, 472] width 1086 height 9
checkbox Creatinina "true"
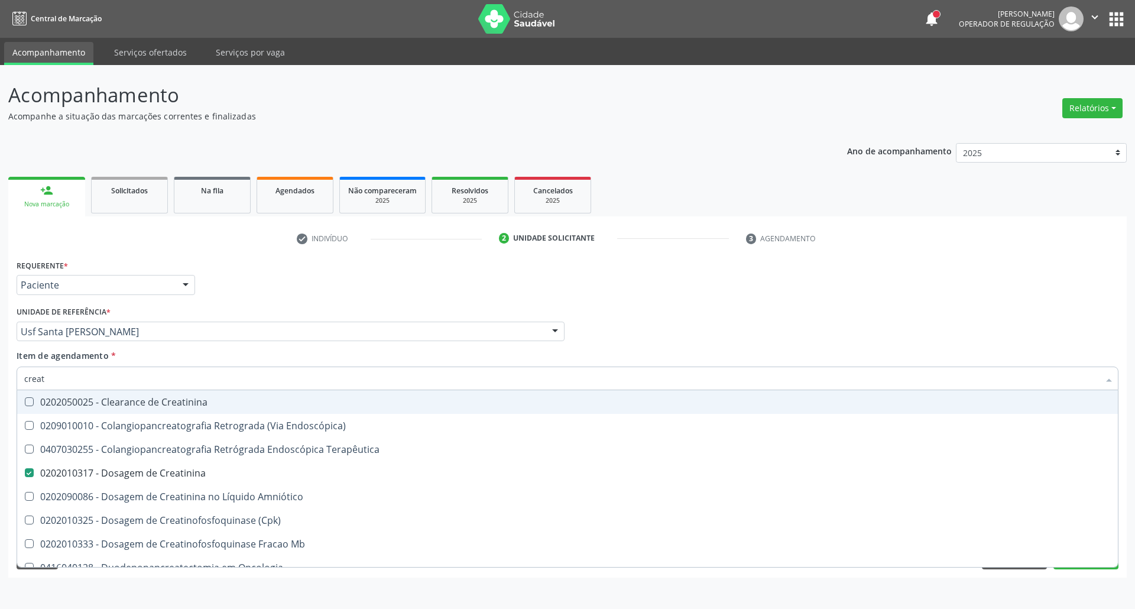
click at [0, 376] on div "Acompanhamento Acompanhe a situação das marcações correntes e finalizadas Relat…" at bounding box center [567, 337] width 1135 height 544
type input "tr"
checkbox Creatinina "false"
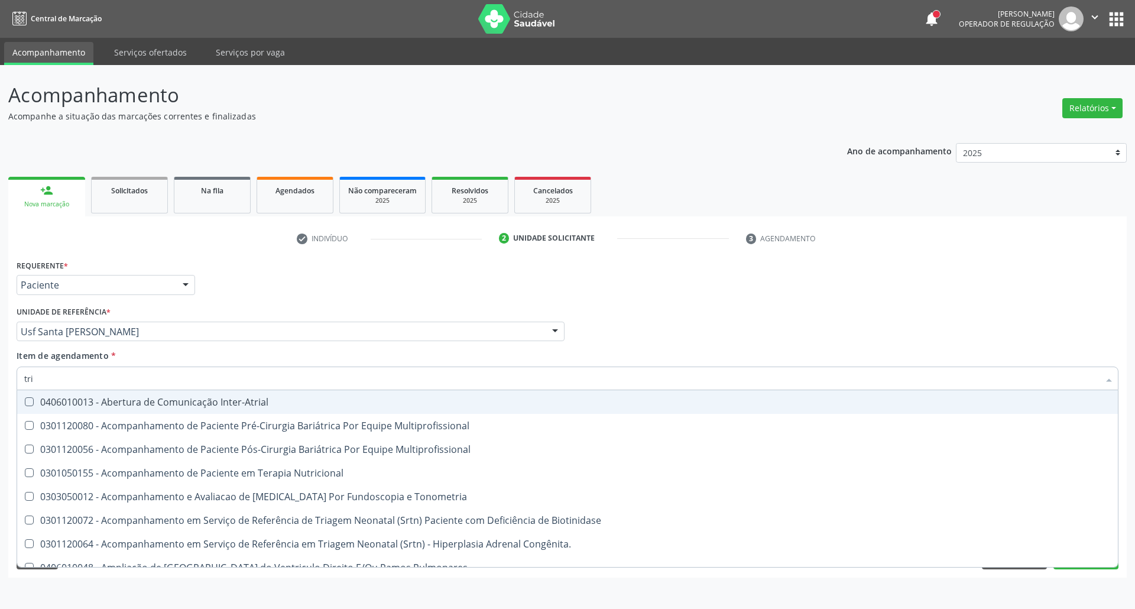
type input "trig"
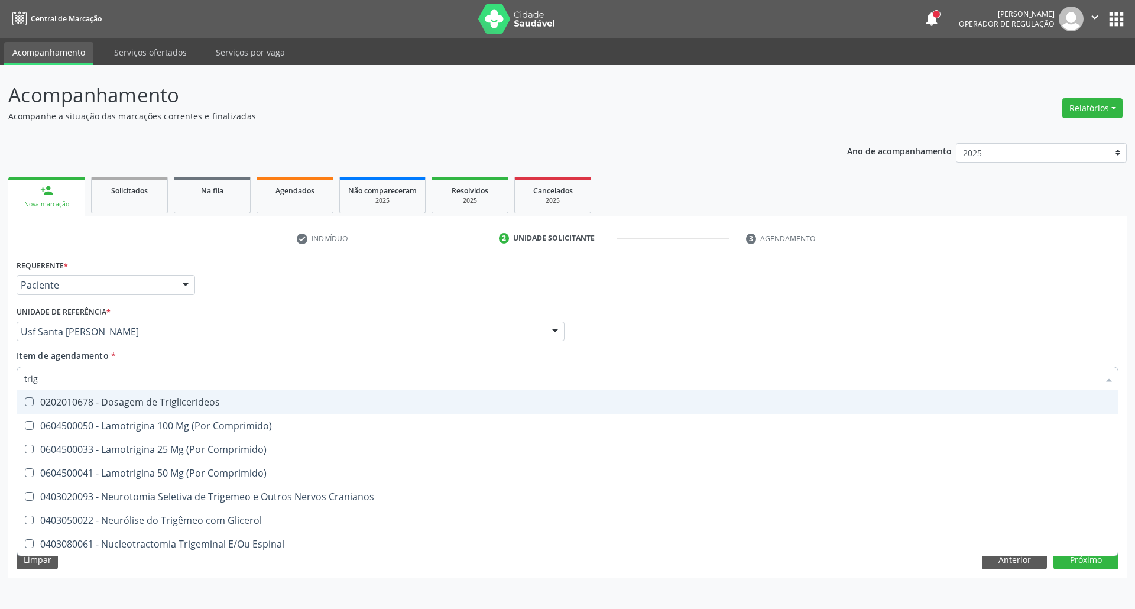
drag, startPoint x: 53, startPoint y: 409, endPoint x: 57, endPoint y: 394, distance: 15.8
click at [54, 409] on span "0202010678 - Dosagem de Triglicerideos" at bounding box center [567, 402] width 1100 height 24
checkbox Triglicerideos "true"
click at [0, 372] on div "Acompanhamento Acompanhe a situação das marcações correntes e finalizadas Relat…" at bounding box center [567, 337] width 1135 height 544
click at [698, 305] on div "Profissional Solicitante Por favor, selecione a Unidade de Atendimento primeiro…" at bounding box center [568, 326] width 1108 height 46
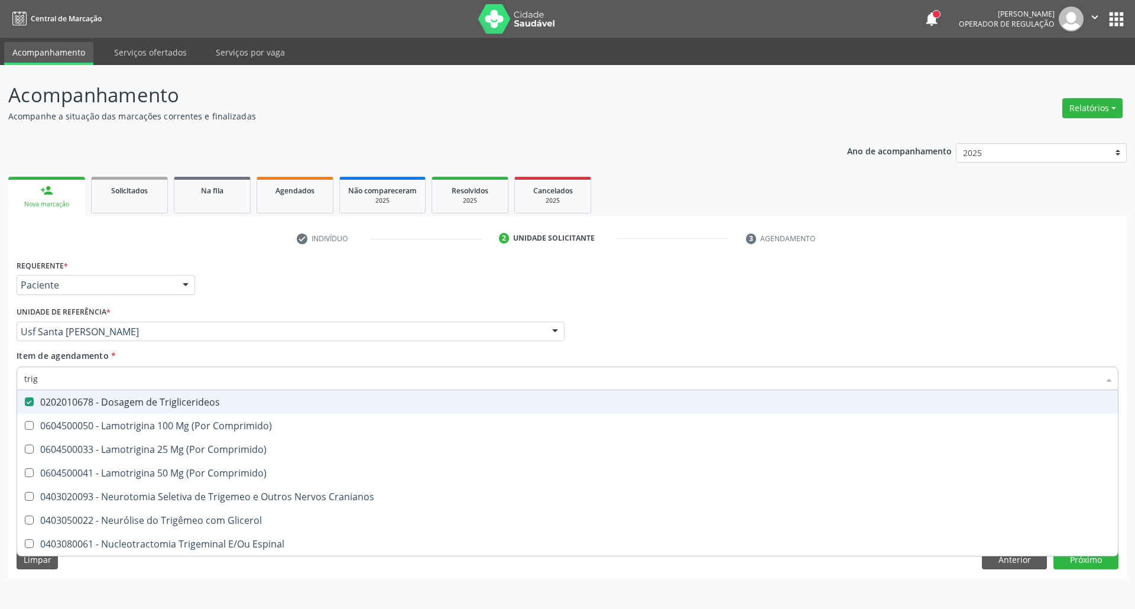
checkbox Comprimido\) "true"
checkbox Cranianos "true"
checkbox Glicerol "true"
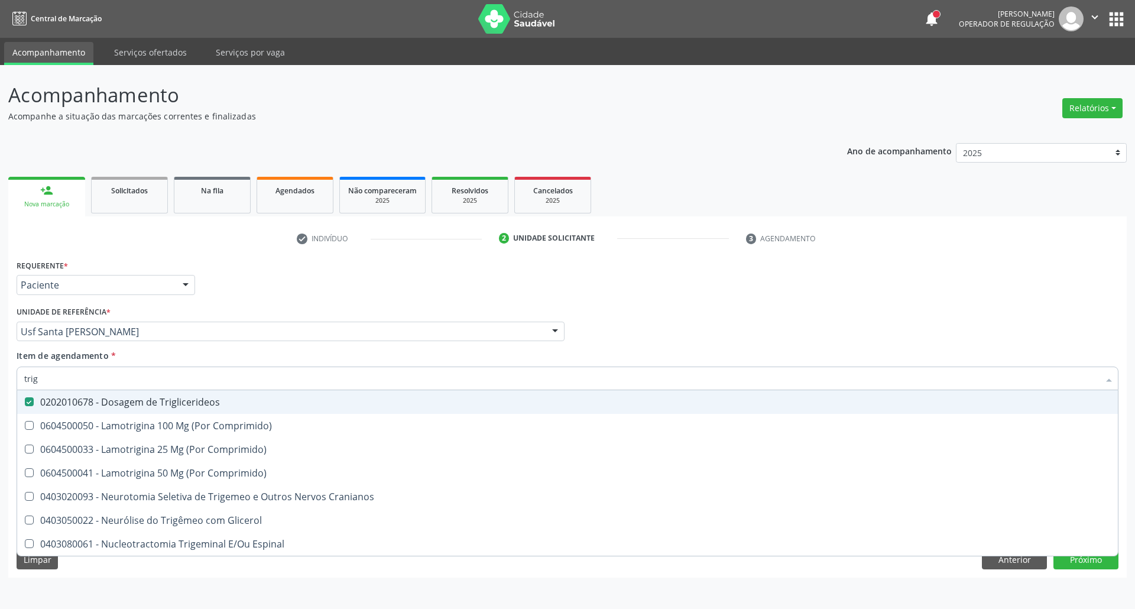
checkbox Espinal "true"
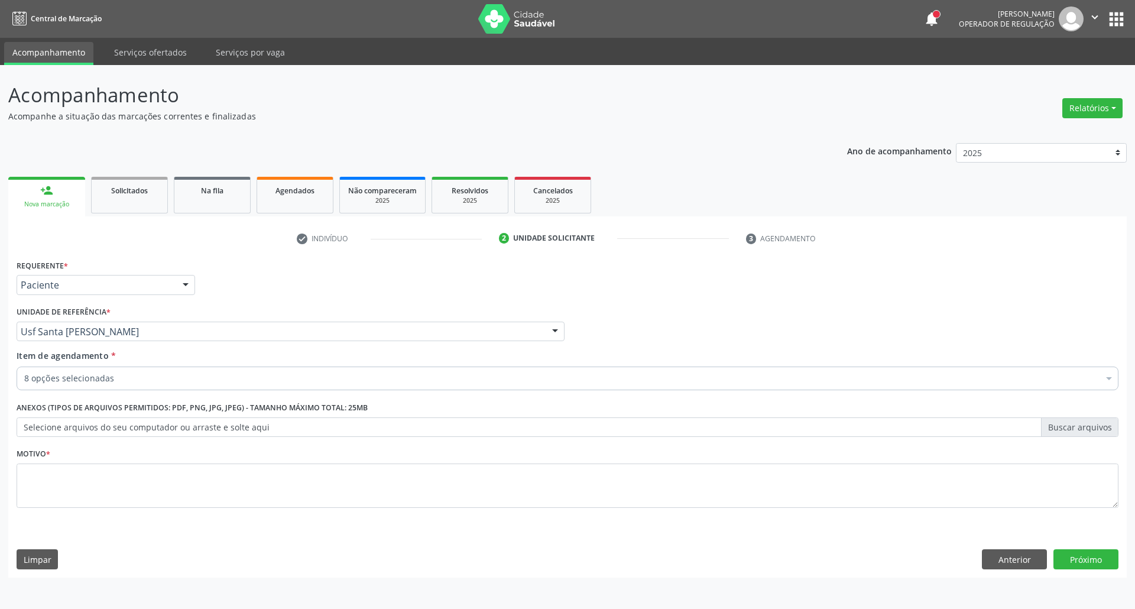
click at [357, 456] on div "Motivo *" at bounding box center [568, 476] width 1102 height 63
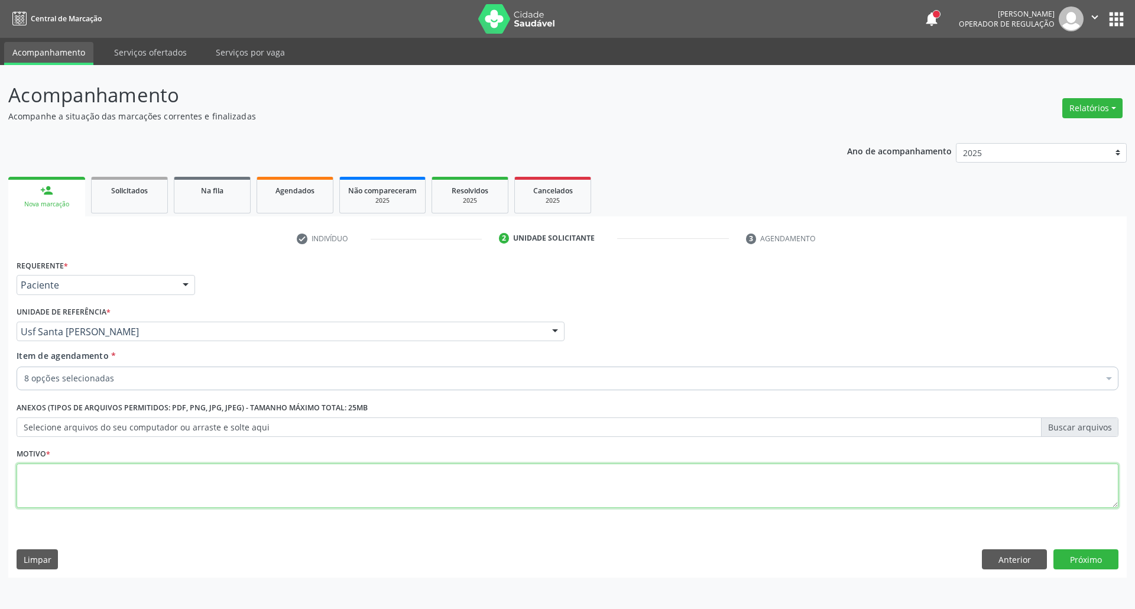
click at [333, 481] on textarea at bounding box center [568, 485] width 1102 height 45
type textarea "."
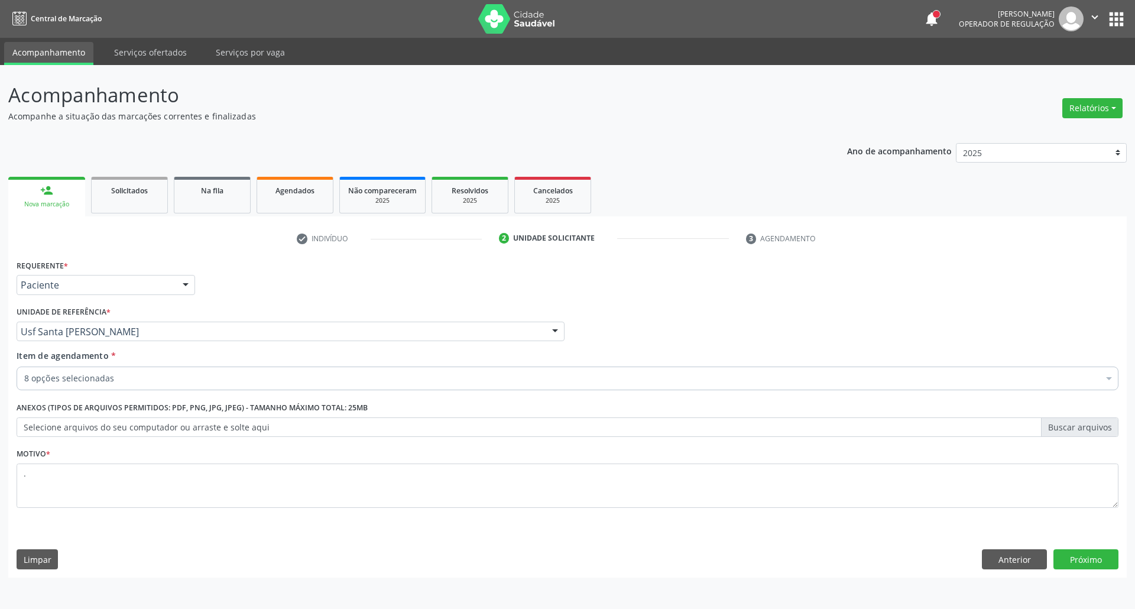
click at [488, 385] on div "8 opções selecionadas" at bounding box center [568, 378] width 1102 height 24
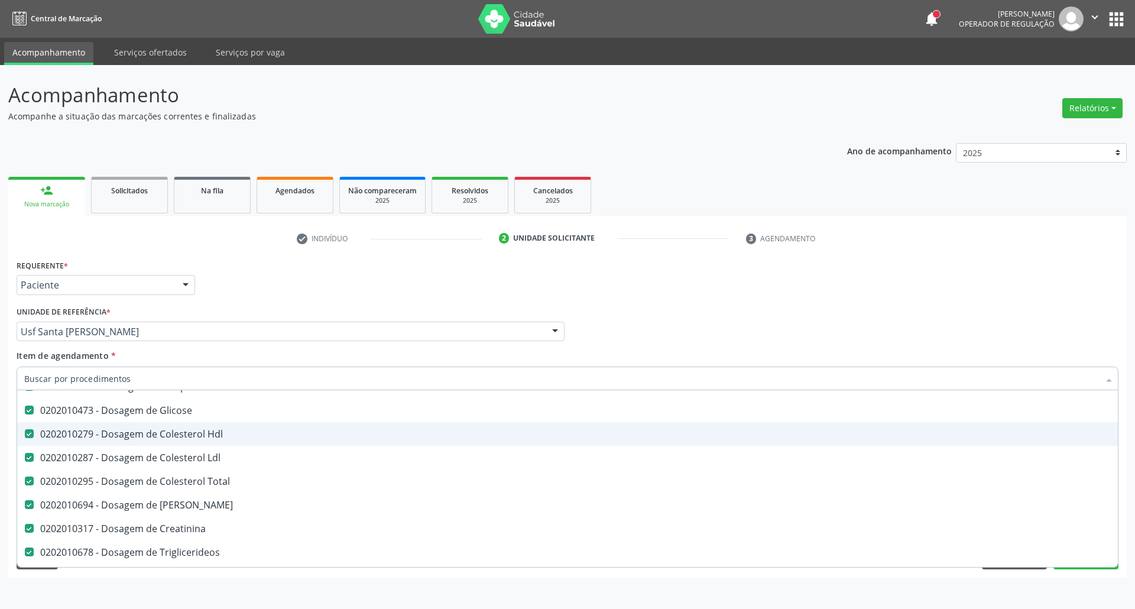
scroll to position [157, 0]
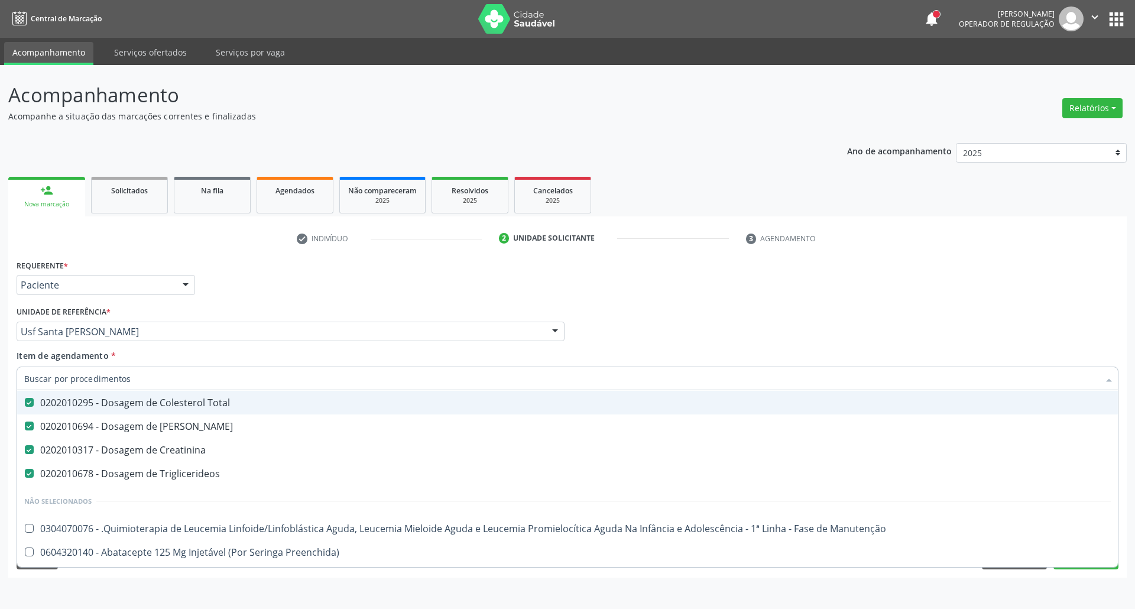
click at [712, 301] on div "Requerente * Paciente Profissional de Saúde Paciente Nenhum resultado encontrad…" at bounding box center [568, 279] width 1108 height 46
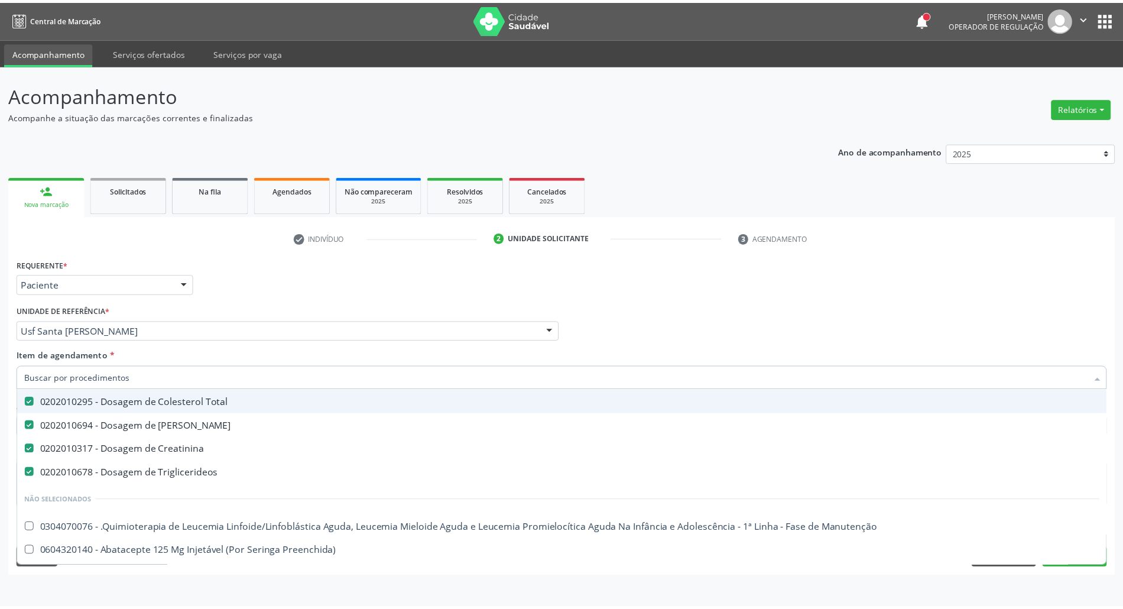
scroll to position [0, 0]
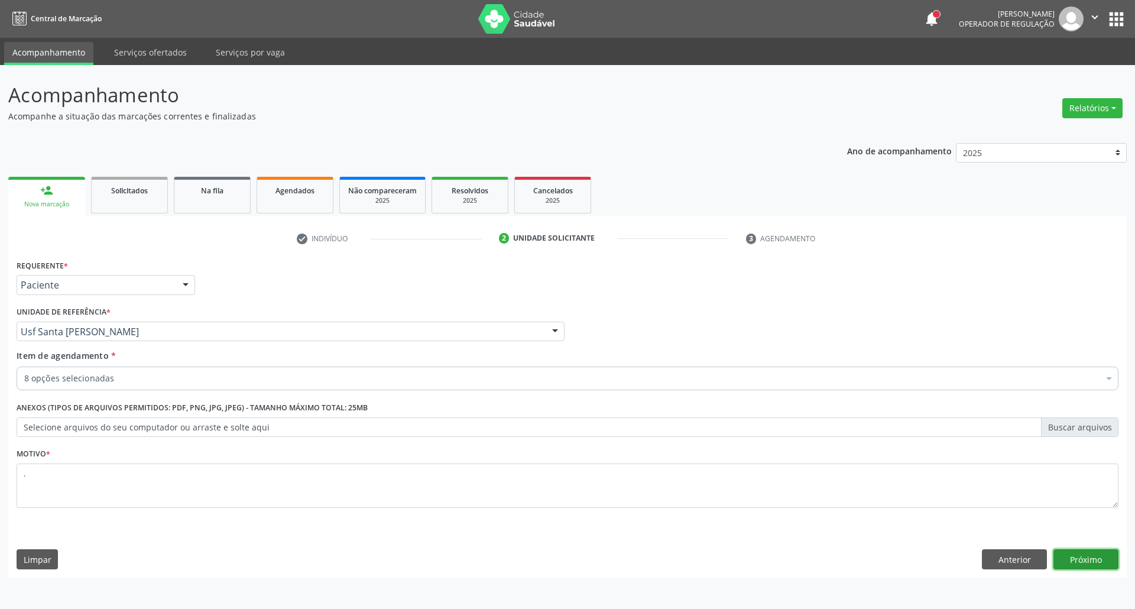
click at [1059, 558] on button "Próximo" at bounding box center [1085, 559] width 65 height 20
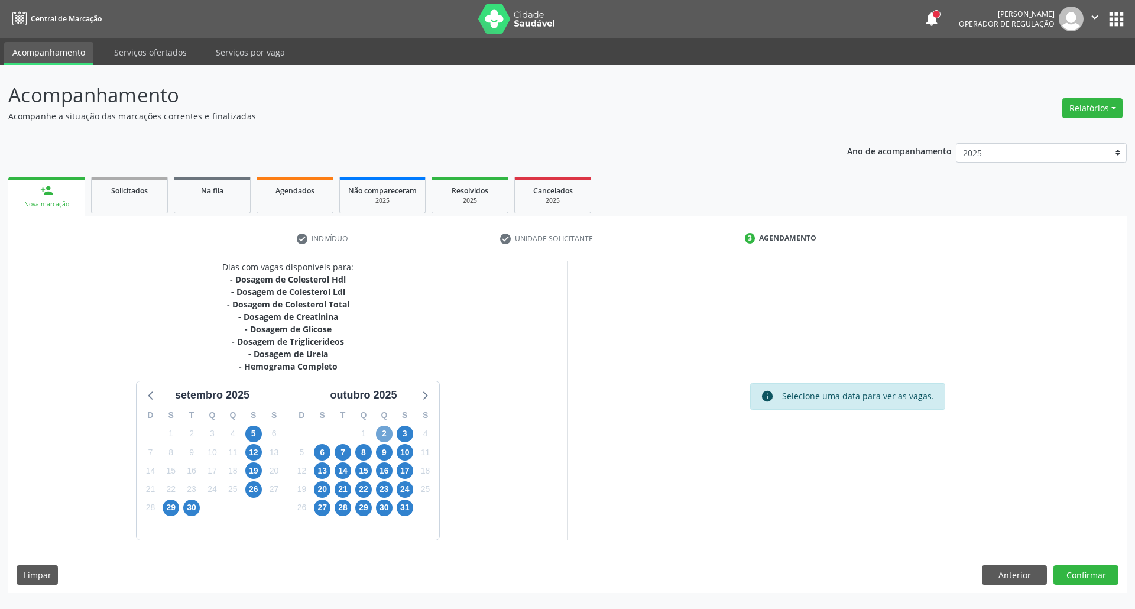
click at [379, 434] on span "2" at bounding box center [384, 434] width 17 height 17
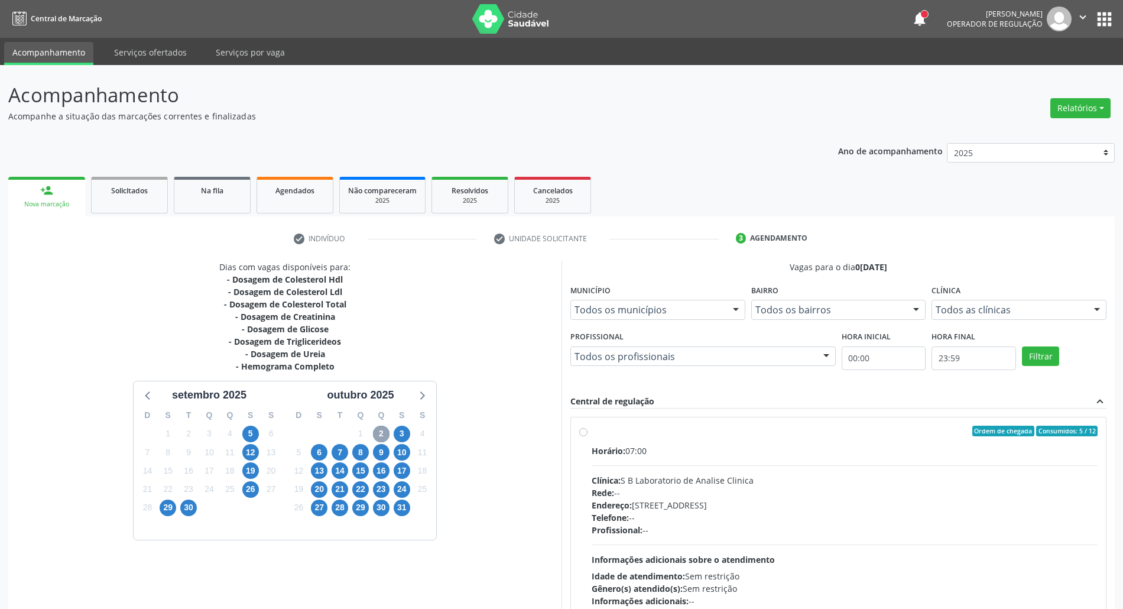
scroll to position [78, 0]
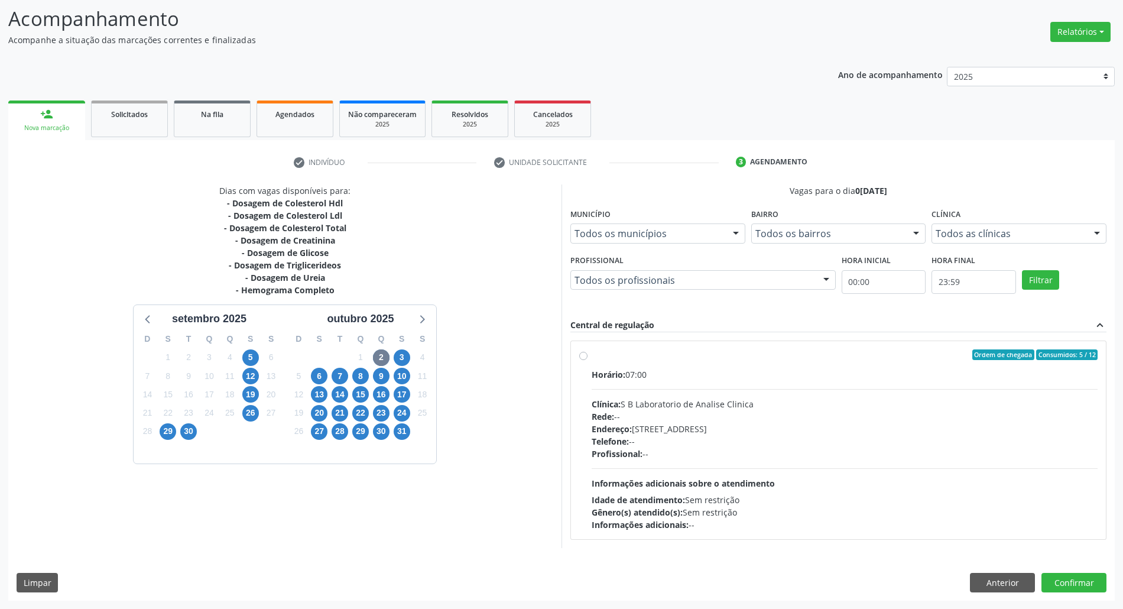
click at [795, 471] on div "Horário: 07:00 Clínica: S B Laboratorio de Analise Clinica Rede: -- Endereço: […" at bounding box center [845, 449] width 506 height 163
click at [587, 360] on input "Ordem de chegada Consumidos: 5 / 12 Horário: 07:00 Clínica: S B Laboratorio de …" at bounding box center [583, 354] width 8 height 11
radio input "true"
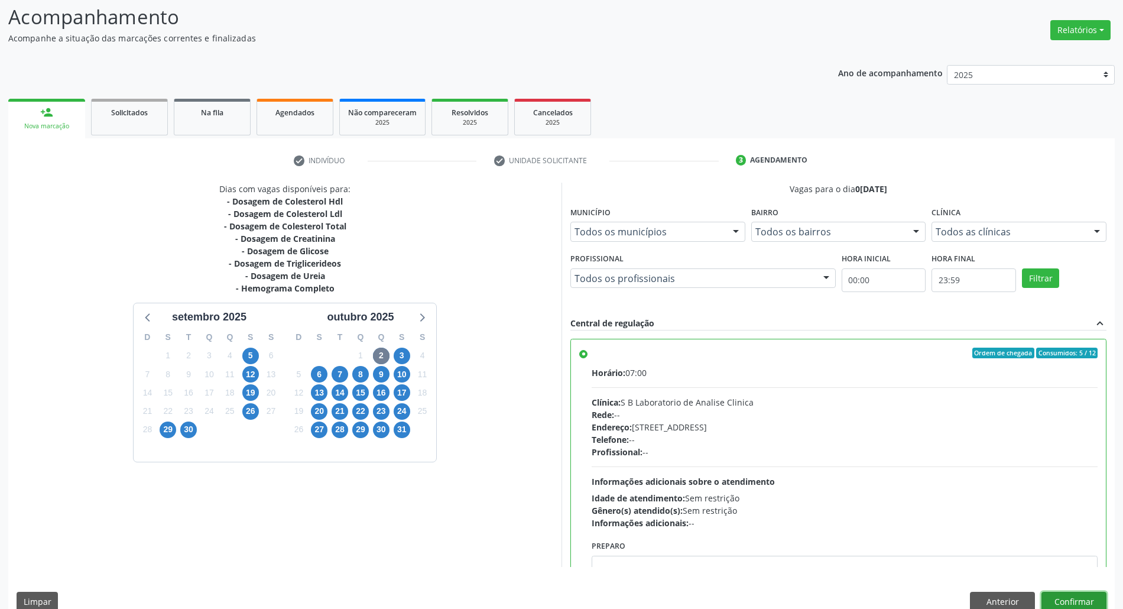
click at [1074, 605] on button "Confirmar" at bounding box center [1073, 602] width 65 height 20
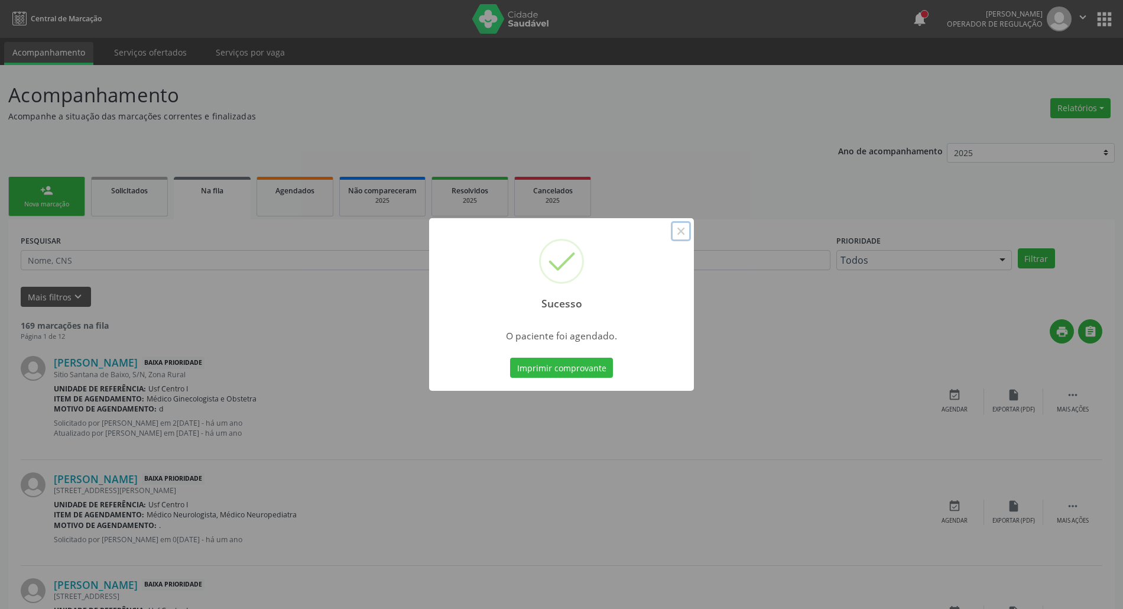
drag, startPoint x: 681, startPoint y: 232, endPoint x: 515, endPoint y: 232, distance: 165.5
click at [673, 232] on button "×" at bounding box center [681, 231] width 20 height 20
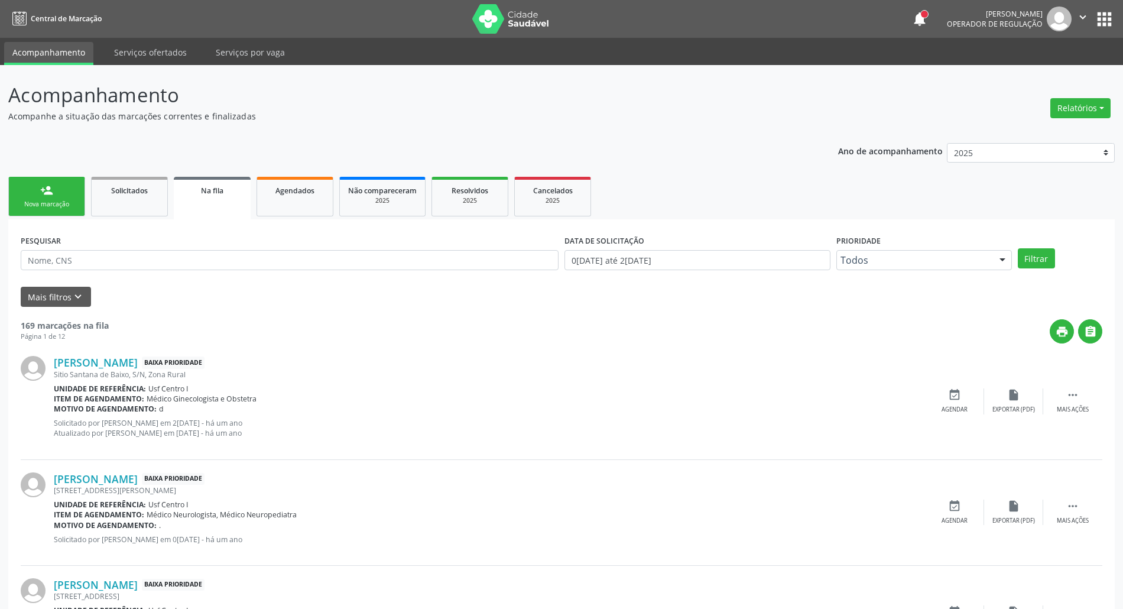
click at [24, 203] on div "Nova marcação" at bounding box center [46, 204] width 59 height 9
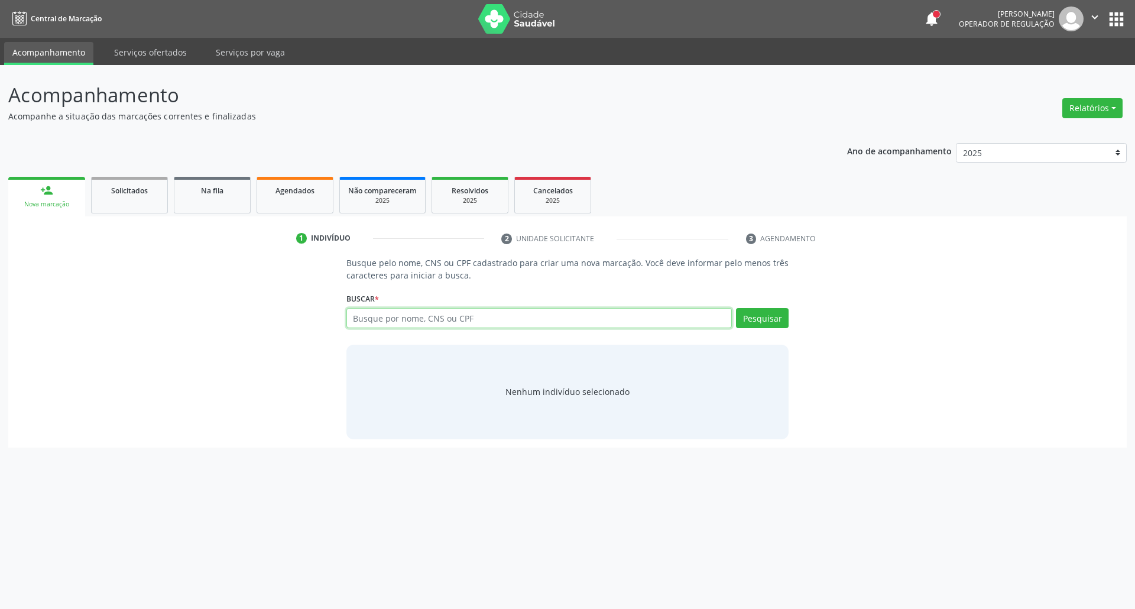
click at [608, 317] on input "text" at bounding box center [539, 318] width 386 height 20
type input "01257672428"
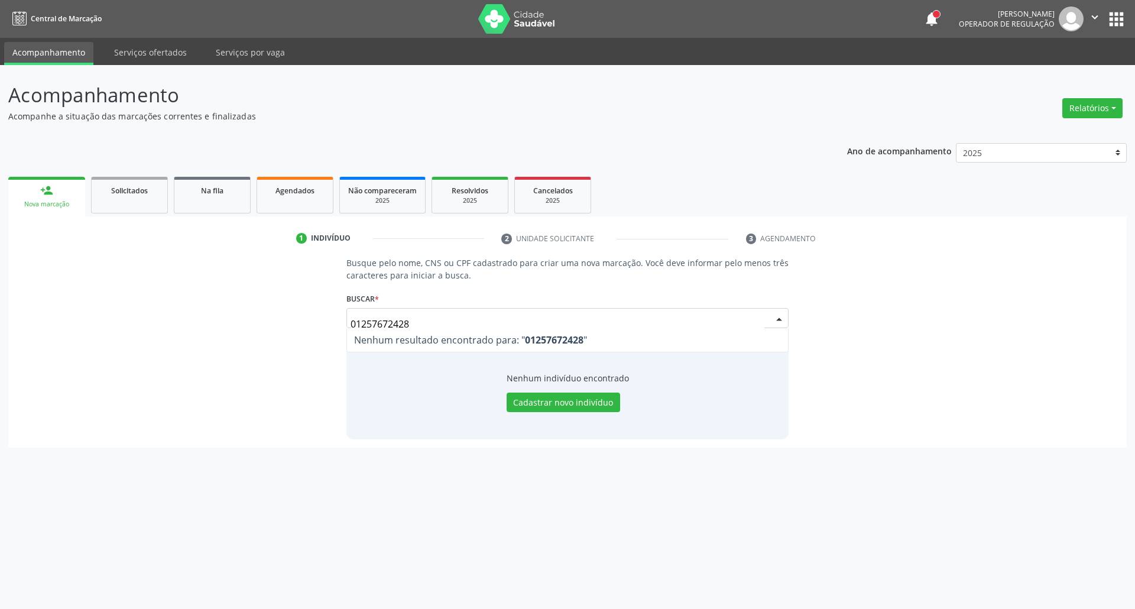
drag, startPoint x: 417, startPoint y: 324, endPoint x: 259, endPoint y: 320, distance: 157.9
click at [259, 320] on div "Busque pelo nome, CNS ou CPF cadastrado para criar uma nova marcação. Você deve…" at bounding box center [568, 347] width 1102 height 182
type input "703400610989400"
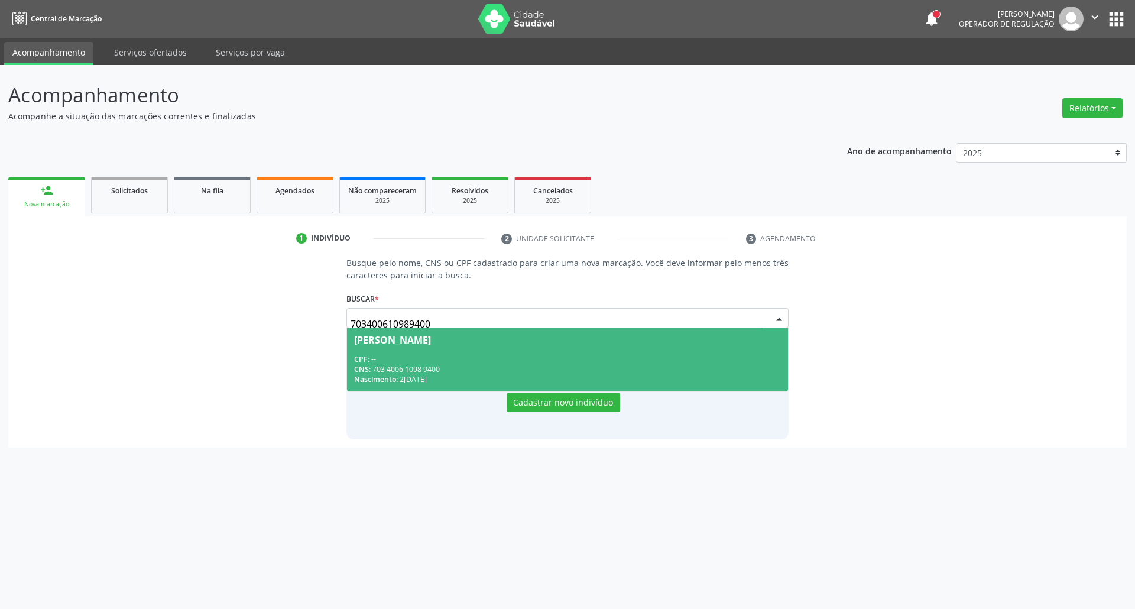
click at [431, 343] on div "[PERSON_NAME]" at bounding box center [392, 339] width 77 height 9
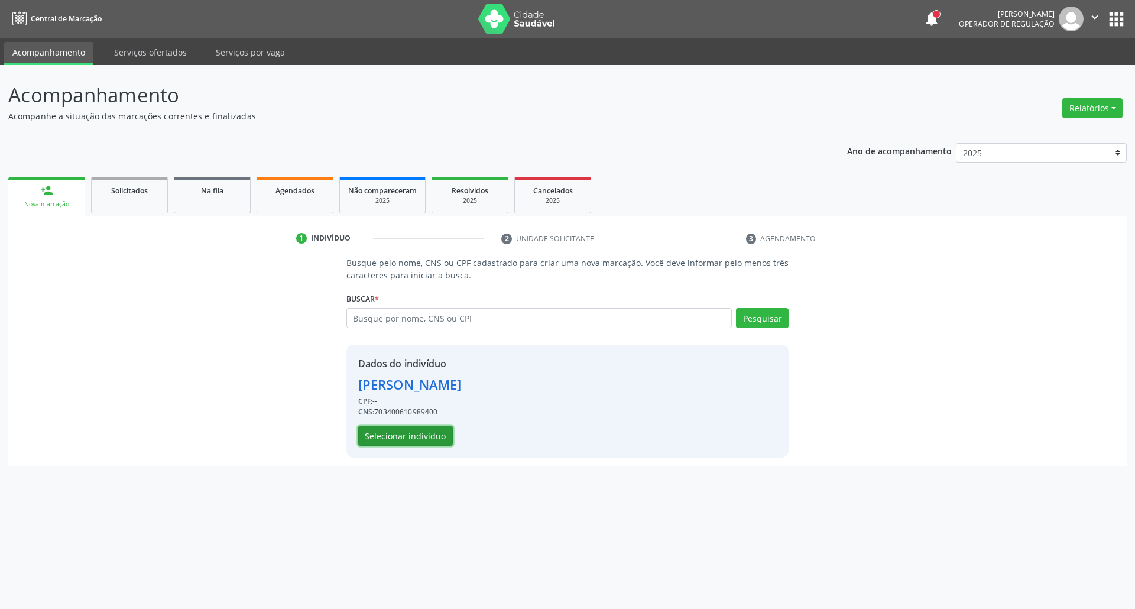
click at [427, 437] on button "Selecionar indivíduo" at bounding box center [405, 436] width 95 height 20
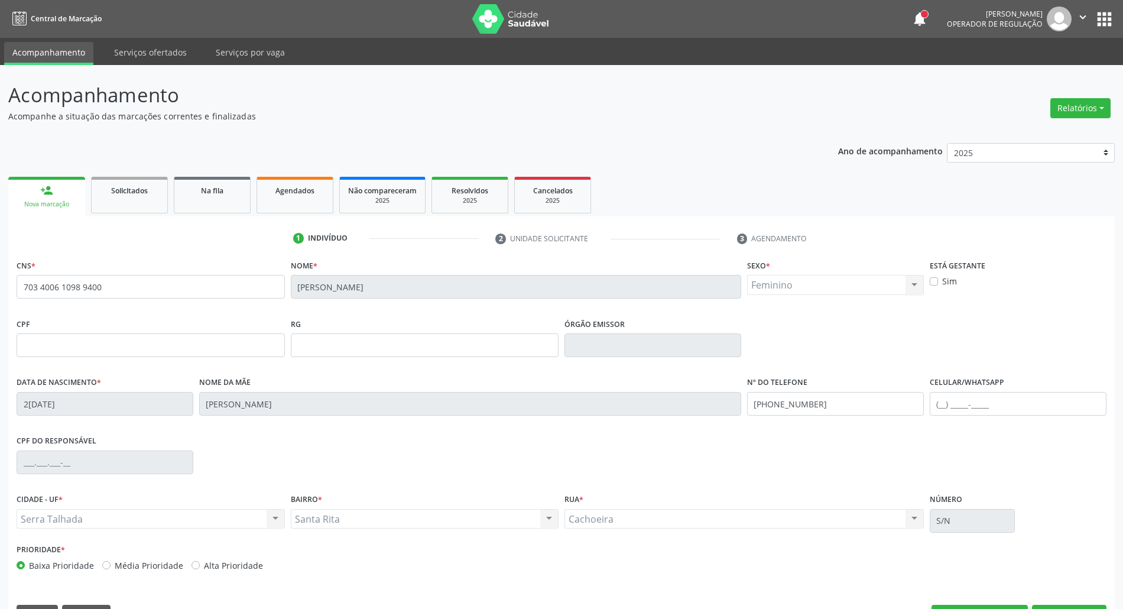
scroll to position [32, 0]
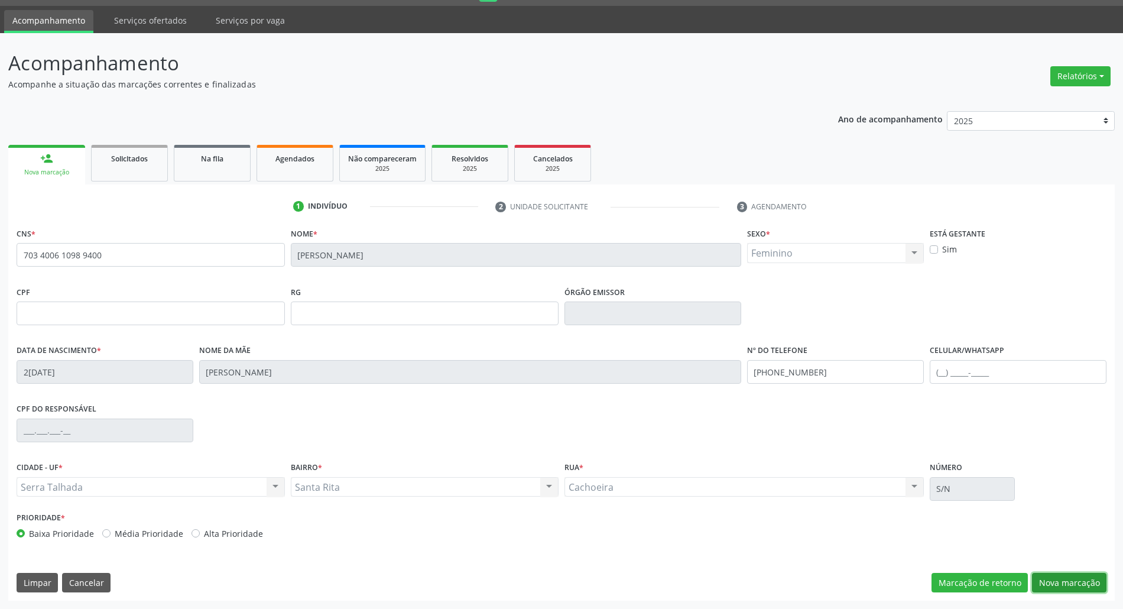
click at [1095, 586] on button "Nova marcação" at bounding box center [1069, 583] width 74 height 20
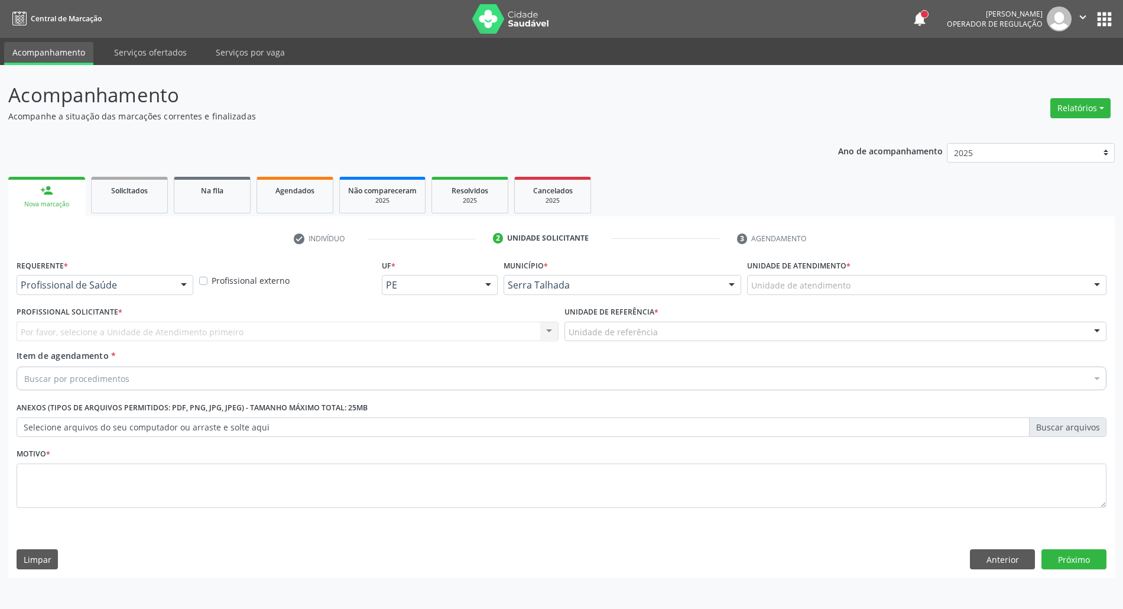
scroll to position [0, 0]
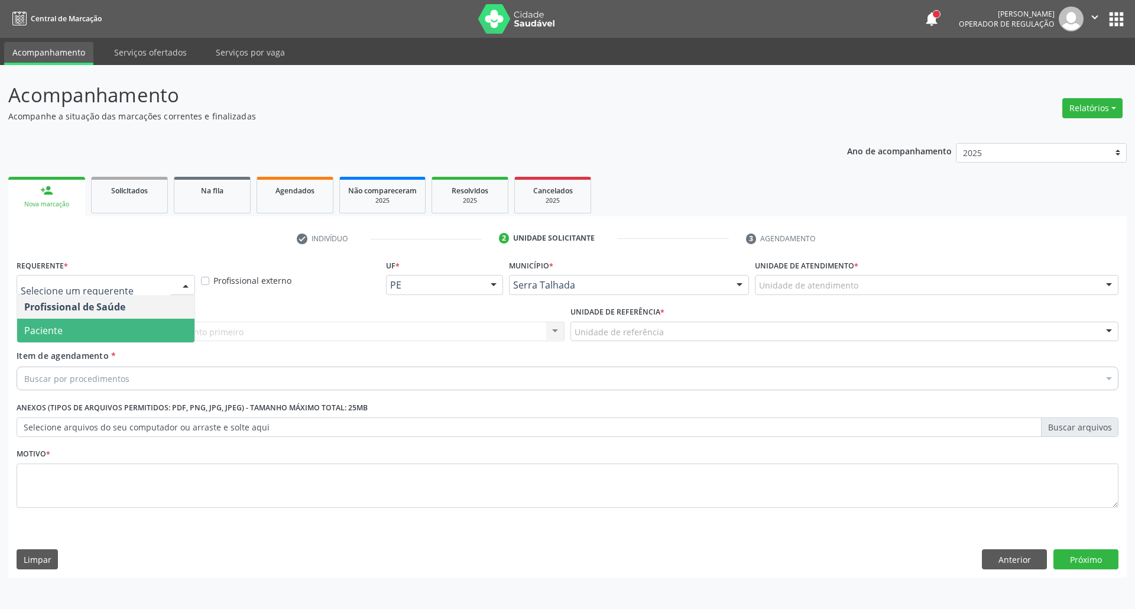
click at [105, 331] on span "Paciente" at bounding box center [105, 331] width 177 height 24
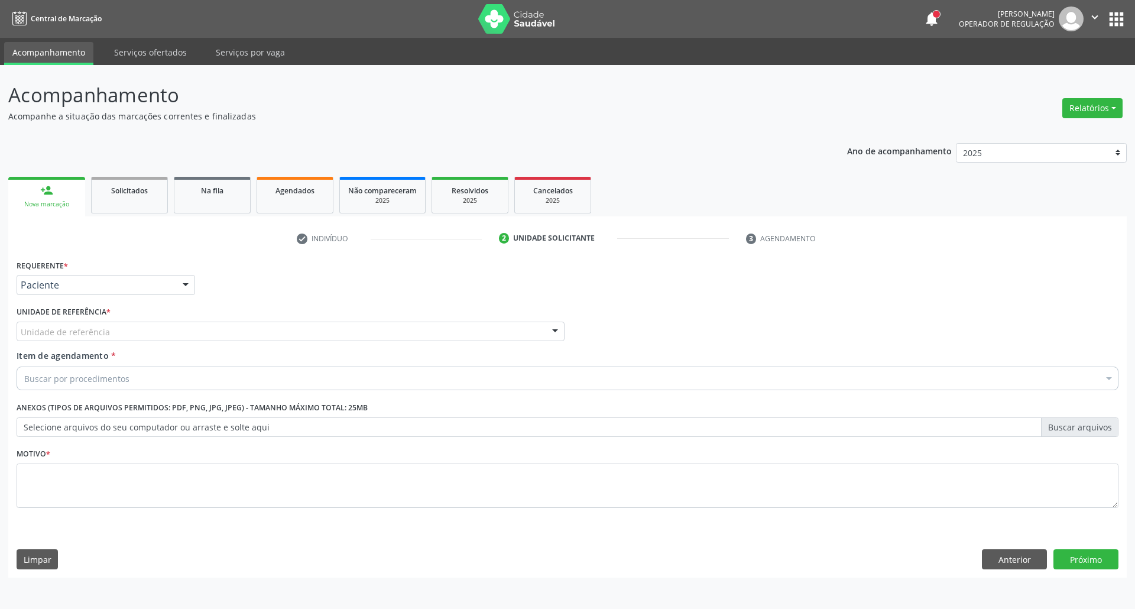
click at [72, 339] on div "Unidade de referência" at bounding box center [291, 332] width 548 height 20
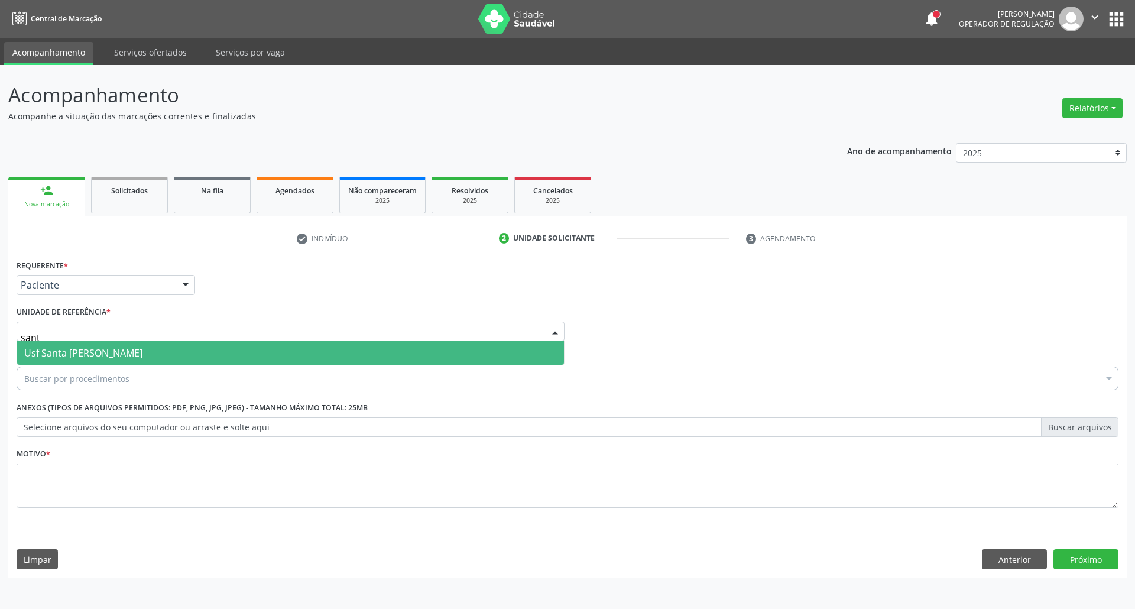
type input "santa"
click at [62, 346] on span "Usf Santa [PERSON_NAME]" at bounding box center [83, 352] width 118 height 13
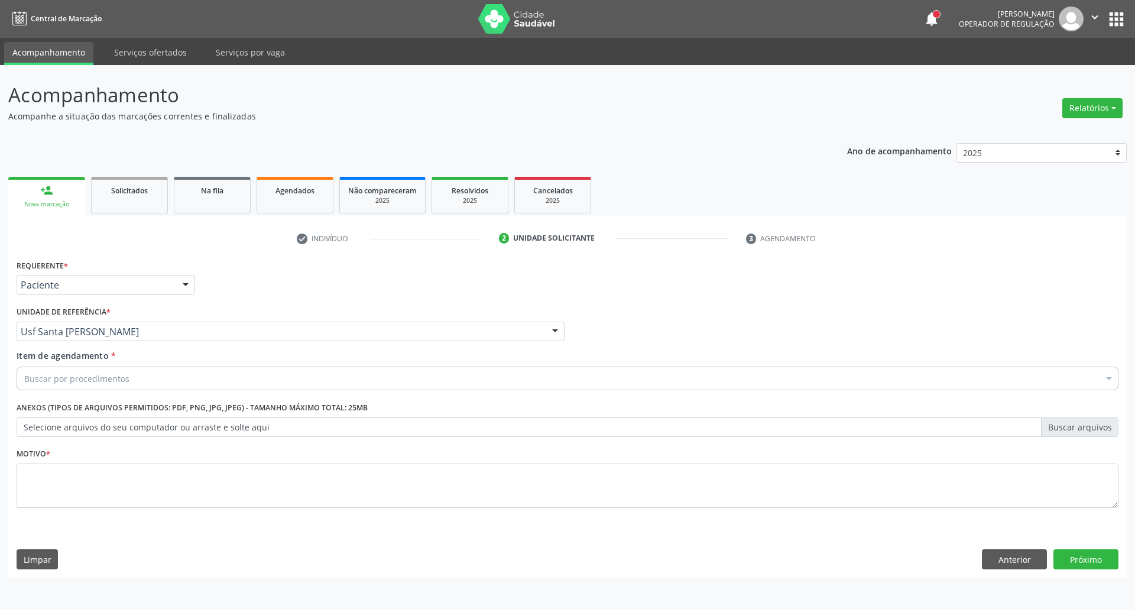
click at [189, 391] on div "Item de agendamento * Buscar por procedimentos Selecionar todos 0304070076 - .Q…" at bounding box center [568, 372] width 1108 height 46
click at [183, 384] on div "Buscar por procedimentos" at bounding box center [568, 378] width 1102 height 24
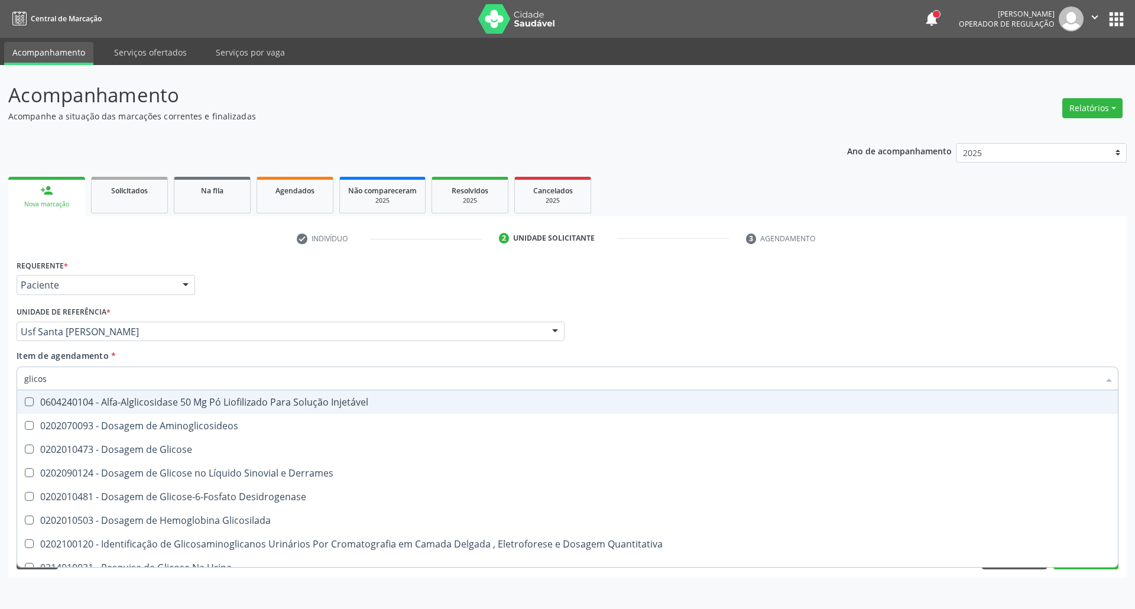
type input "glicose"
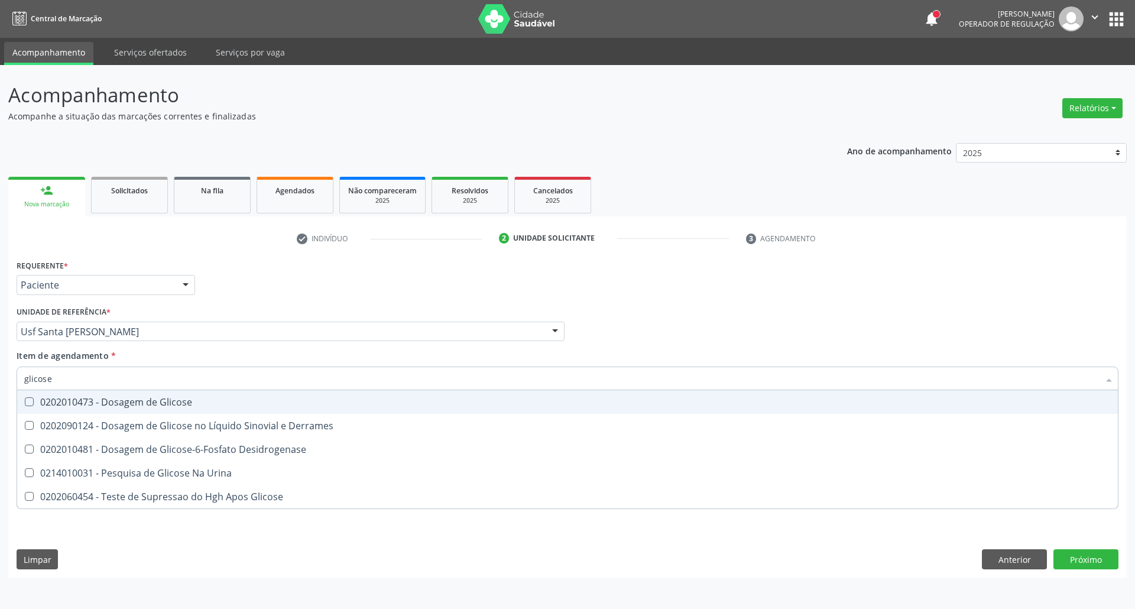
click at [190, 400] on div "0202010473 - Dosagem de Glicose" at bounding box center [567, 401] width 1086 height 9
checkbox Glicose "true"
click at [194, 389] on input "glicose" at bounding box center [561, 378] width 1074 height 24
type input "a"
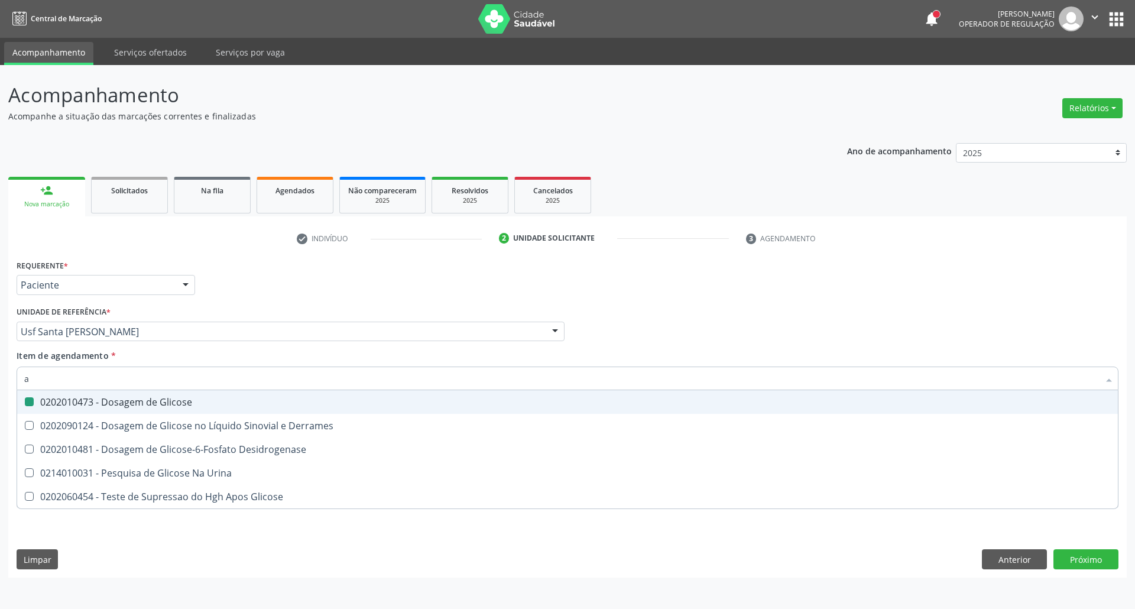
checkbox Glicose "false"
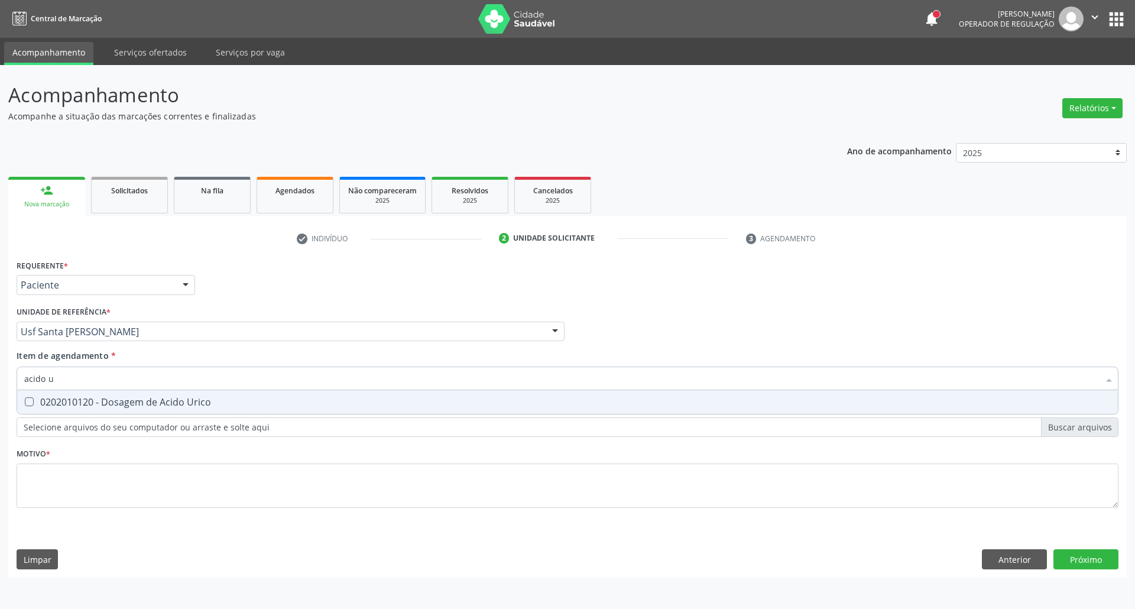
type input "acido u"
click at [196, 400] on div "0202010120 - Dosagem de Acido Urico" at bounding box center [567, 401] width 1086 height 9
checkbox Urico "true"
click at [196, 383] on input "acido u" at bounding box center [561, 378] width 1074 height 24
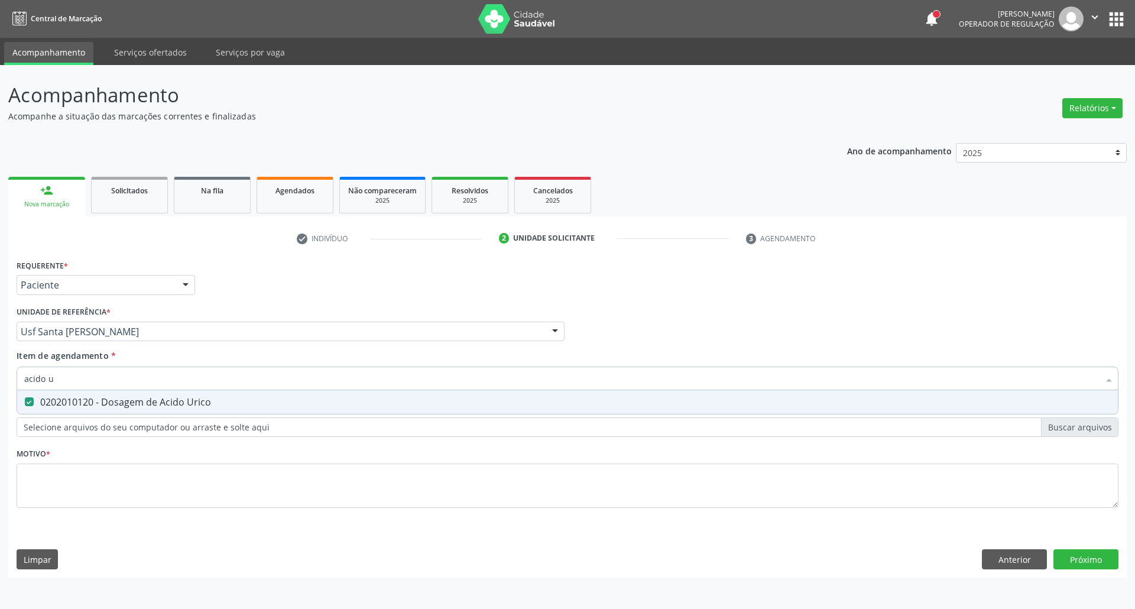
click at [195, 383] on input "acido u" at bounding box center [561, 378] width 1074 height 24
type input "c"
checkbox Urico "false"
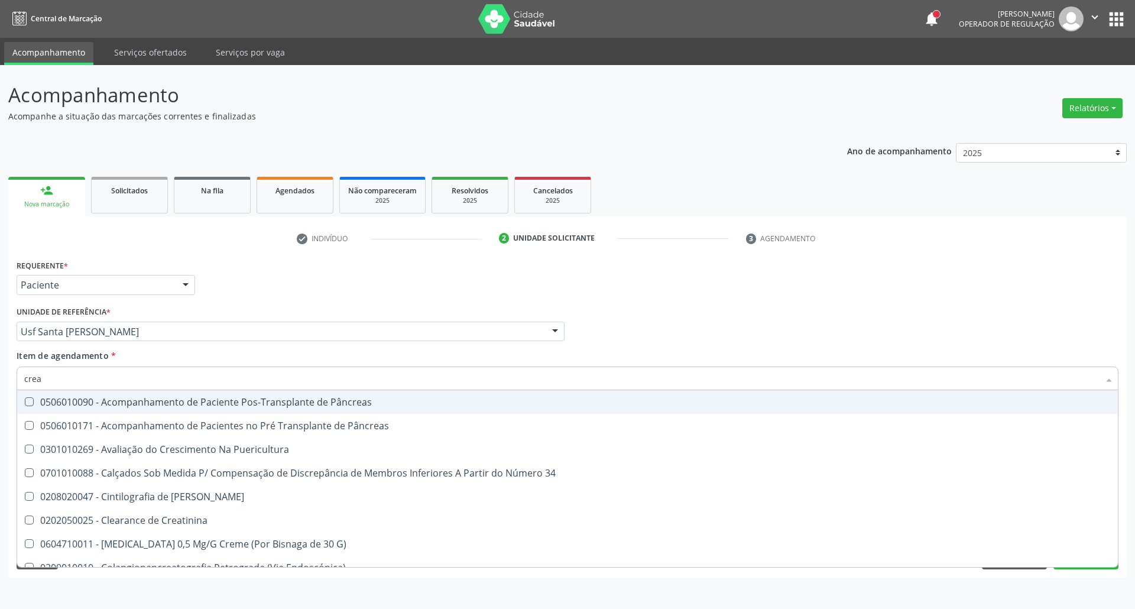
type input "creat"
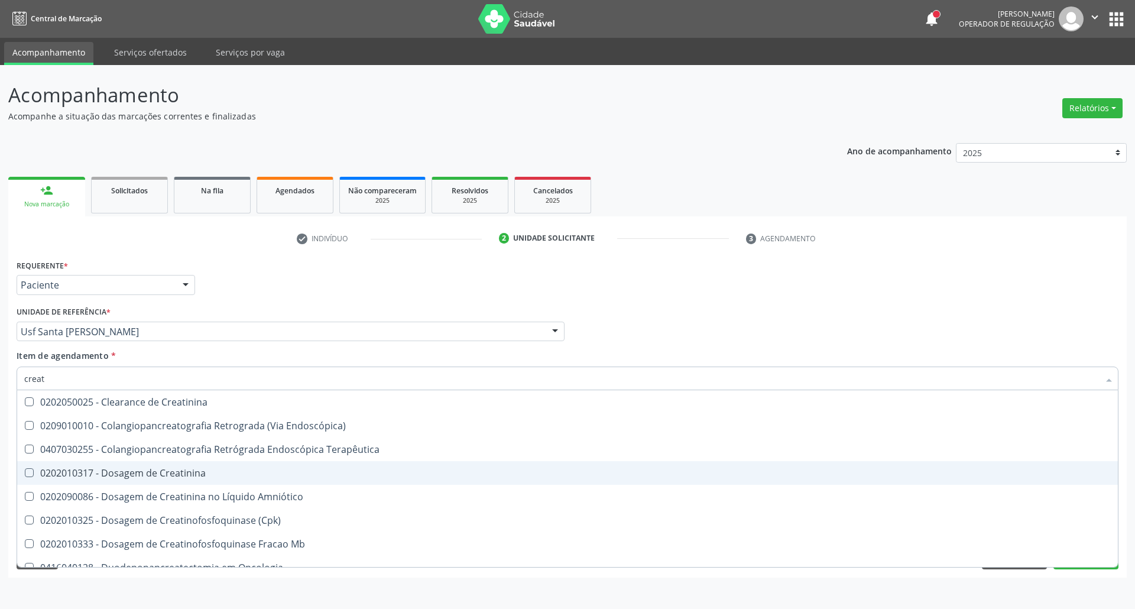
drag, startPoint x: 152, startPoint y: 467, endPoint x: 158, endPoint y: 412, distance: 55.3
click at [154, 465] on span "0202010317 - Dosagem de Creatinina" at bounding box center [567, 473] width 1100 height 24
checkbox Creatinina "true"
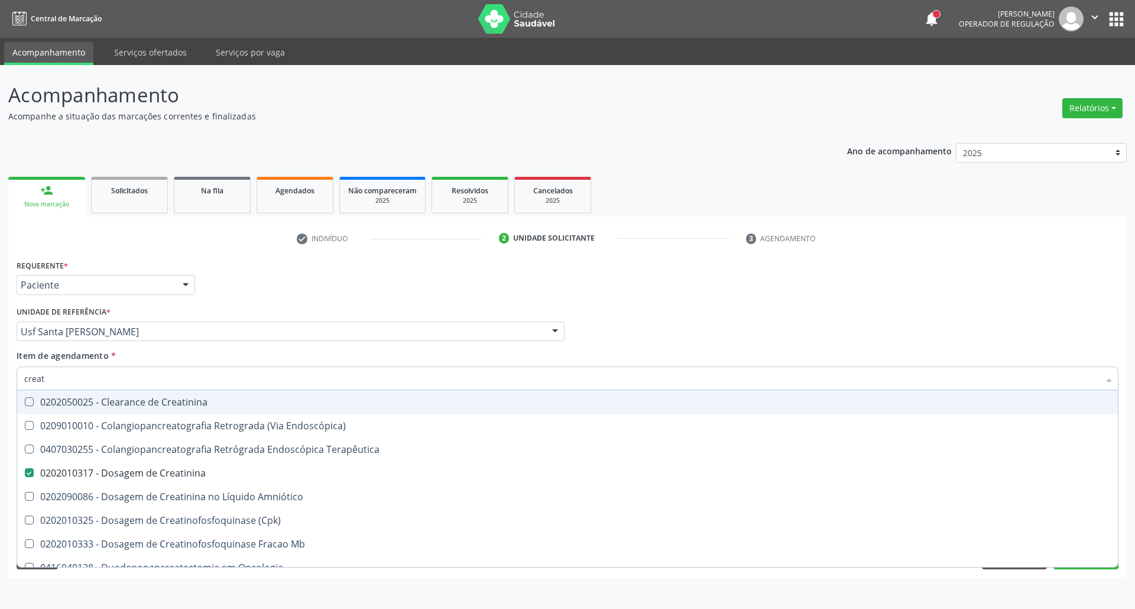
drag, startPoint x: 93, startPoint y: 377, endPoint x: 0, endPoint y: 377, distance: 93.4
click at [0, 377] on div "Acompanhamento Acompanhe a situação das marcações correntes e finalizadas Relat…" at bounding box center [567, 337] width 1135 height 544
type input "ur"
checkbox Creatinina "false"
type input "ureia"
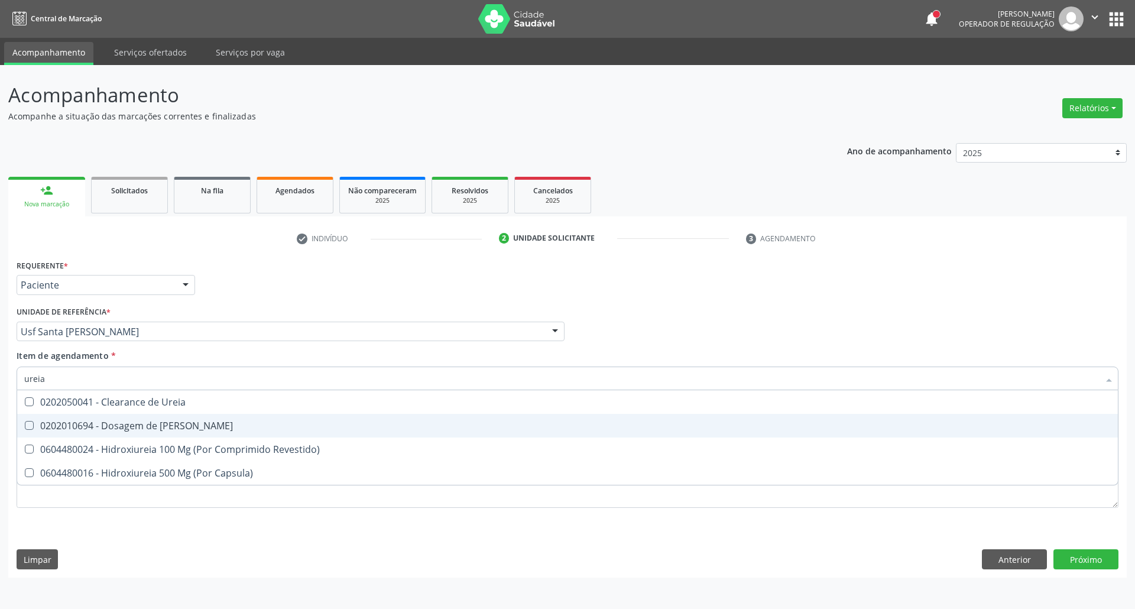
click at [53, 417] on span "0202010694 - Dosagem de [PERSON_NAME]" at bounding box center [567, 426] width 1100 height 24
checkbox Ureia "true"
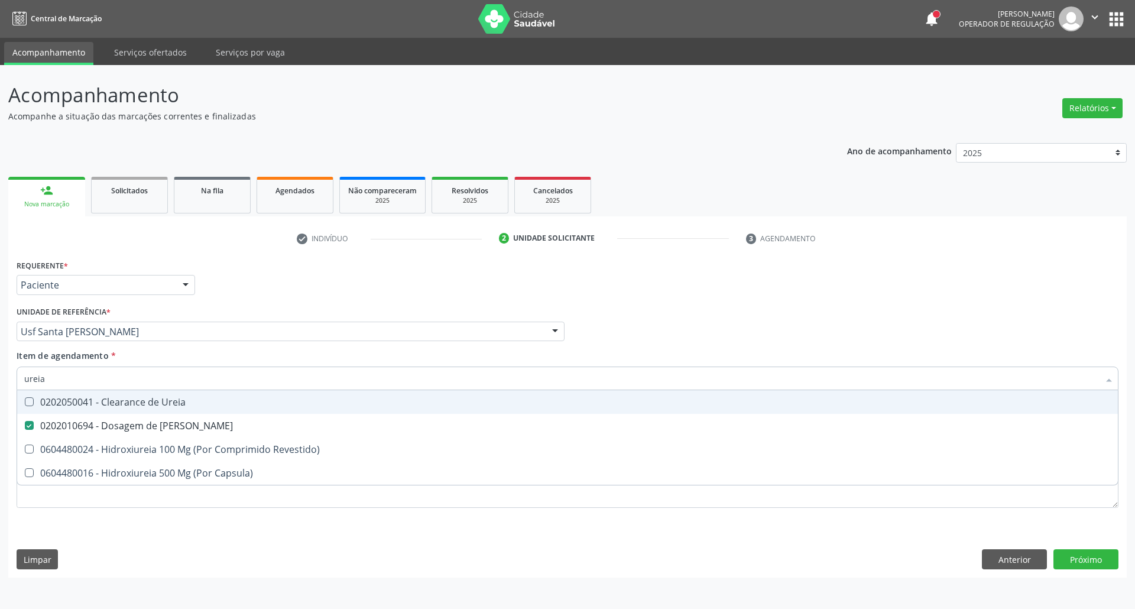
drag, startPoint x: 57, startPoint y: 369, endPoint x: 0, endPoint y: 383, distance: 58.9
click at [0, 383] on div "Acompanhamento Acompanhe a situação das marcações correntes e finalizadas Relat…" at bounding box center [567, 337] width 1135 height 544
type input "co"
checkbox Ureia "false"
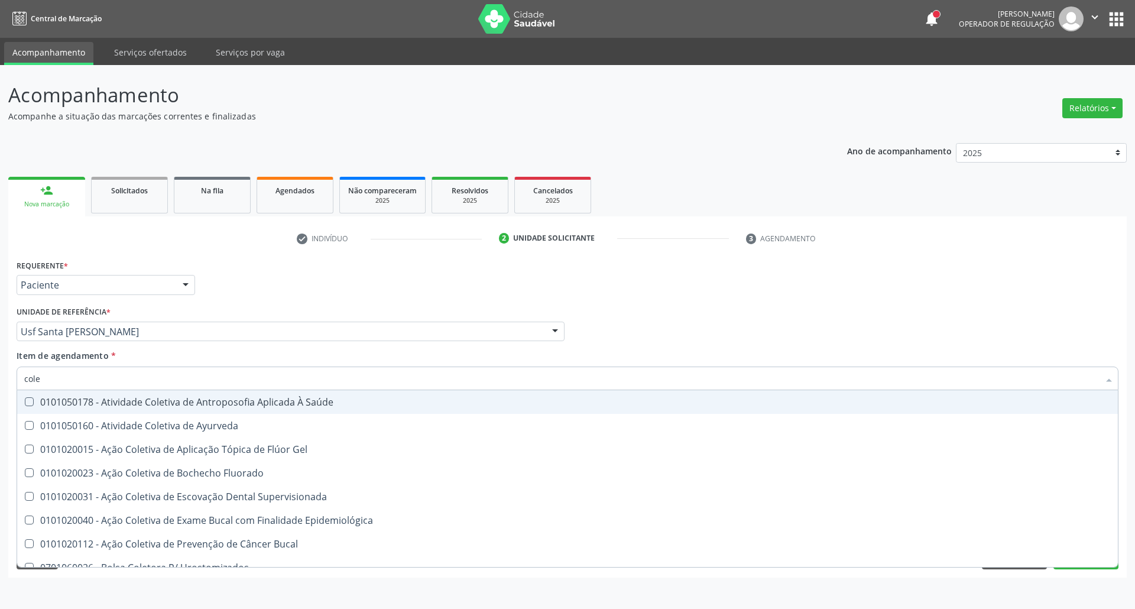
type input "coles"
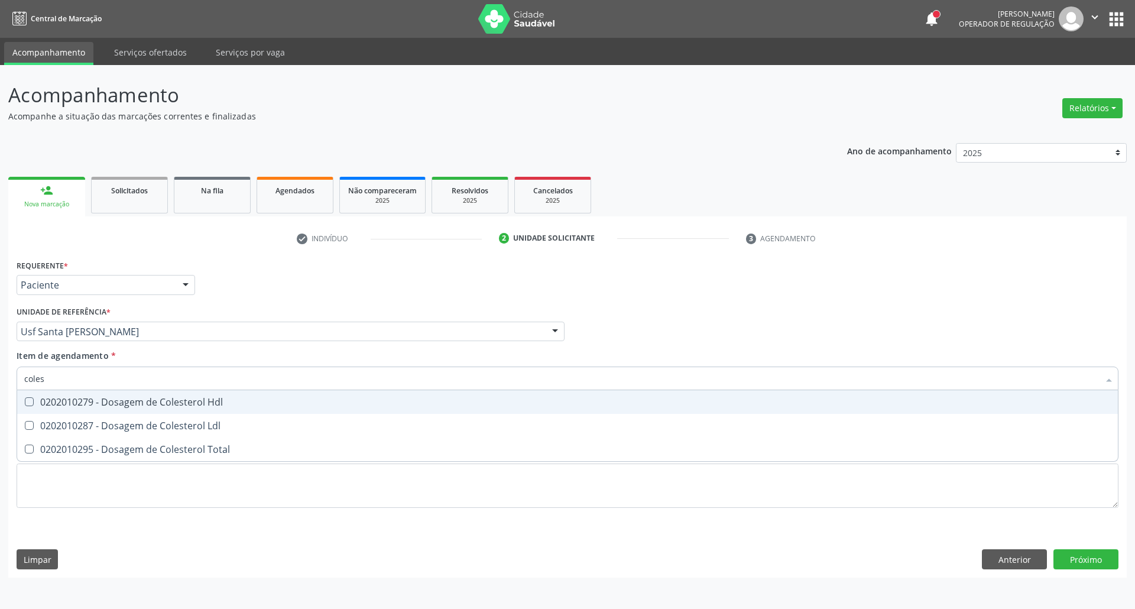
drag, startPoint x: 39, startPoint y: 405, endPoint x: 47, endPoint y: 419, distance: 15.9
click at [40, 407] on div "0202010279 - Dosagem de Colesterol Hdl" at bounding box center [567, 401] width 1086 height 9
checkbox Hdl "true"
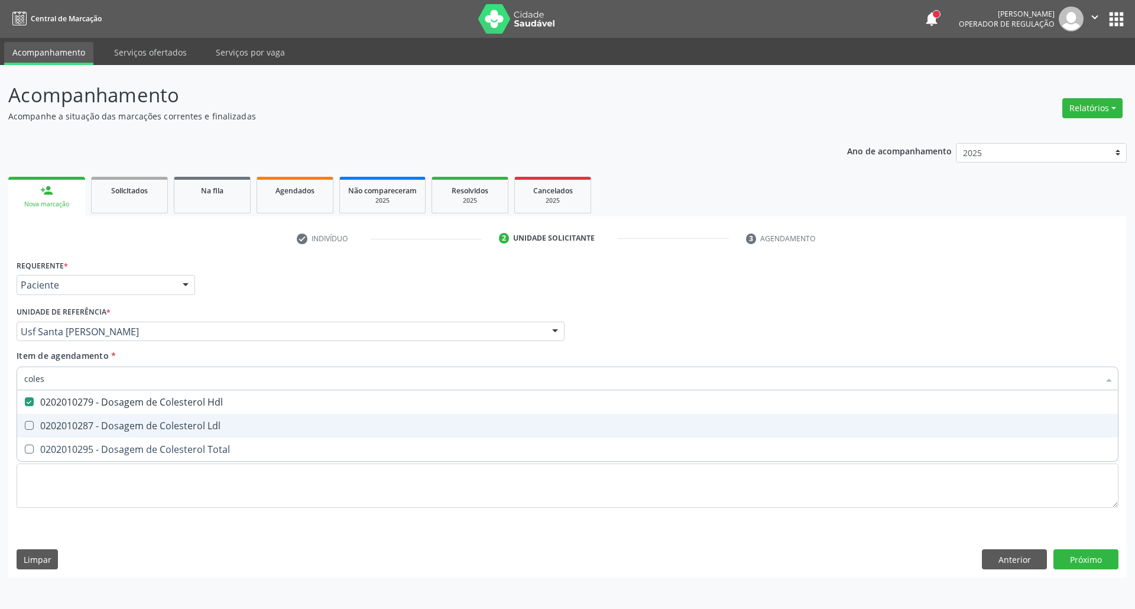
click at [50, 433] on span "0202010287 - Dosagem de Colesterol Ldl" at bounding box center [567, 426] width 1100 height 24
checkbox Ldl "true"
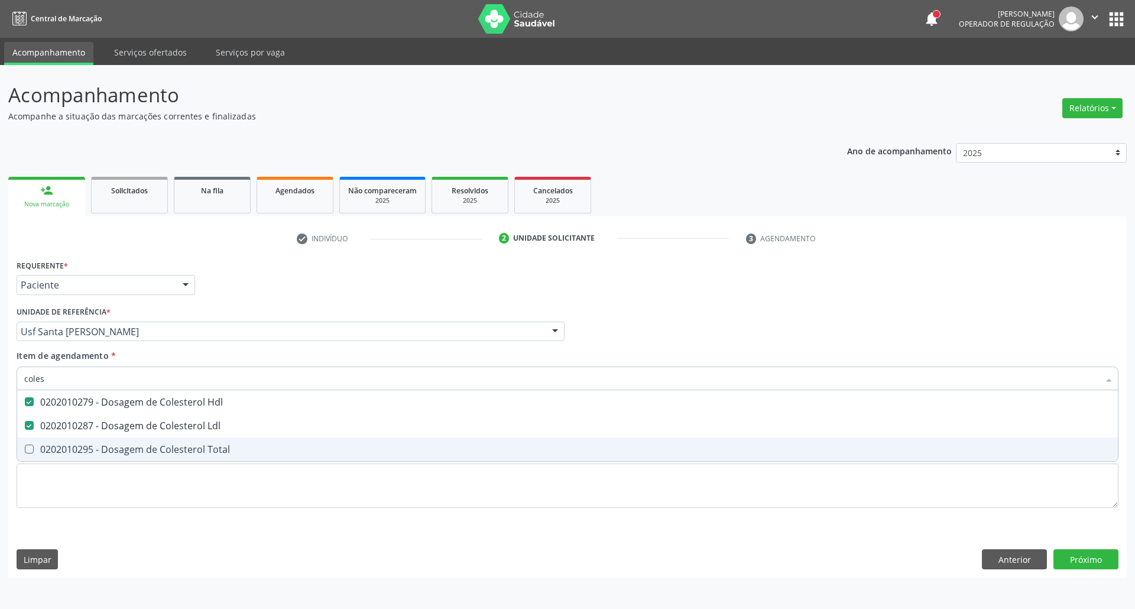
drag, startPoint x: 50, startPoint y: 450, endPoint x: 53, endPoint y: 410, distance: 40.3
click at [50, 450] on div "0202010295 - Dosagem de Colesterol Total" at bounding box center [567, 448] width 1086 height 9
checkbox Total "true"
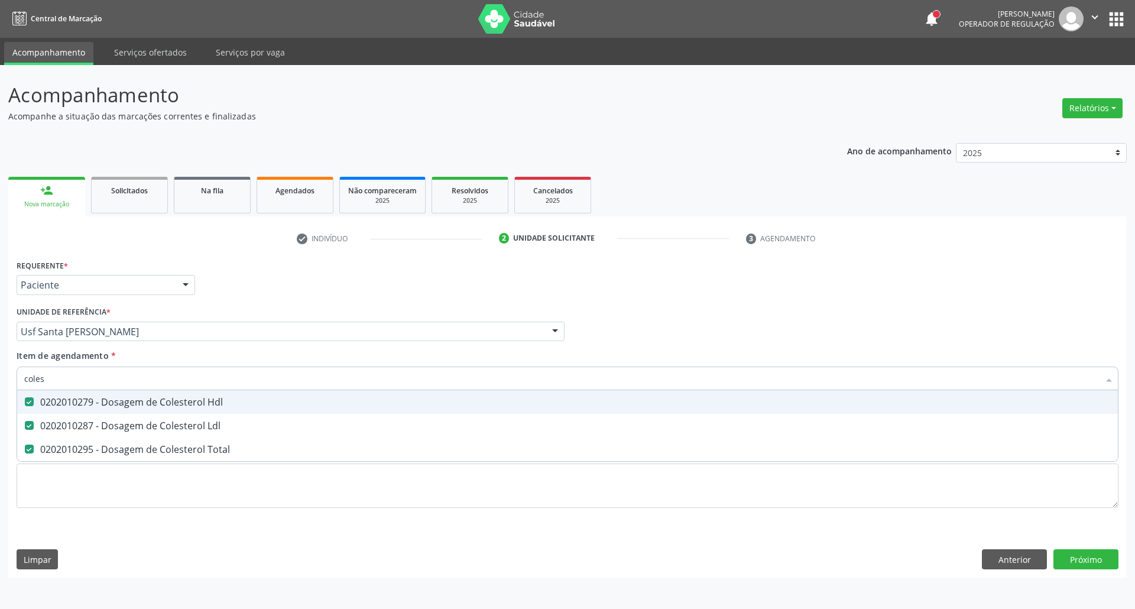
drag, startPoint x: 60, startPoint y: 377, endPoint x: 0, endPoint y: 397, distance: 63.5
click at [0, 397] on div "Acompanhamento Acompanhe a situação das marcações correntes e finalizadas Relat…" at bounding box center [567, 337] width 1135 height 544
type input "tr"
checkbox Hdl "false"
checkbox Ldl "false"
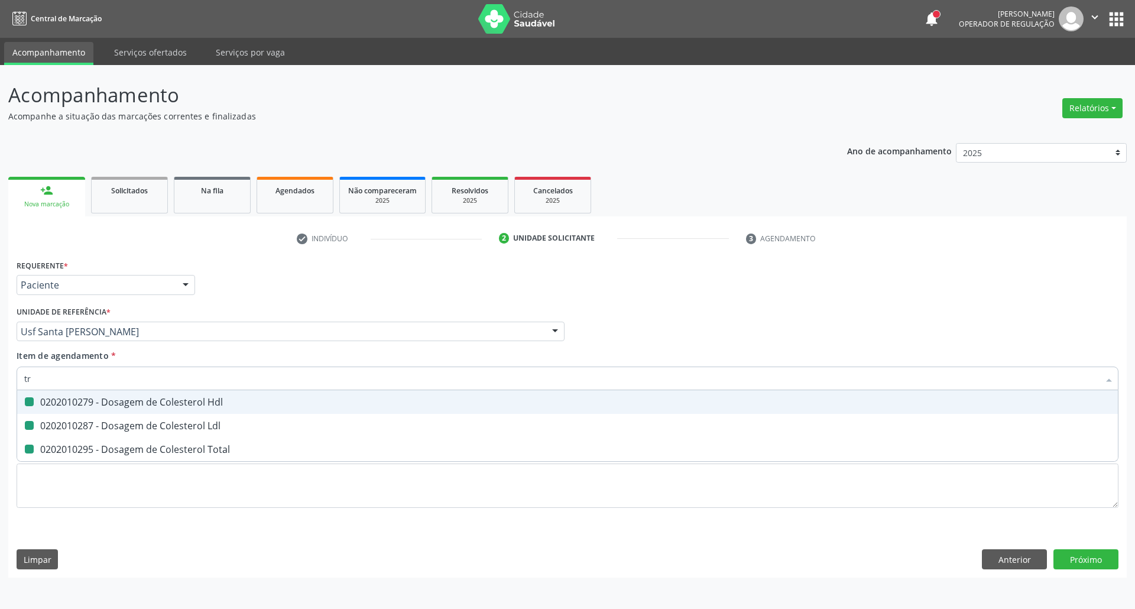
checkbox Total "false"
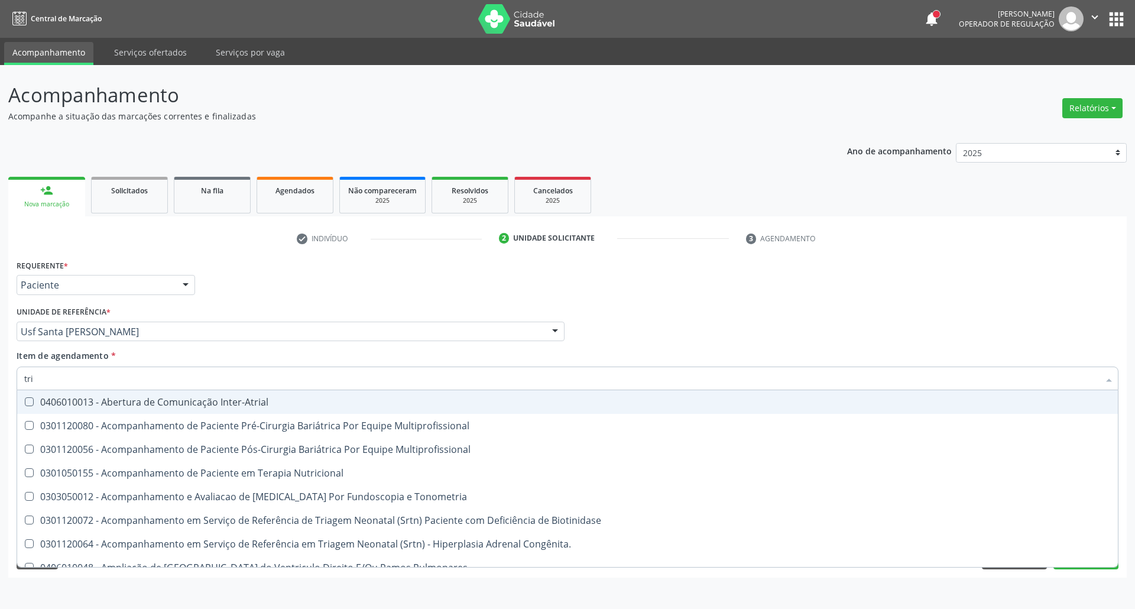
type input "trig"
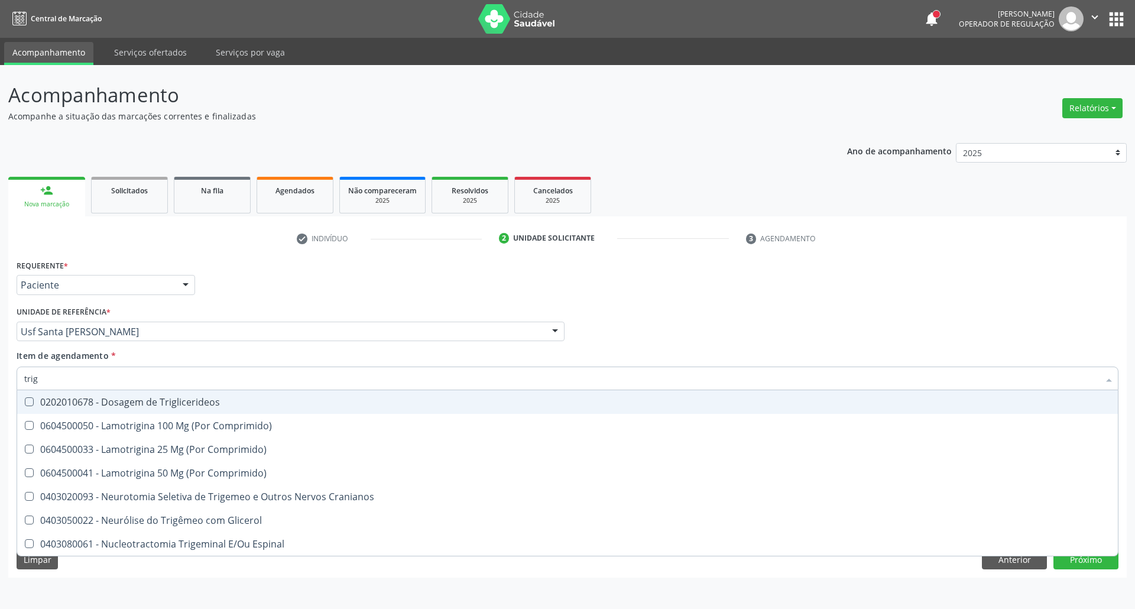
click at [67, 397] on div "0202010678 - Dosagem de Triglicerideos" at bounding box center [567, 401] width 1086 height 9
checkbox Triglicerideos "true"
drag, startPoint x: 50, startPoint y: 379, endPoint x: 0, endPoint y: 379, distance: 49.6
click at [0, 379] on div "Acompanhamento Acompanhe a situação das marcações correntes e finalizadas Relat…" at bounding box center [567, 337] width 1135 height 544
type input "he"
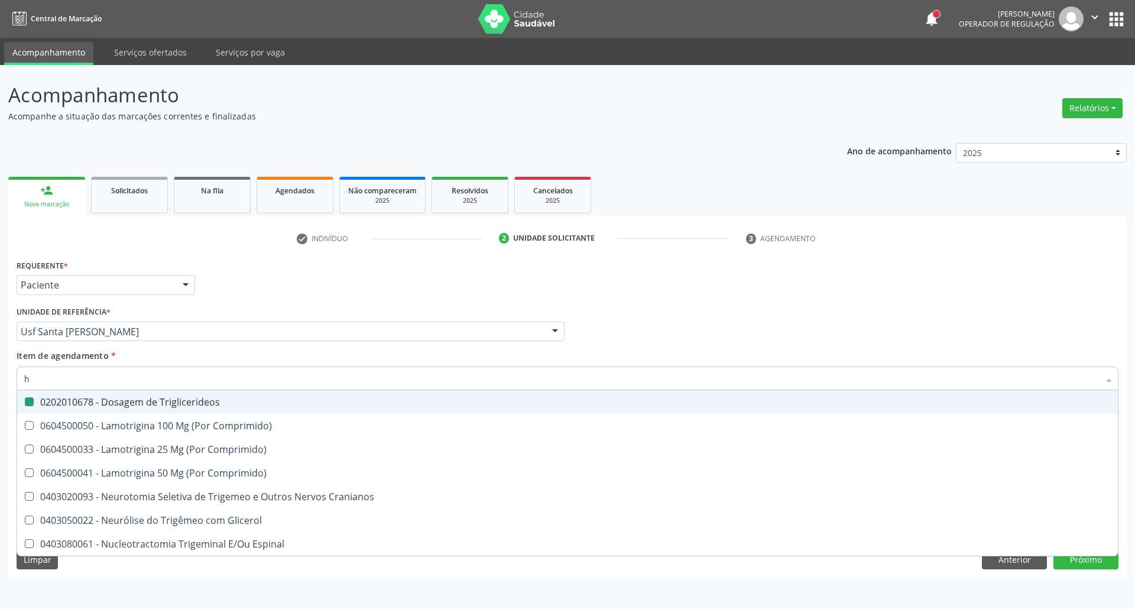
checkbox Triglicerideos "false"
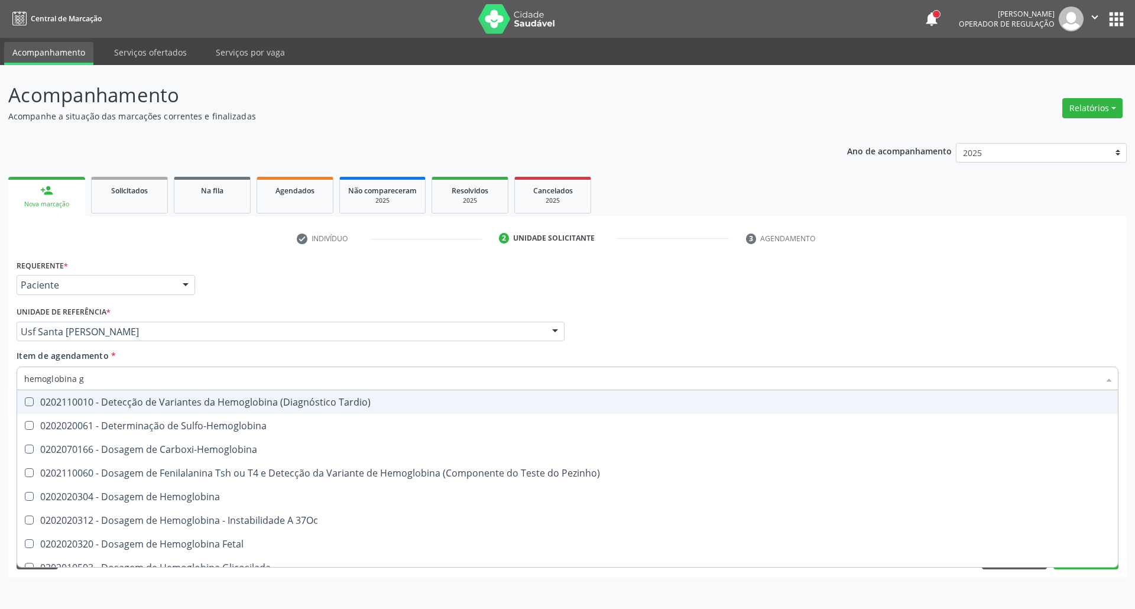
type input "hemoglobina g"
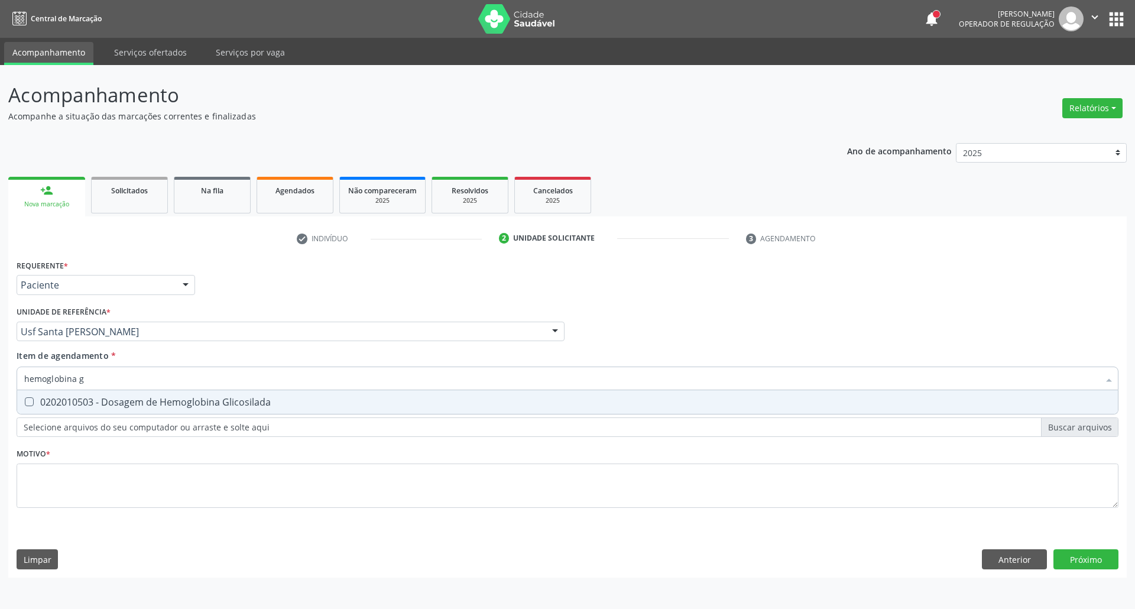
click at [135, 409] on span "0202010503 - Dosagem de Hemoglobina Glicosilada" at bounding box center [567, 402] width 1100 height 24
checkbox Glicosilada "true"
drag, startPoint x: 126, startPoint y: 377, endPoint x: 0, endPoint y: 393, distance: 127.5
click at [0, 393] on div "Acompanhamento Acompanhe a situação das marcações correntes e finalizadas Relat…" at bounding box center [567, 337] width 1135 height 544
type input "he"
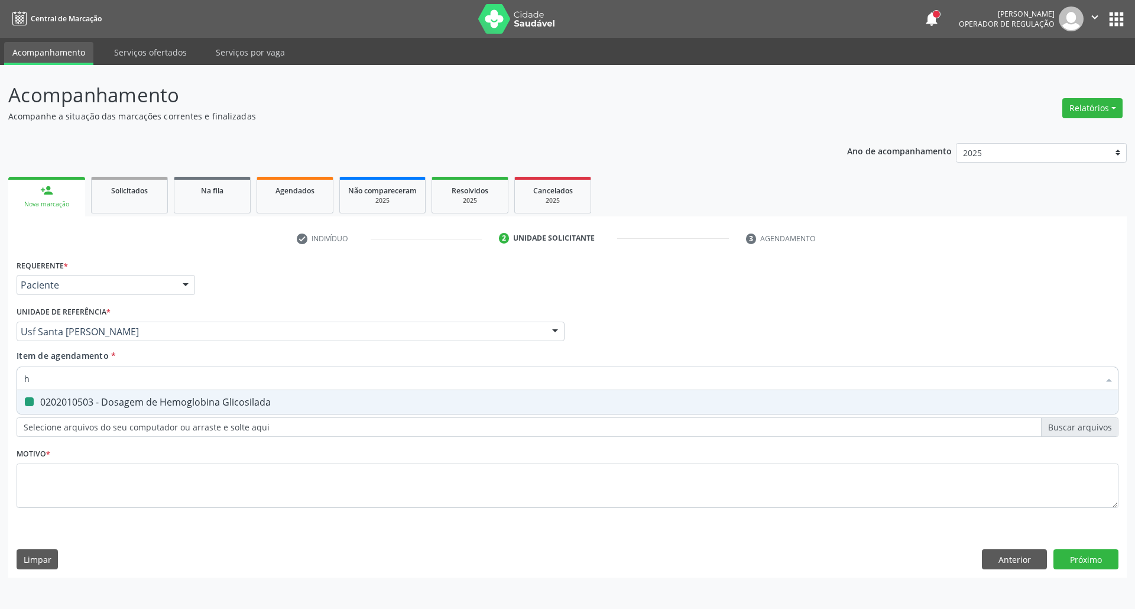
checkbox Glicosilada "false"
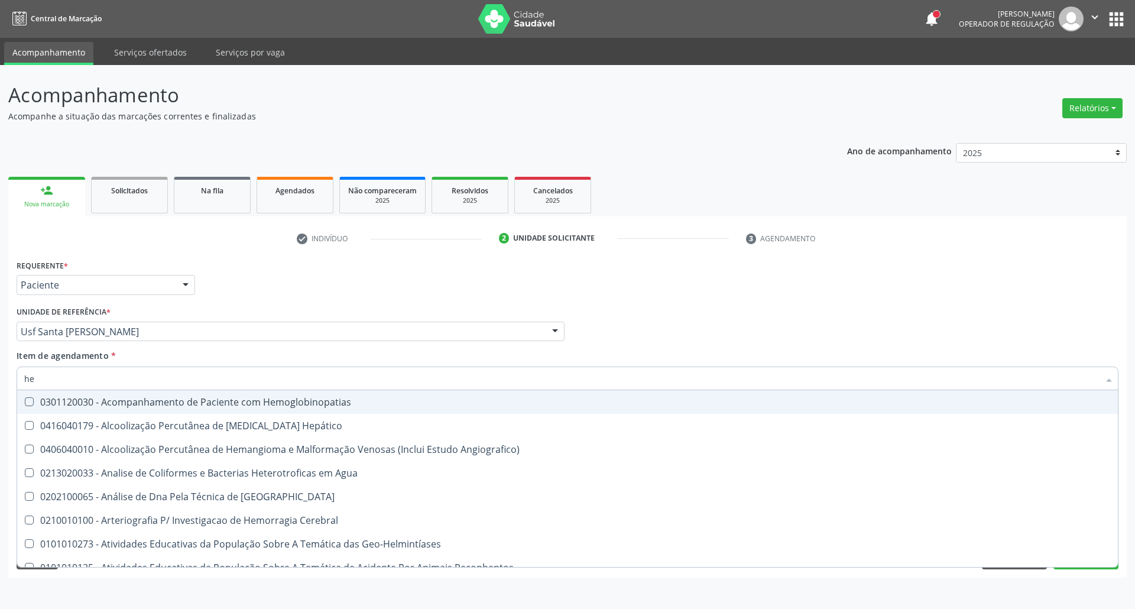
type input "hem"
checkbox \(Qualitativo\) "true"
checkbox Glicosilada "false"
type input "hemo"
checkbox Hemacias "true"
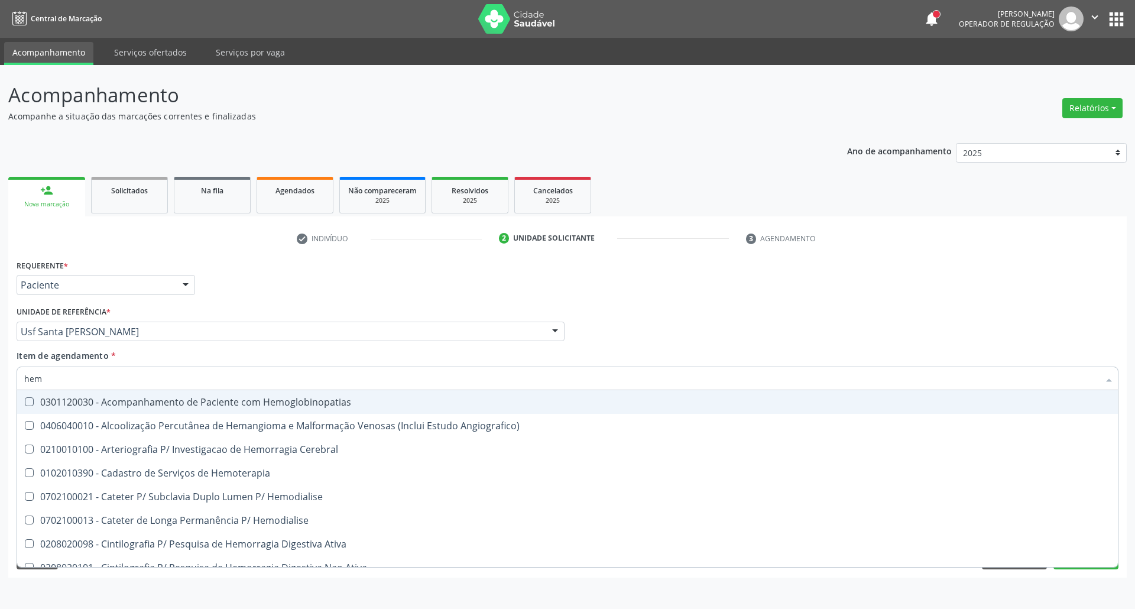
checkbox Glicosilada "false"
type input "hemog"
checkbox Tardio\) "true"
type input "hemogra"
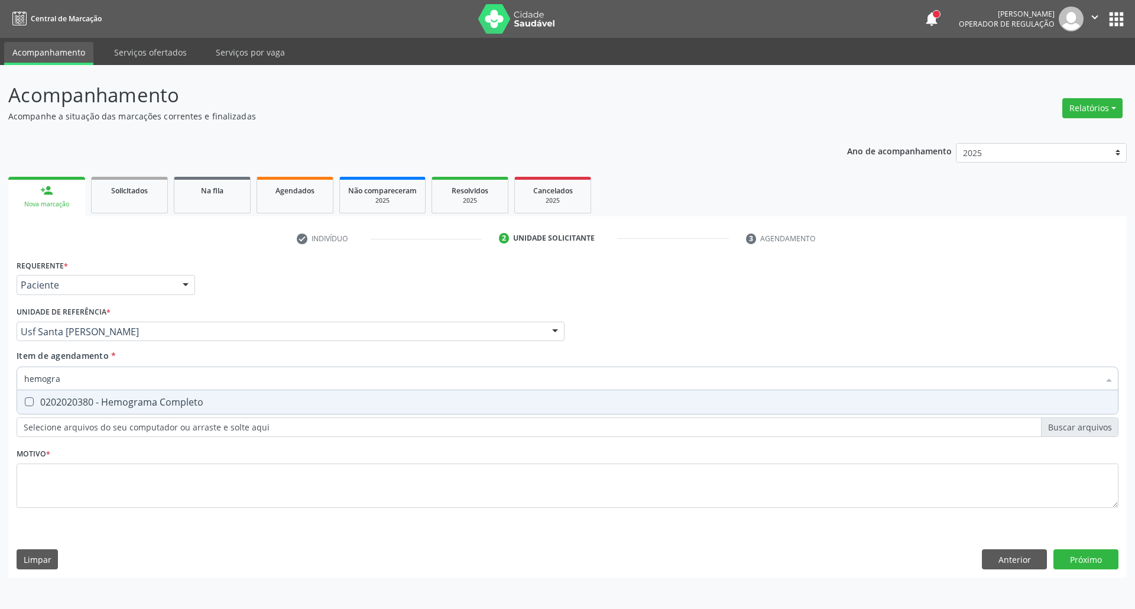
click at [39, 392] on span "0202020380 - Hemograma Completo" at bounding box center [567, 402] width 1100 height 24
checkbox Completo "true"
click at [0, 372] on div "Acompanhamento Acompanhe a situação das marcações correntes e finalizadas Relat…" at bounding box center [567, 337] width 1135 height 544
type input "ur"
checkbox Completo "false"
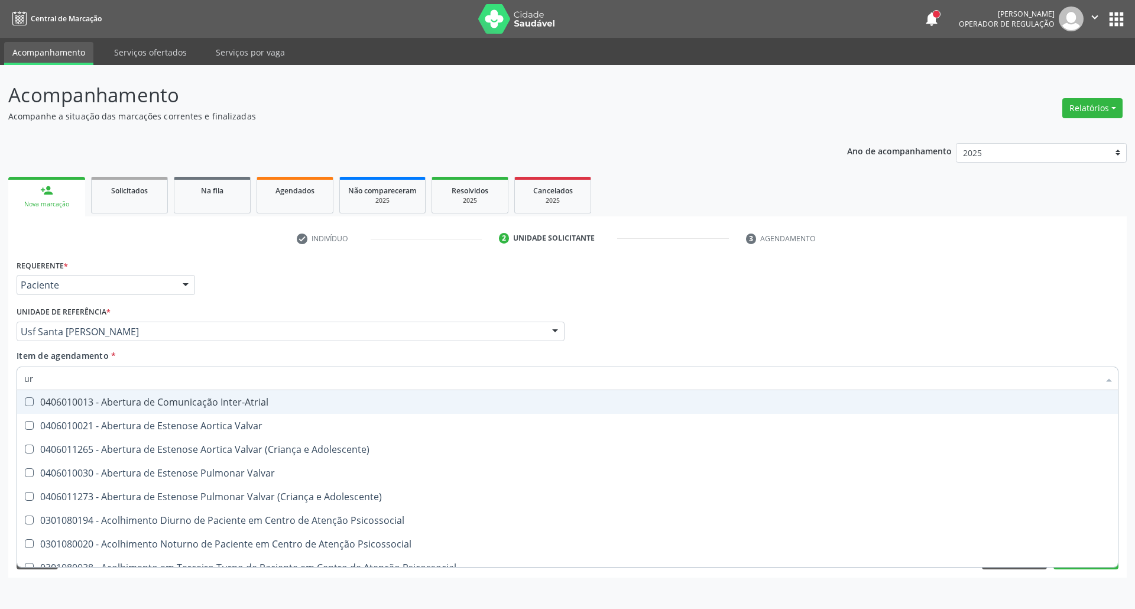
type input "uri"
checkbox B "true"
type input "urin"
checkbox Urico "false"
type input "urina"
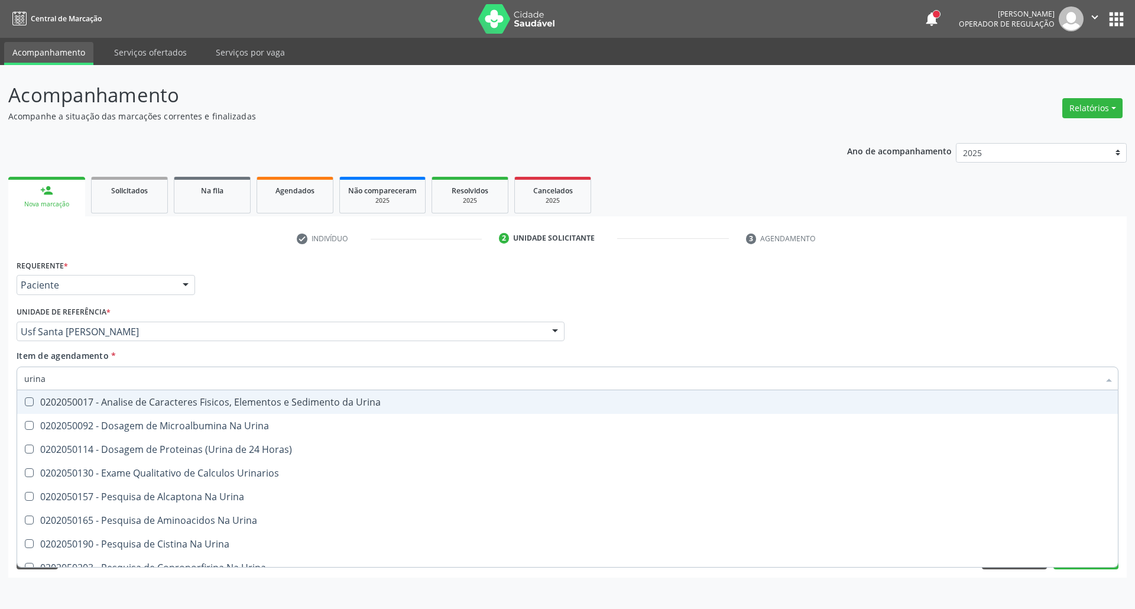
drag, startPoint x: 97, startPoint y: 405, endPoint x: 102, endPoint y: 400, distance: 7.6
click at [95, 405] on div "0202050017 - Analise de Caracteres Fisicos, Elementos e Sedimento da Urina" at bounding box center [567, 401] width 1086 height 9
checkbox Urina "true"
drag, startPoint x: 31, startPoint y: 382, endPoint x: 0, endPoint y: 382, distance: 31.3
click at [0, 382] on div "Acompanhamento Acompanhe a situação das marcações correntes e finalizadas Relat…" at bounding box center [567, 337] width 1135 height 544
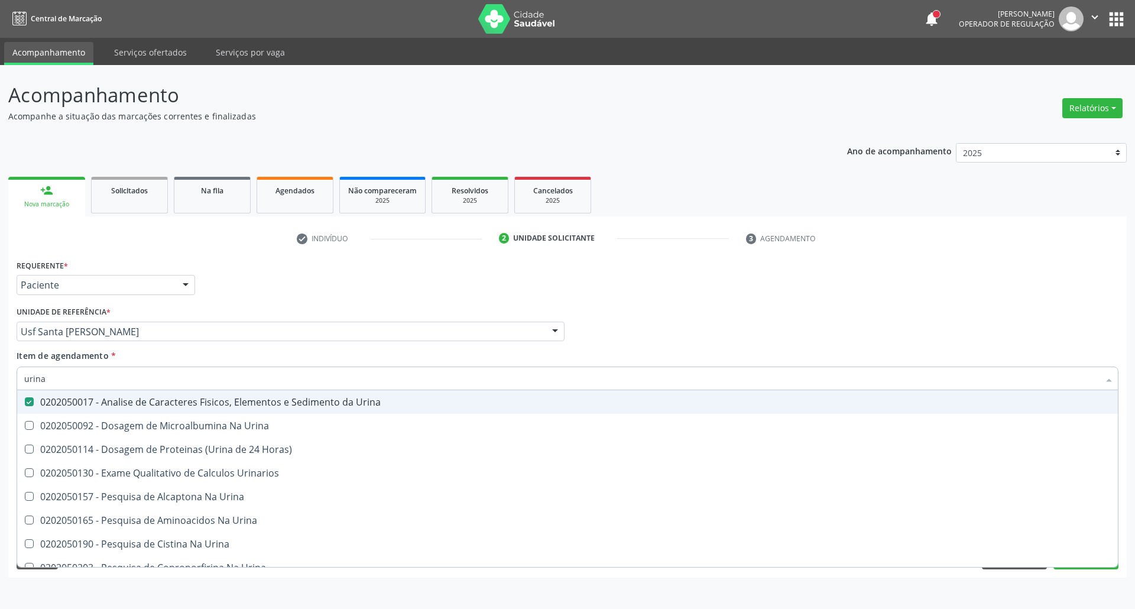
click at [850, 343] on div "Profissional Solicitante Por favor, selecione a Unidade de Atendimento primeiro…" at bounding box center [568, 326] width 1108 height 46
checkbox Urina "true"
checkbox Horas\) "true"
checkbox Urinarios "true"
checkbox Urina "true"
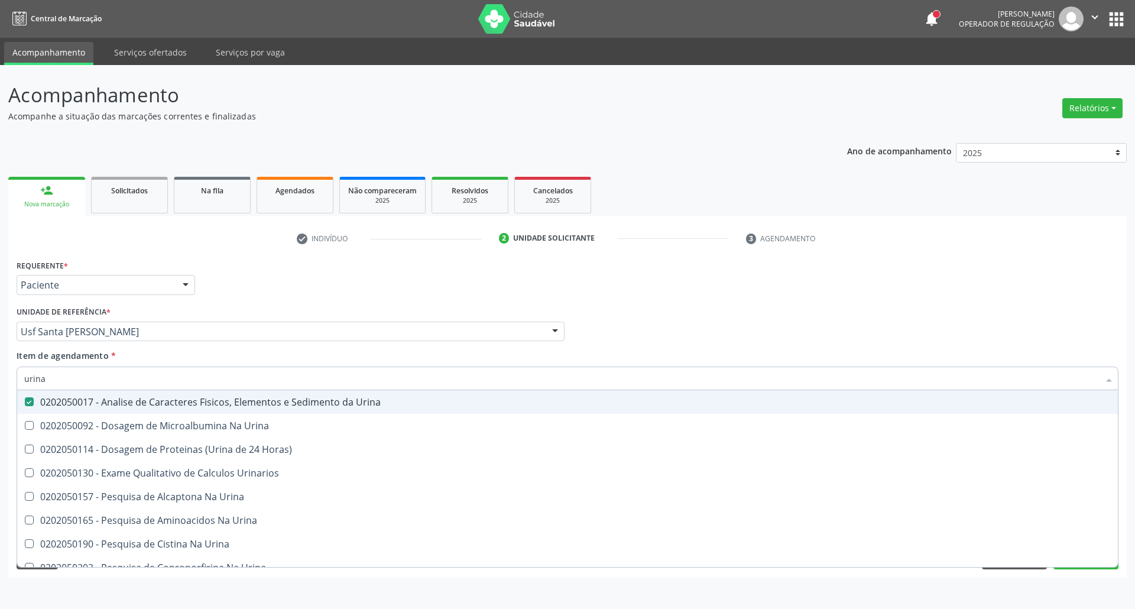
checkbox Urina "true"
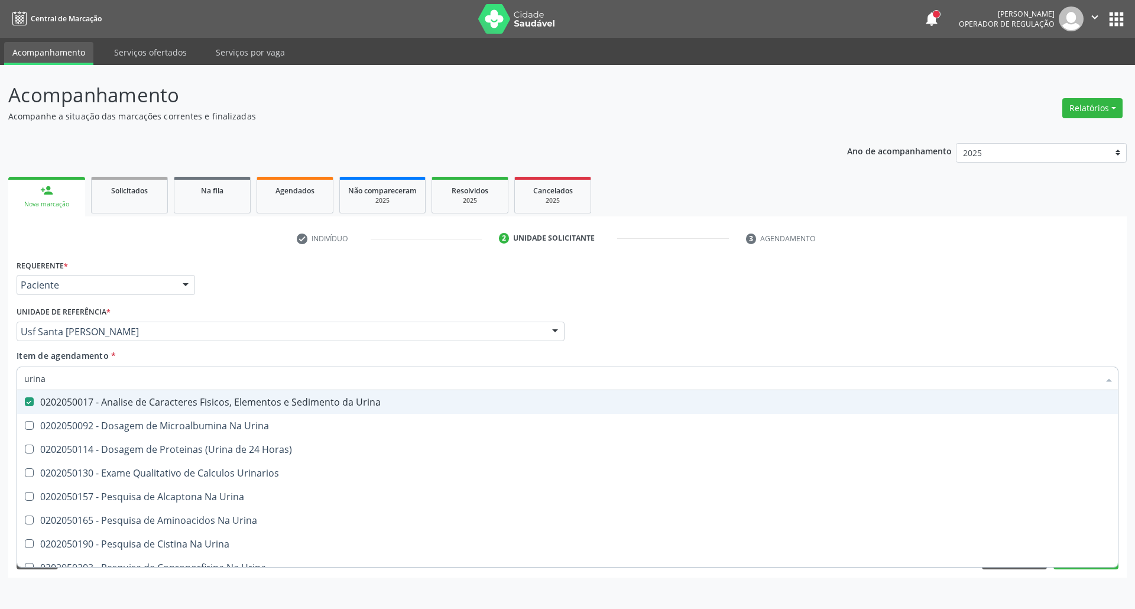
checkbox Urina "true"
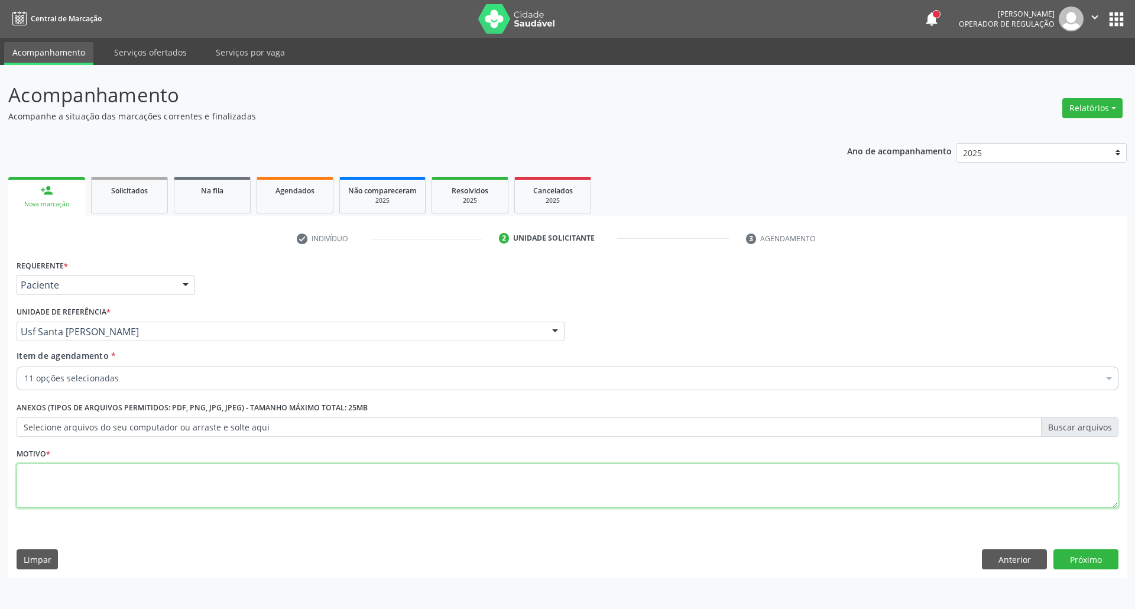
click at [377, 485] on textarea at bounding box center [568, 485] width 1102 height 45
type textarea "."
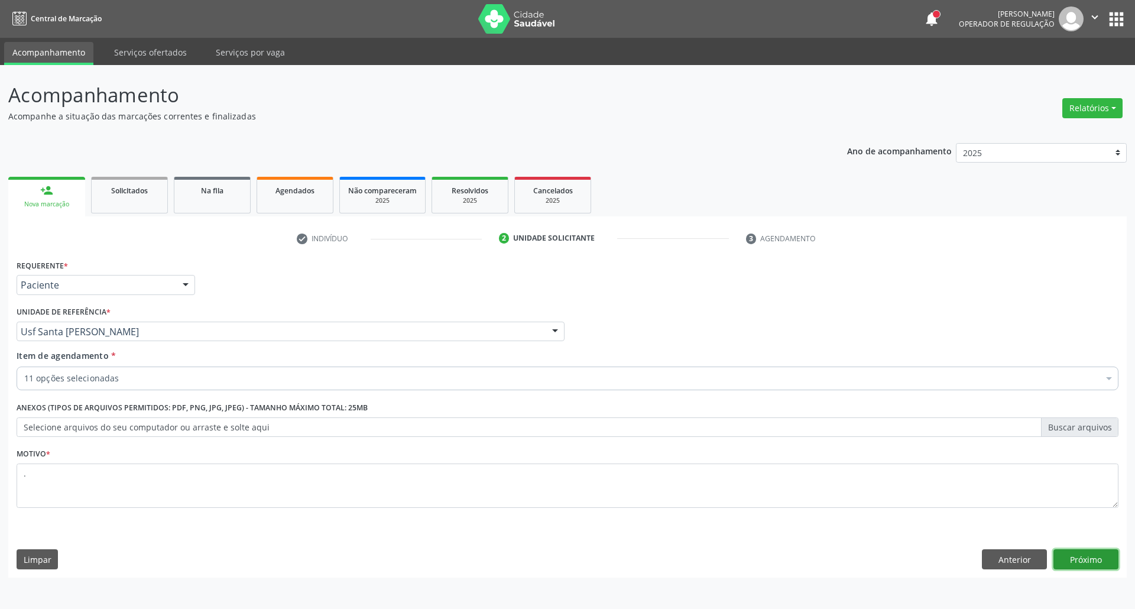
click at [1079, 559] on button "Próximo" at bounding box center [1085, 559] width 65 height 20
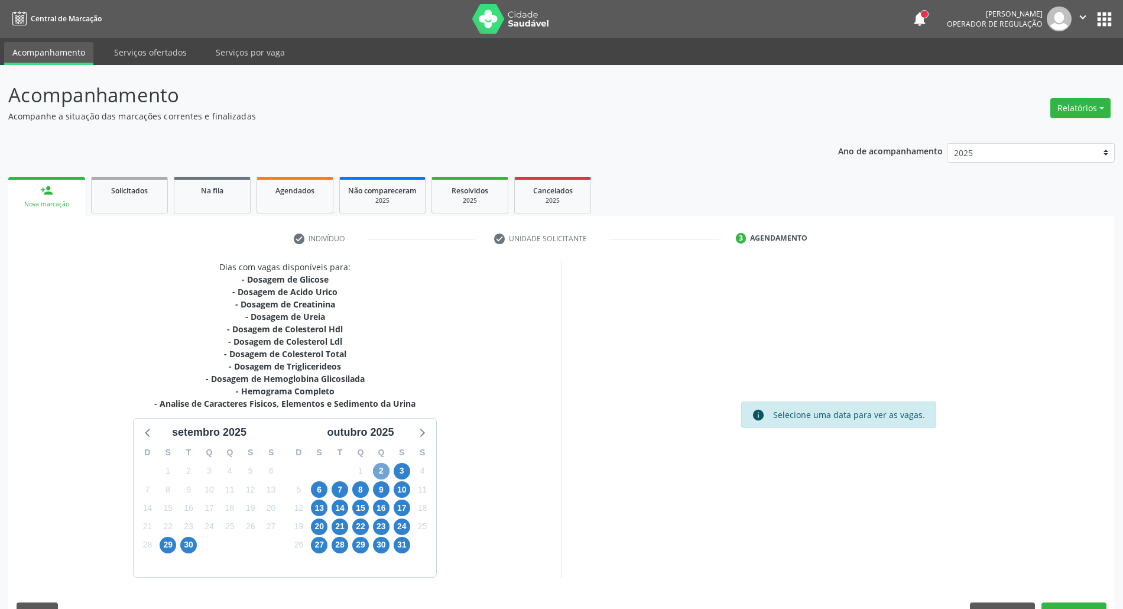
click at [383, 474] on span "2" at bounding box center [381, 471] width 17 height 17
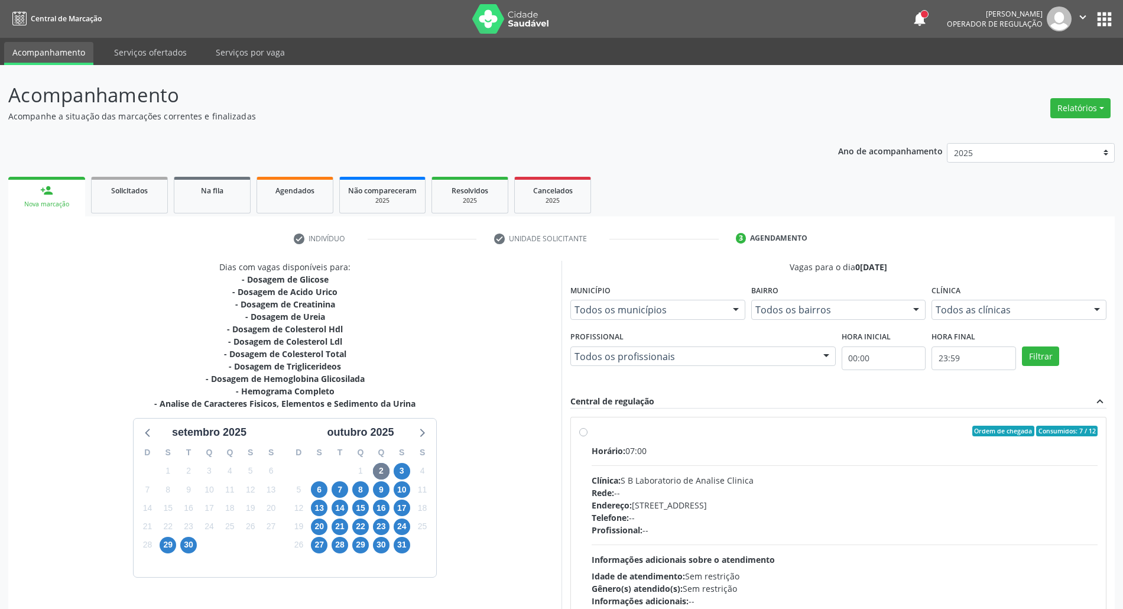
click at [722, 452] on div "Horário: 07:00" at bounding box center [845, 450] width 506 height 12
click at [587, 436] on input "Ordem de chegada Consumidos: 7 / 12 Horário: 07:00 Clínica: S B Laboratorio de …" at bounding box center [583, 431] width 8 height 11
radio input "true"
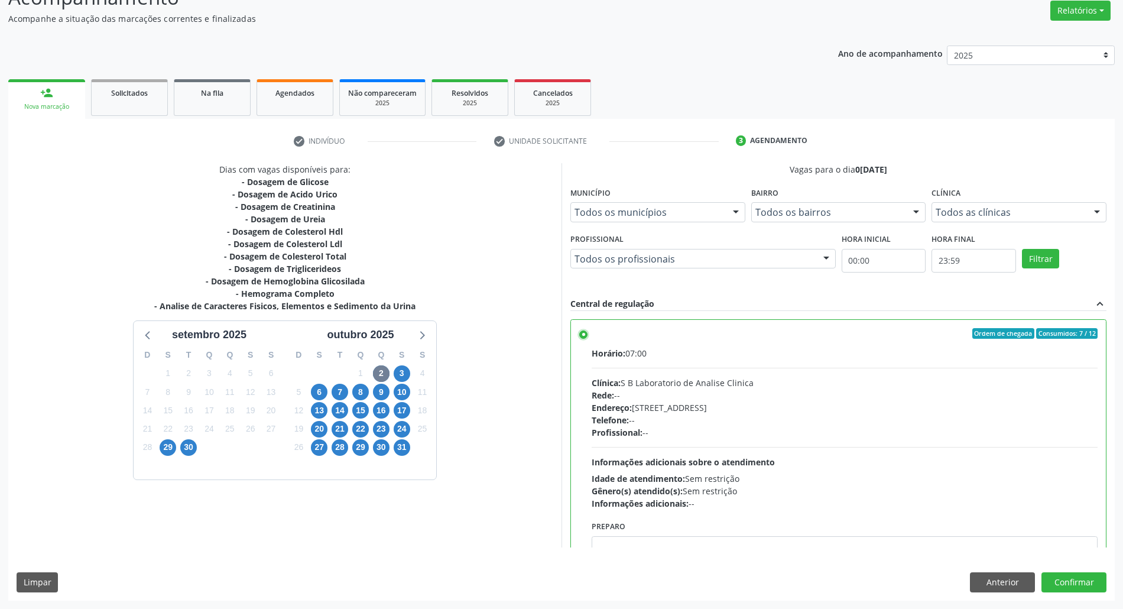
scroll to position [60, 0]
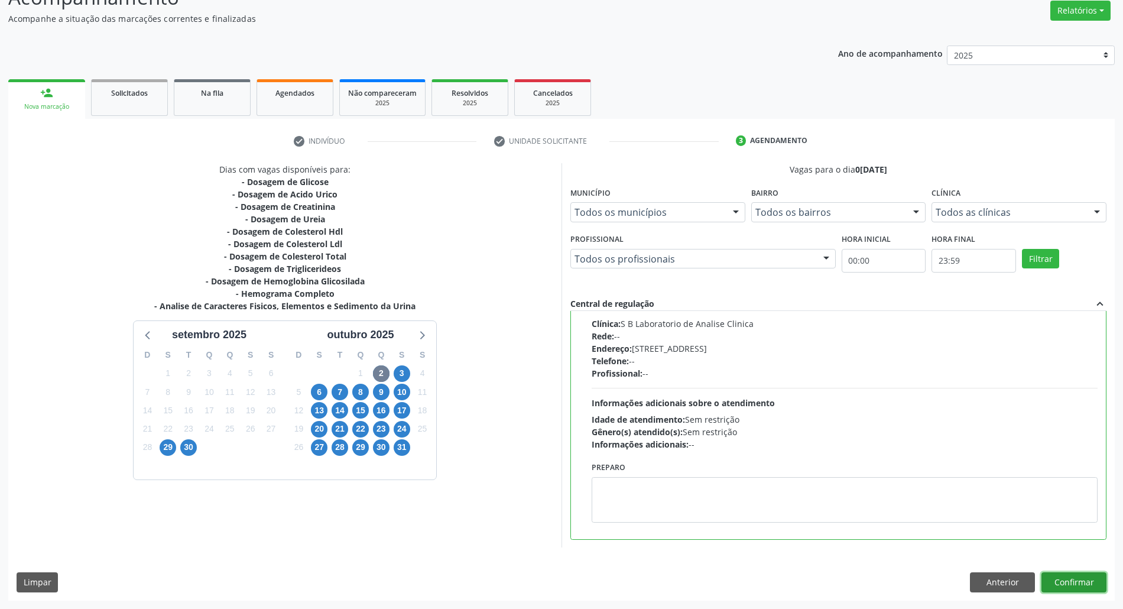
click at [1043, 589] on button "Confirmar" at bounding box center [1073, 582] width 65 height 20
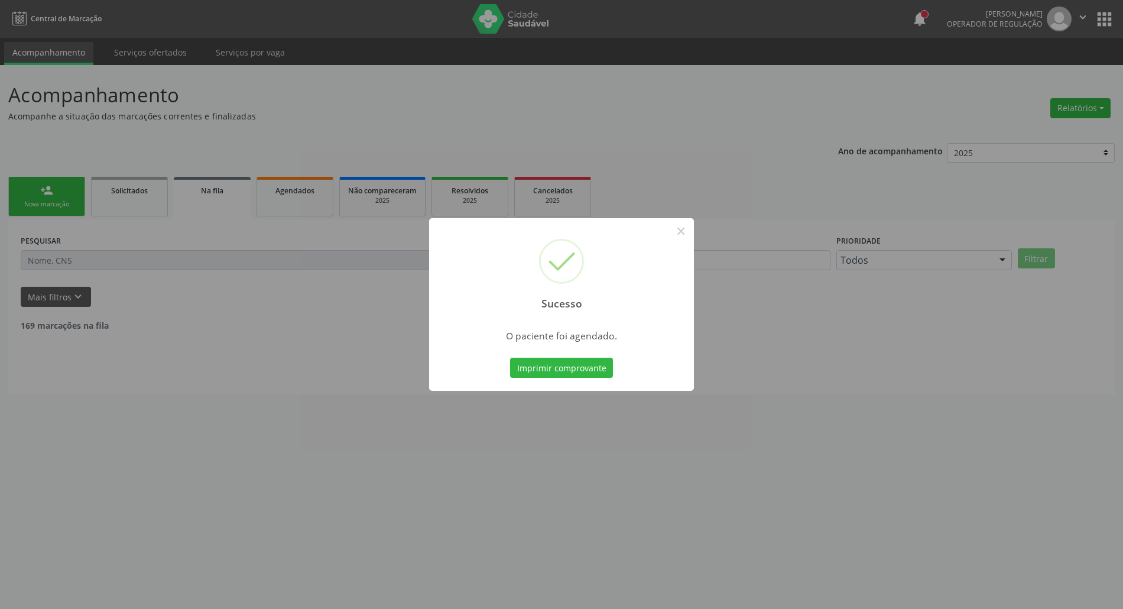
scroll to position [0, 0]
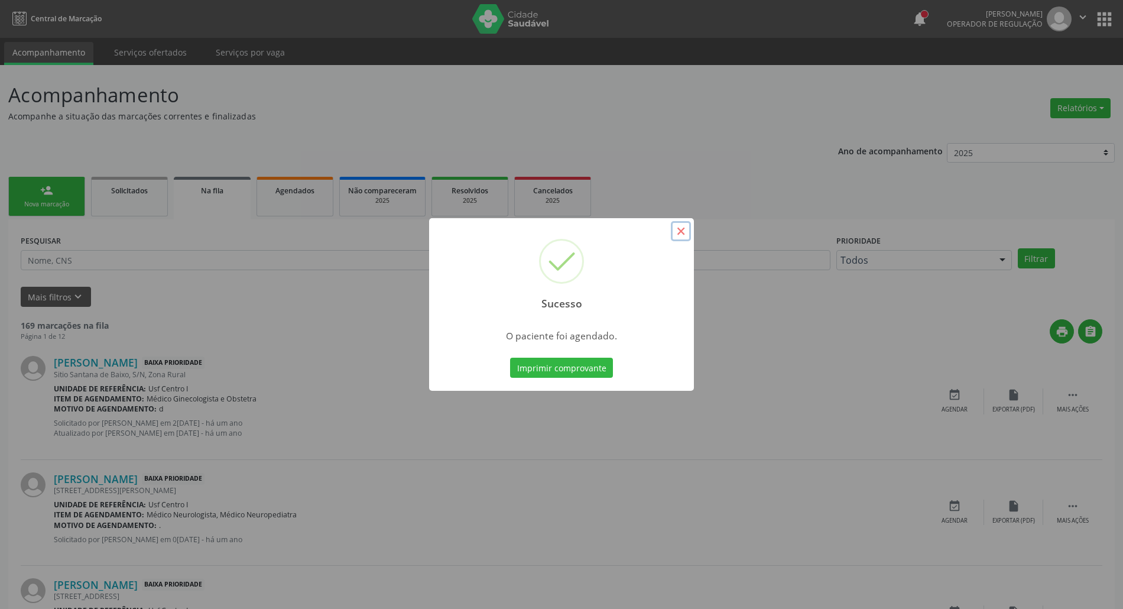
click at [678, 237] on button "×" at bounding box center [681, 231] width 20 height 20
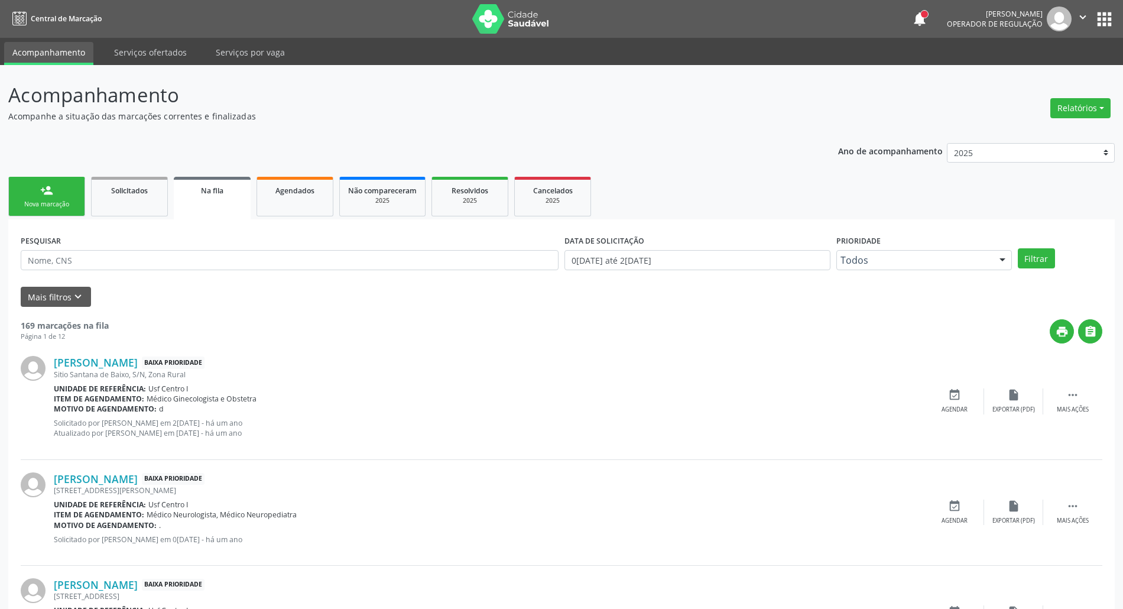
click at [44, 216] on ul "person_add Nova marcação Solicitados Na fila Agendados Não compareceram 2025 Re…" at bounding box center [561, 197] width 1106 height 46
click at [44, 200] on div "Nova marcação" at bounding box center [46, 204] width 59 height 9
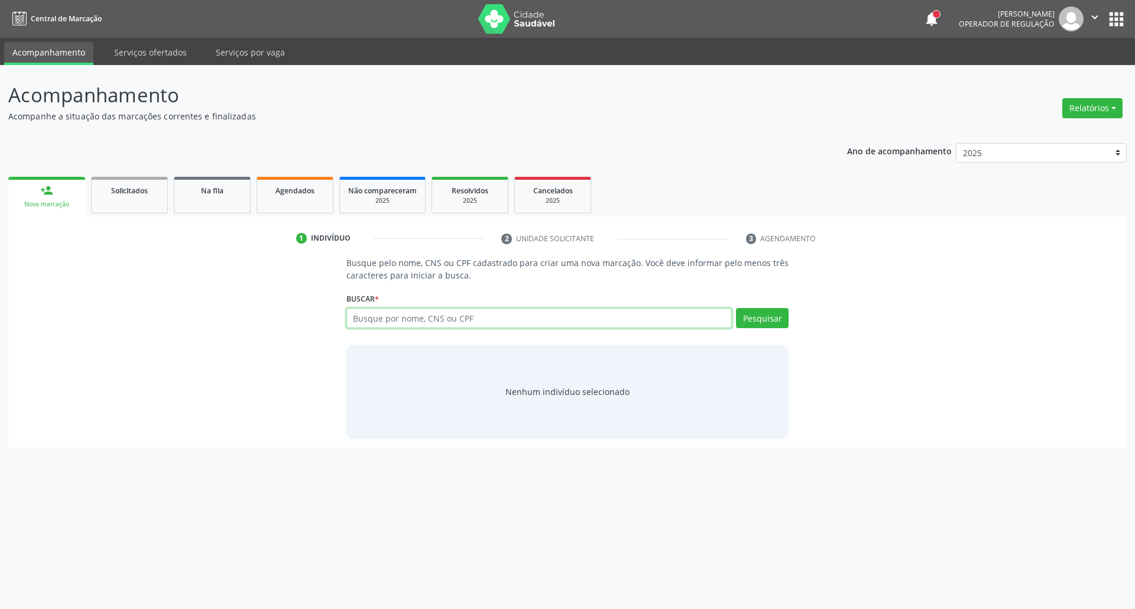
click at [599, 320] on input "text" at bounding box center [539, 318] width 386 height 20
click at [599, 322] on input "text" at bounding box center [539, 318] width 386 height 20
type input "706706597847013"
click at [747, 311] on button "Pesquisar" at bounding box center [762, 318] width 53 height 20
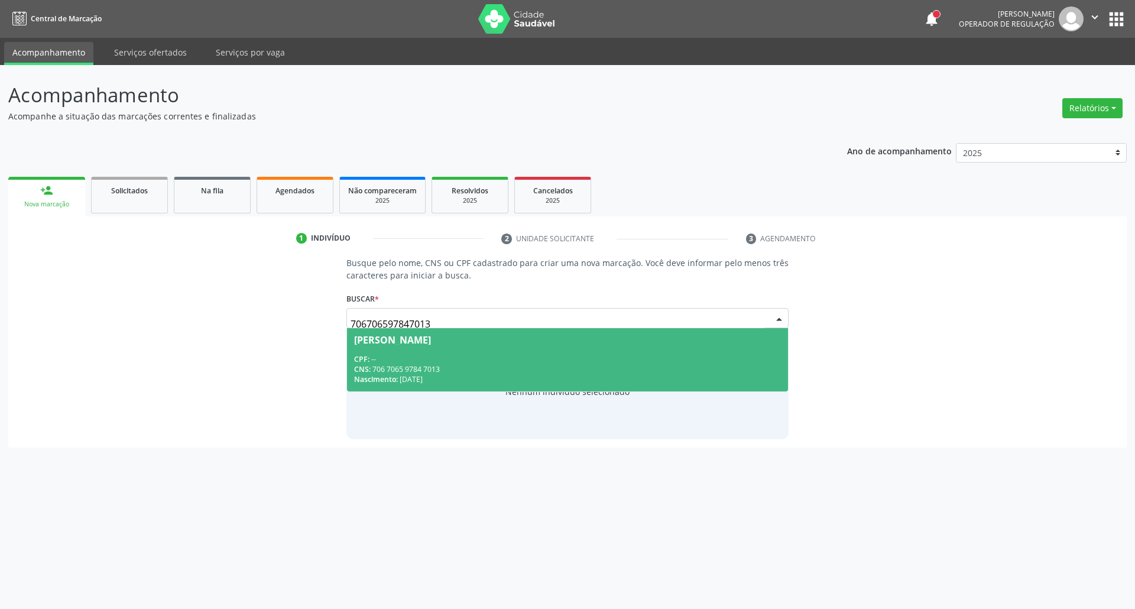
drag, startPoint x: 541, startPoint y: 349, endPoint x: 497, endPoint y: 388, distance: 59.0
click at [540, 348] on span "[PERSON_NAME] CPF: -- CNS: 706 7065 9784 7013 Nascimento: 2[DATE]" at bounding box center [567, 359] width 441 height 63
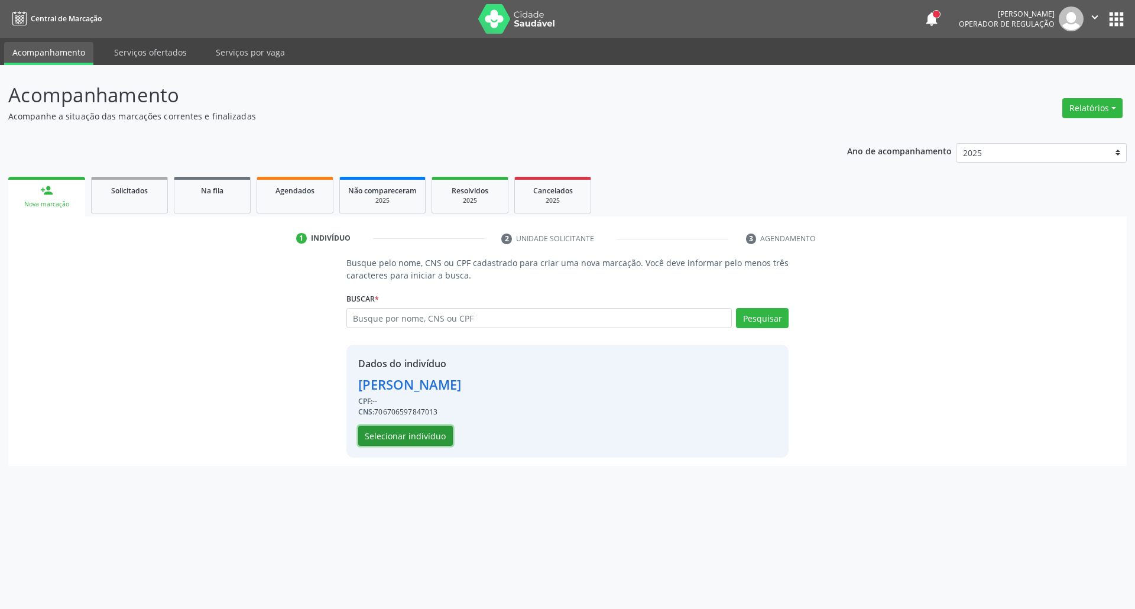
click at [414, 437] on button "Selecionar indivíduo" at bounding box center [405, 436] width 95 height 20
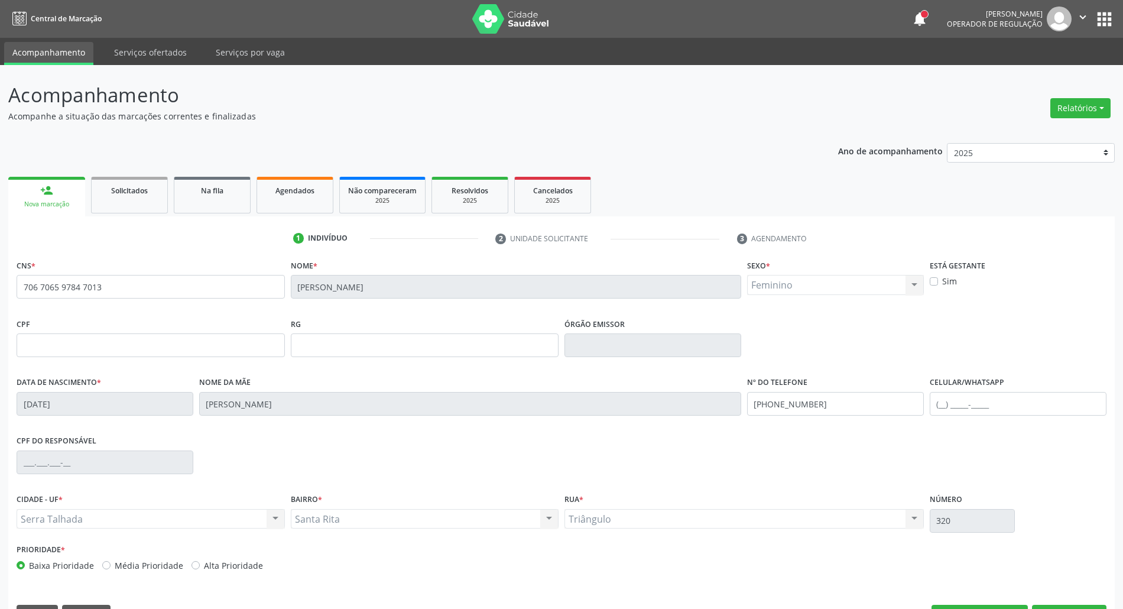
scroll to position [32, 0]
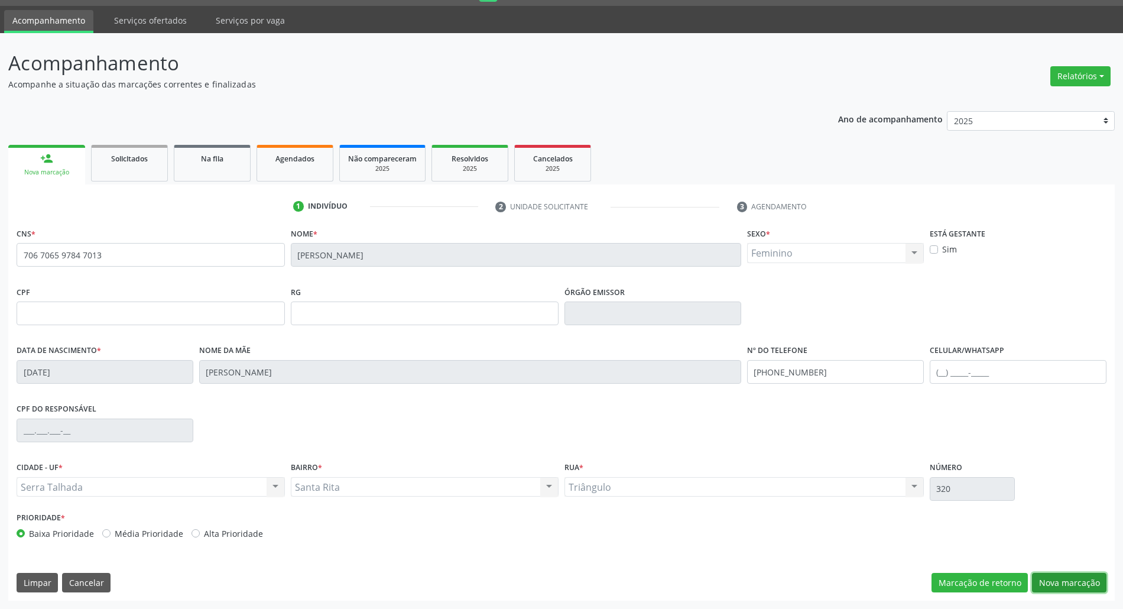
drag, startPoint x: 1045, startPoint y: 579, endPoint x: 871, endPoint y: 556, distance: 175.9
click at [1043, 579] on button "Nova marcação" at bounding box center [1069, 583] width 74 height 20
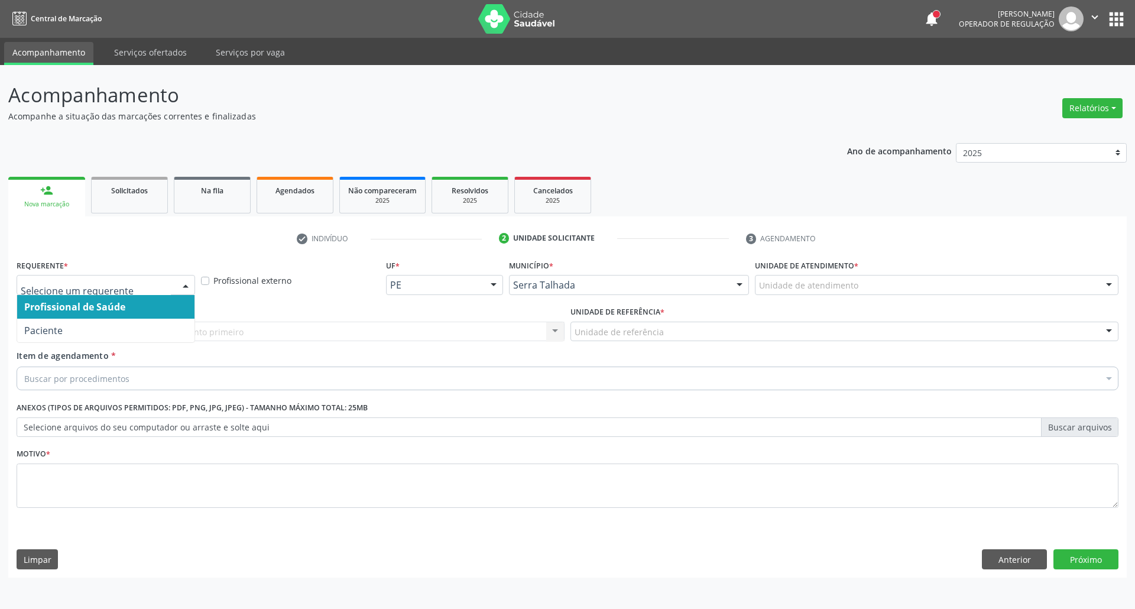
drag, startPoint x: 134, startPoint y: 281, endPoint x: 132, endPoint y: 308, distance: 26.6
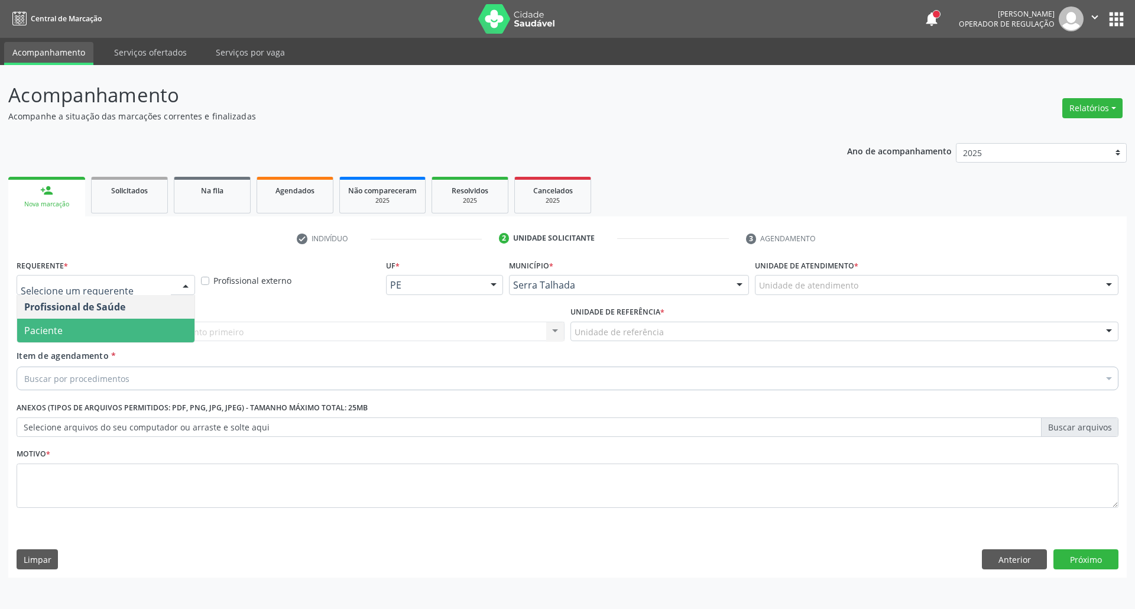
click at [129, 326] on span "Paciente" at bounding box center [105, 331] width 177 height 24
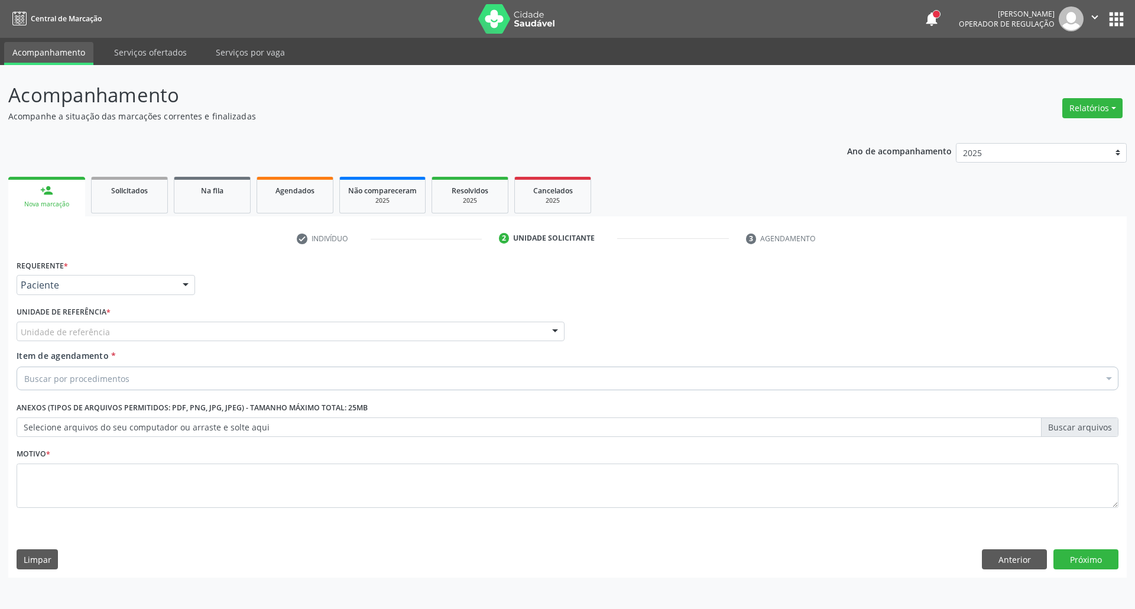
click at [130, 333] on div "Unidade de referência" at bounding box center [291, 332] width 548 height 20
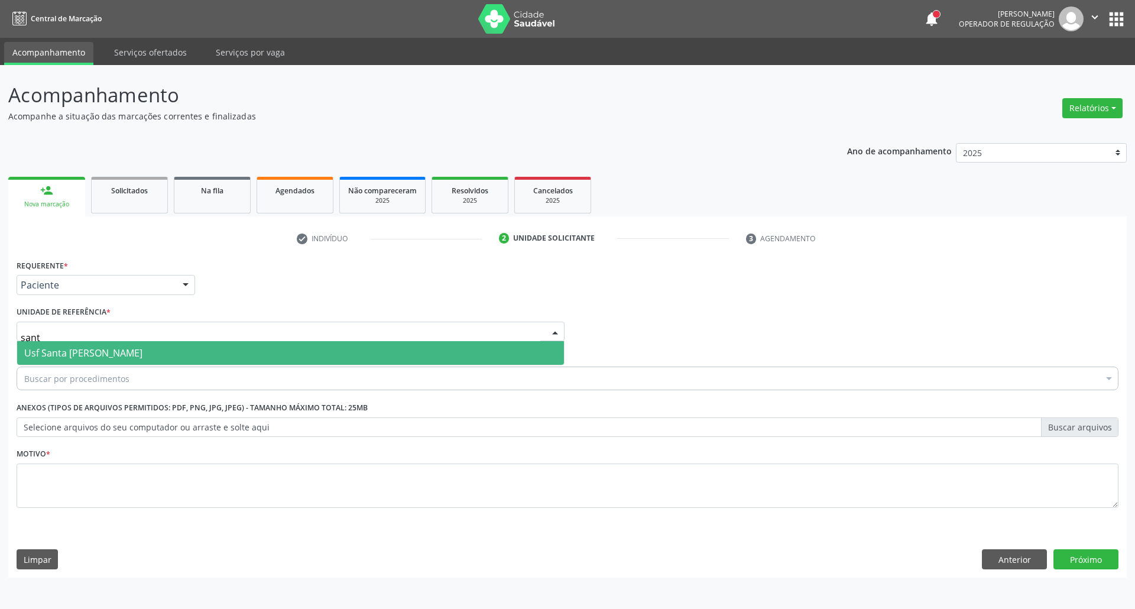
type input "santa"
click at [138, 349] on span "Usf Santa [PERSON_NAME]" at bounding box center [83, 352] width 118 height 13
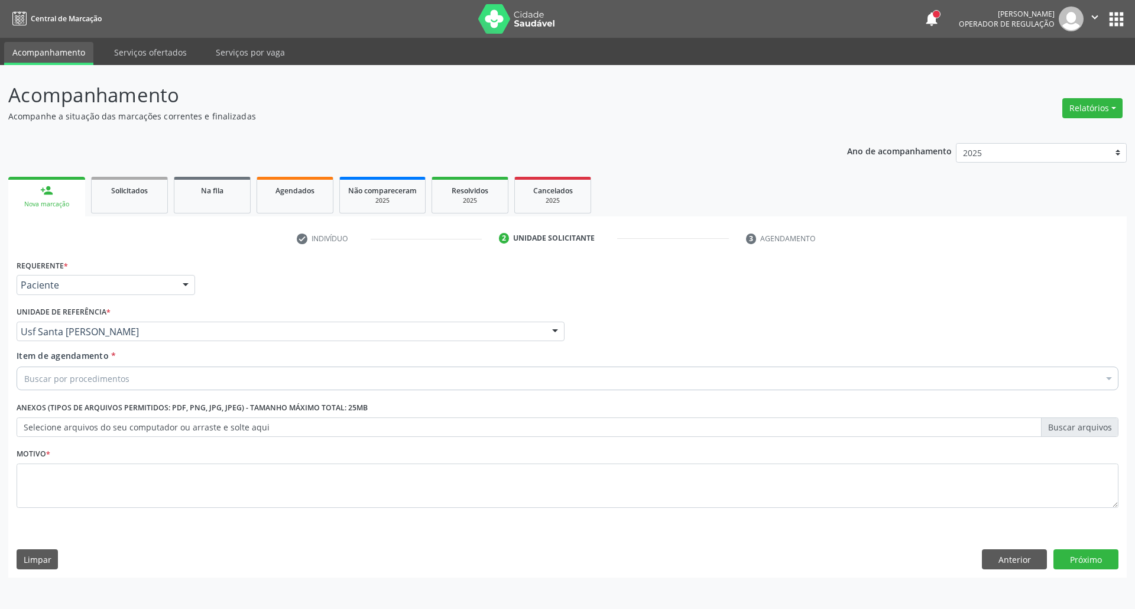
drag, startPoint x: 140, startPoint y: 379, endPoint x: 141, endPoint y: 346, distance: 33.1
click at [140, 378] on div "Buscar por procedimentos" at bounding box center [568, 378] width 1102 height 24
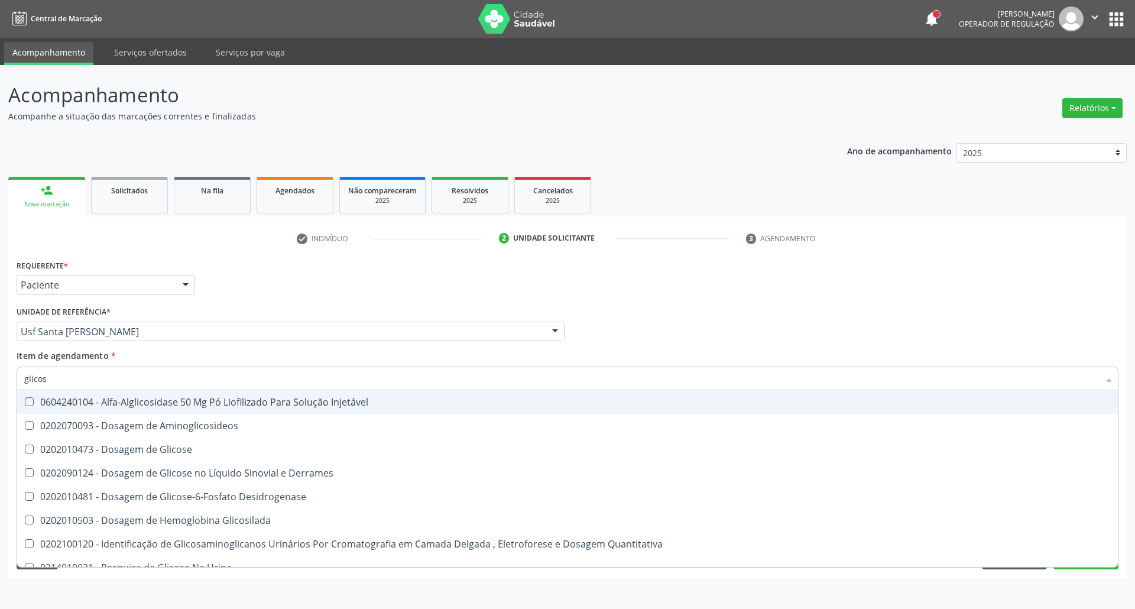
type input "glicose"
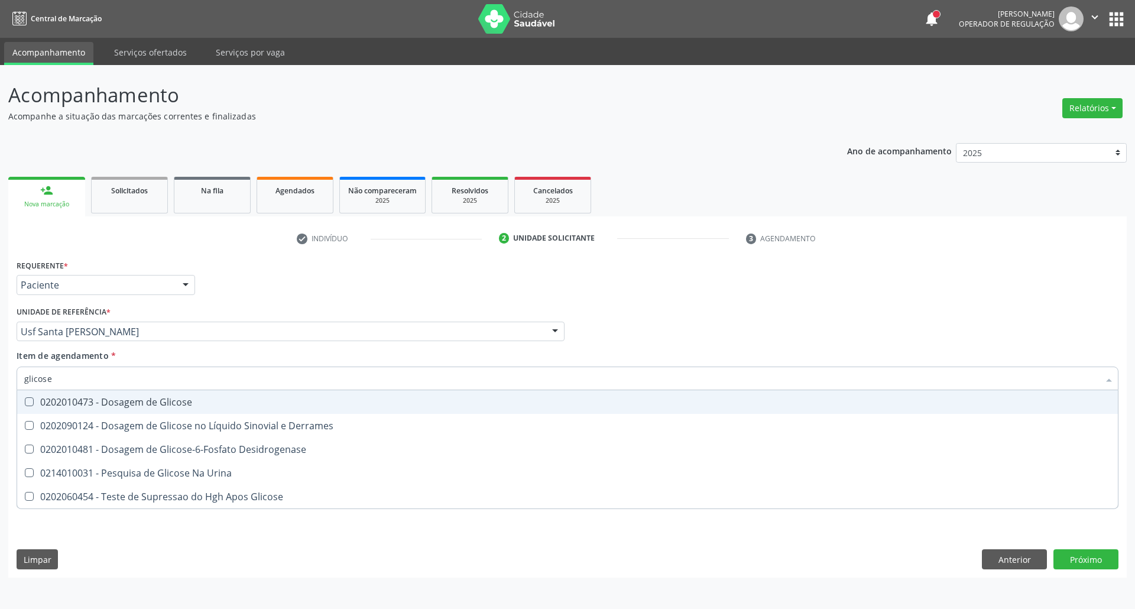
click at [157, 401] on div "0202010473 - Dosagem de Glicose" at bounding box center [567, 401] width 1086 height 9
checkbox Glicose "true"
drag, startPoint x: 131, startPoint y: 368, endPoint x: 0, endPoint y: 376, distance: 131.5
click at [0, 376] on div "Acompanhamento Acompanhe a situação das marcações correntes e finalizadas Relat…" at bounding box center [567, 337] width 1135 height 544
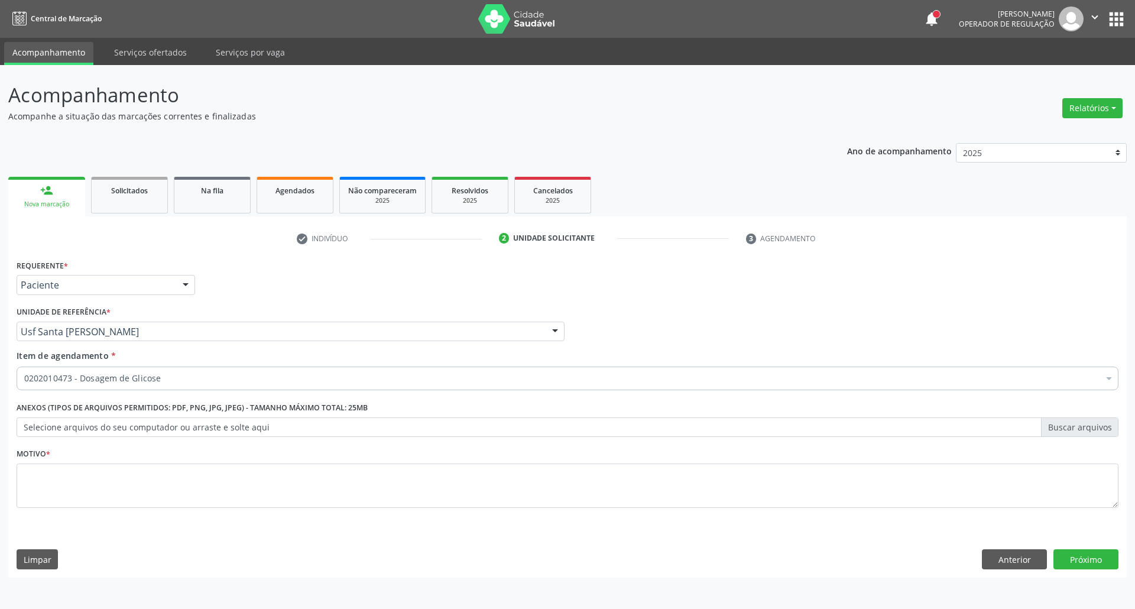
checkbox Glicose "true"
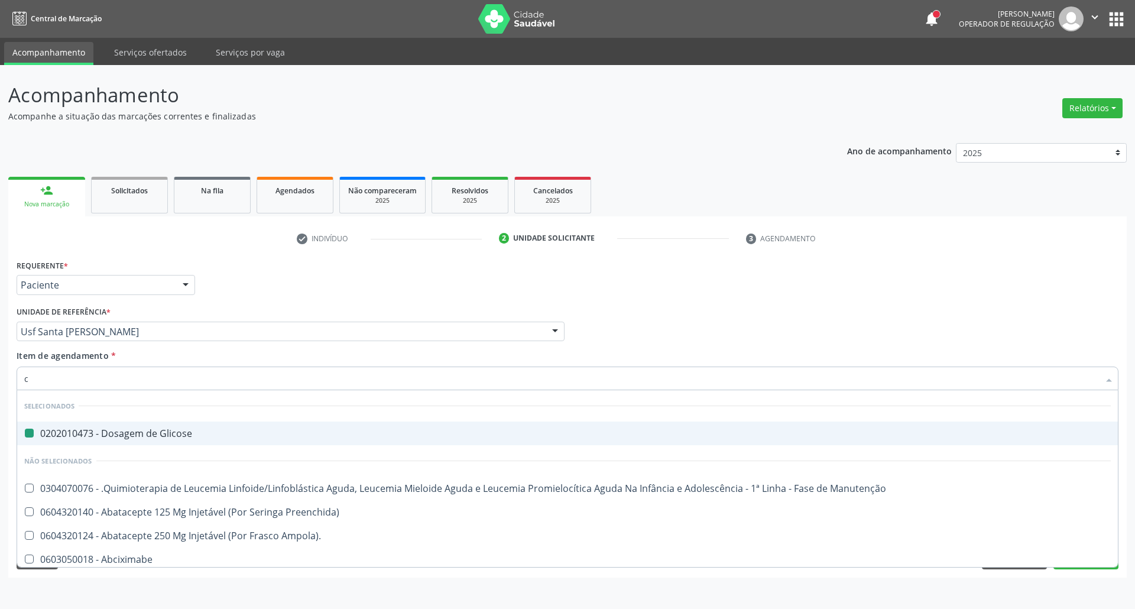
type input "cr"
checkbox Glicose "false"
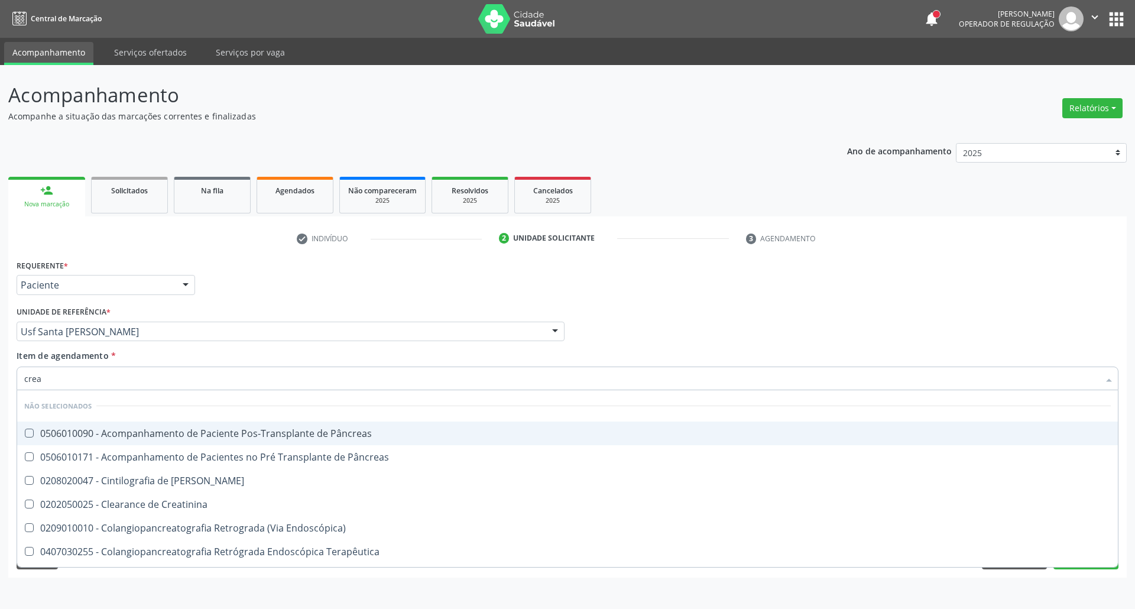
type input "creat"
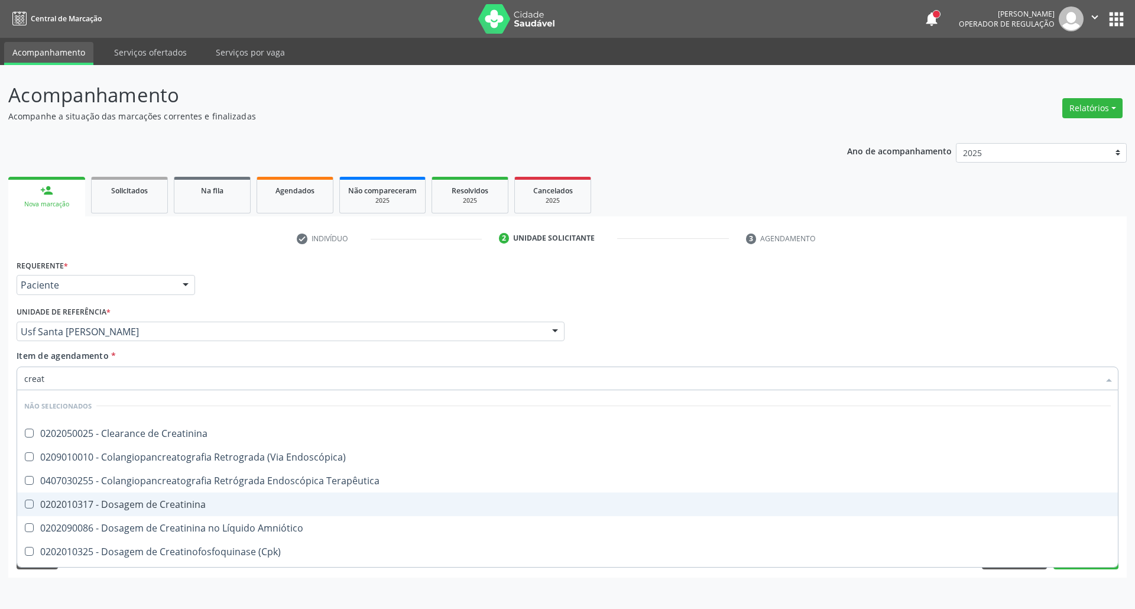
click at [190, 506] on div "0202010317 - Dosagem de Creatinina" at bounding box center [567, 503] width 1086 height 9
checkbox Creatinina "true"
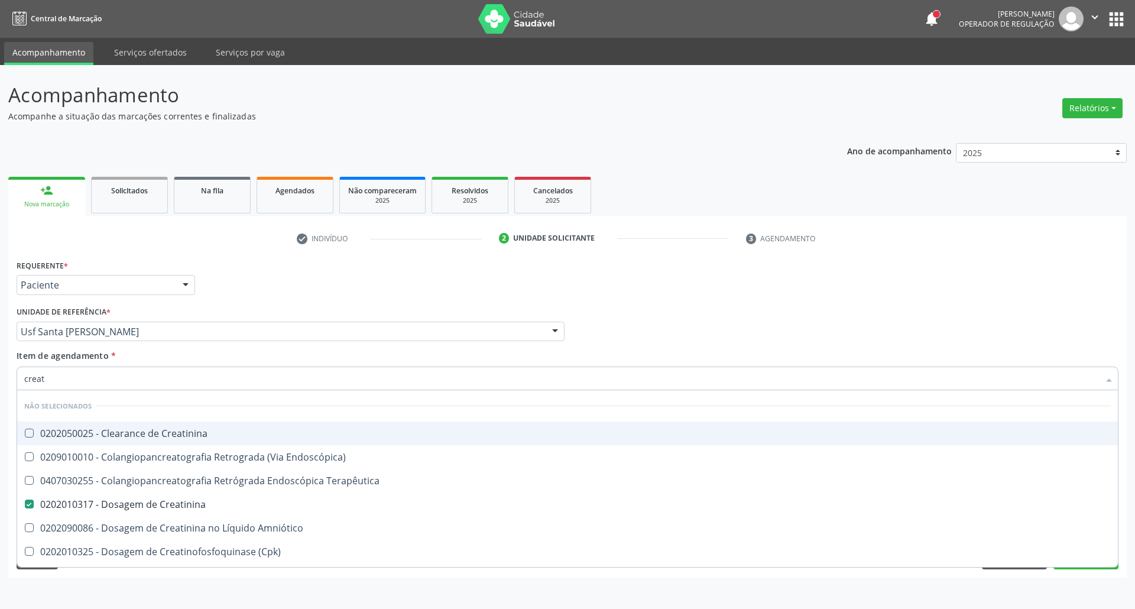
click at [171, 384] on input "creat" at bounding box center [561, 378] width 1074 height 24
type input "c"
checkbox Creatinina "true"
checkbox Creatinina "false"
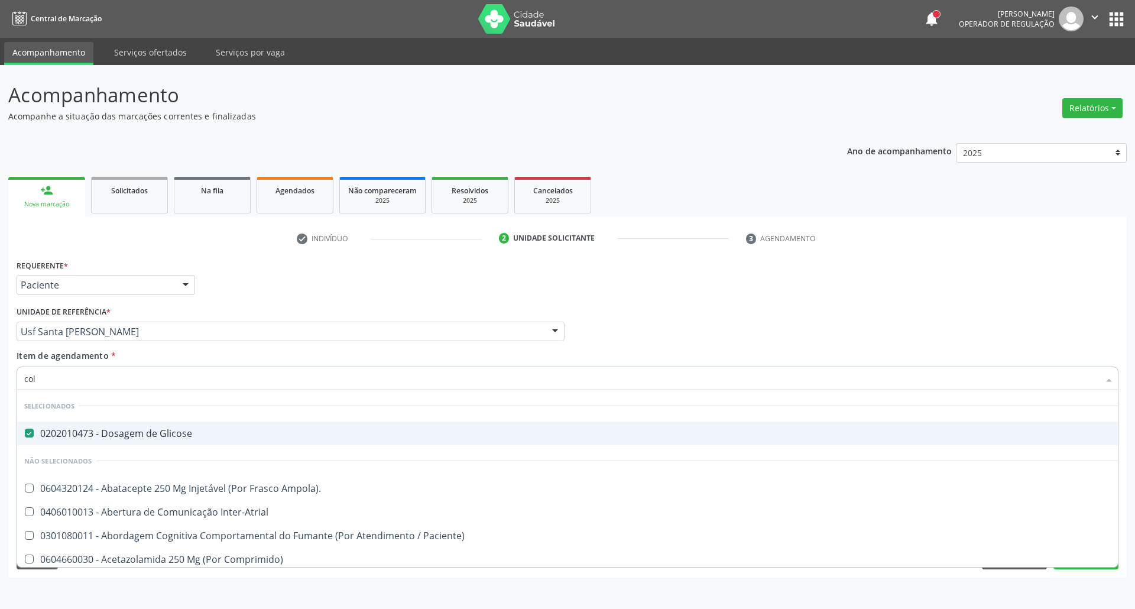
type input "cole"
checkbox Glicose "false"
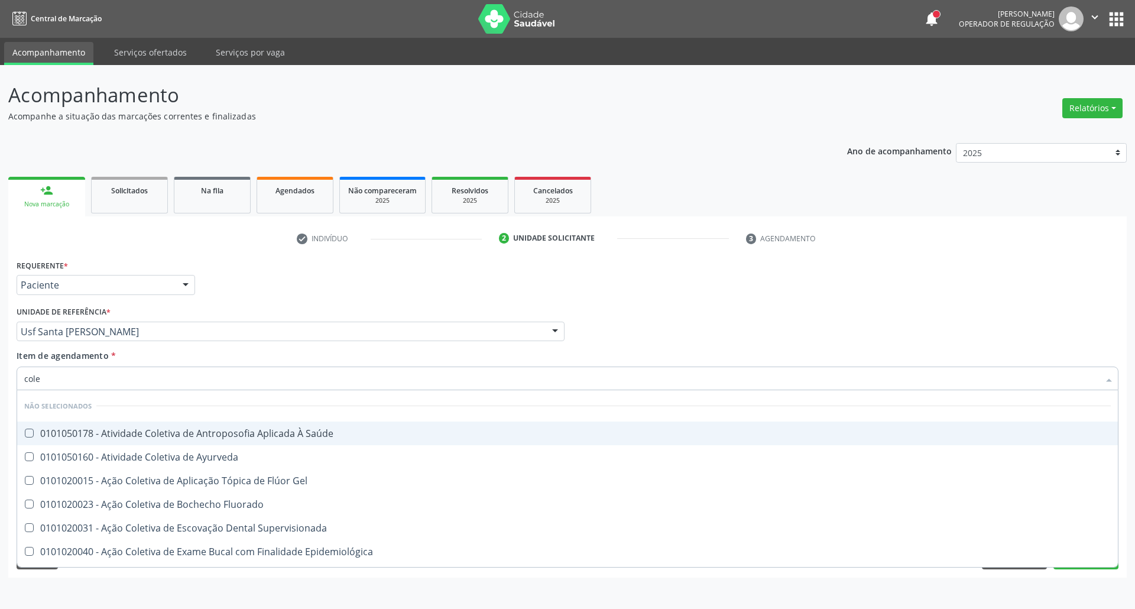
type input "coles"
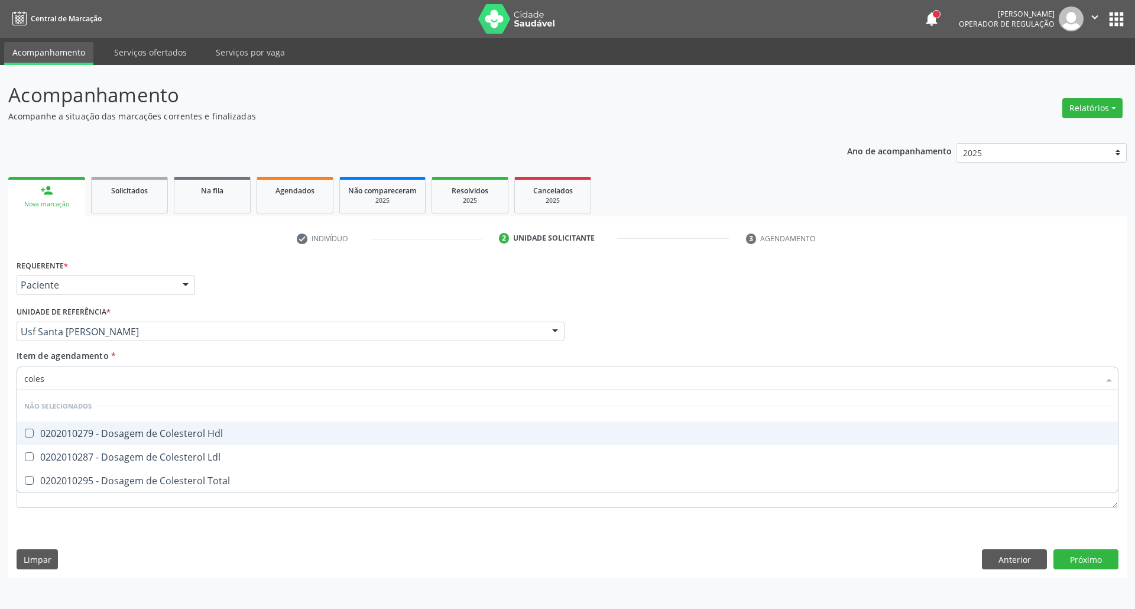
drag, startPoint x: 199, startPoint y: 440, endPoint x: 197, endPoint y: 455, distance: 15.5
click at [197, 446] on ul "Desfazer seleção Não selecionados 0202010279 - Dosagem de Colesterol Hdl 020201…" at bounding box center [567, 441] width 1100 height 102
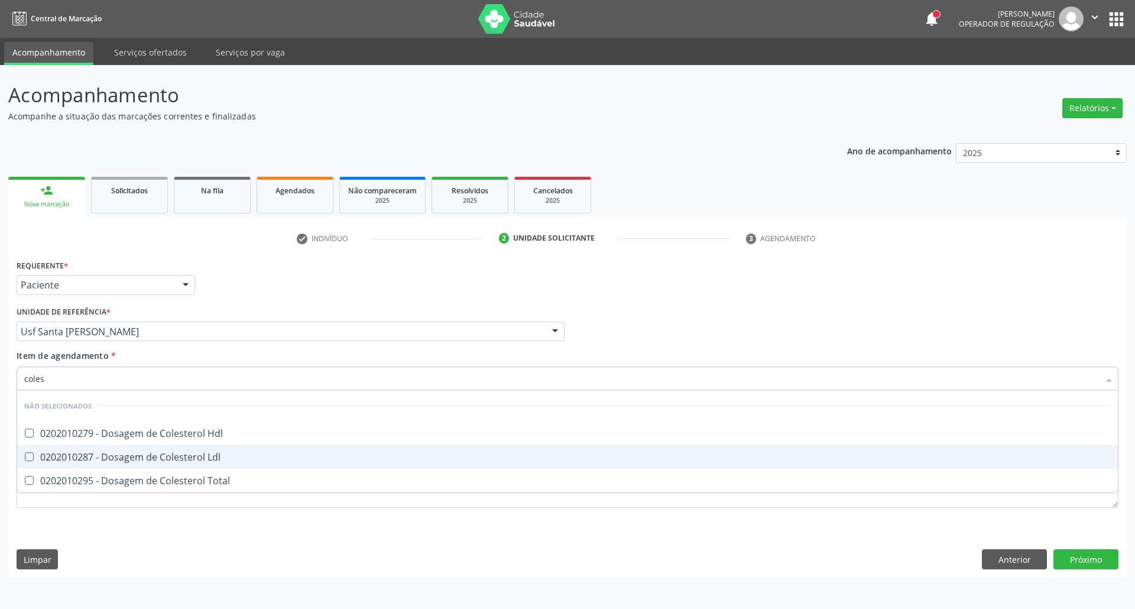
drag, startPoint x: 197, startPoint y: 456, endPoint x: 194, endPoint y: 487, distance: 30.9
click at [197, 457] on div "0202010287 - Dosagem de Colesterol Ldl" at bounding box center [567, 456] width 1086 height 9
checkbox Ldl "true"
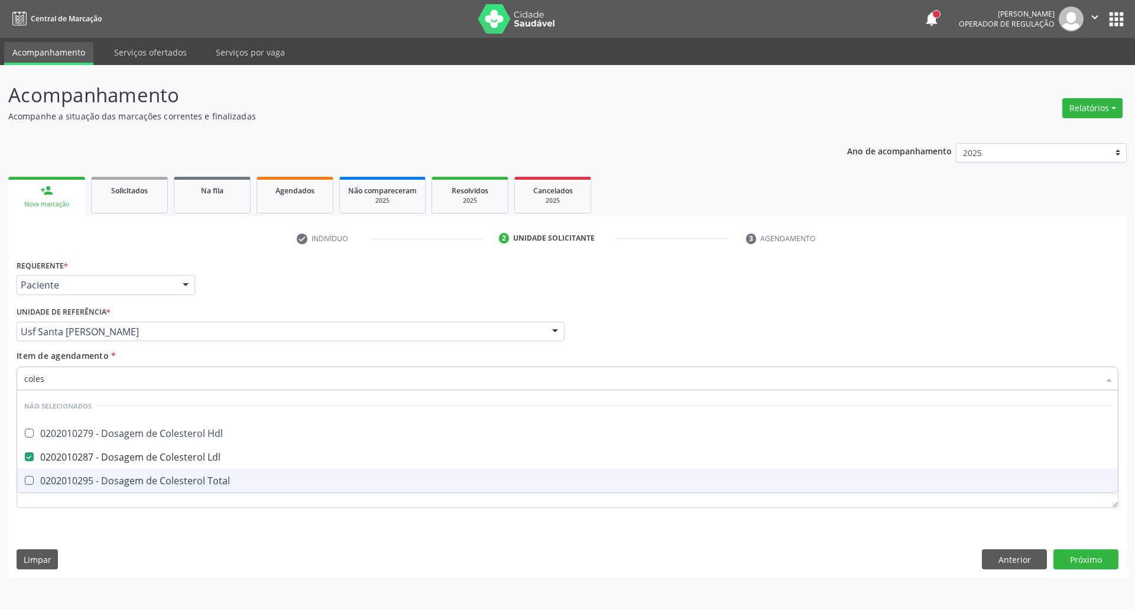
drag, startPoint x: 192, startPoint y: 489, endPoint x: 193, endPoint y: 472, distance: 17.7
click at [192, 488] on span "0202010295 - Dosagem de Colesterol Total" at bounding box center [567, 481] width 1100 height 24
checkbox Total "true"
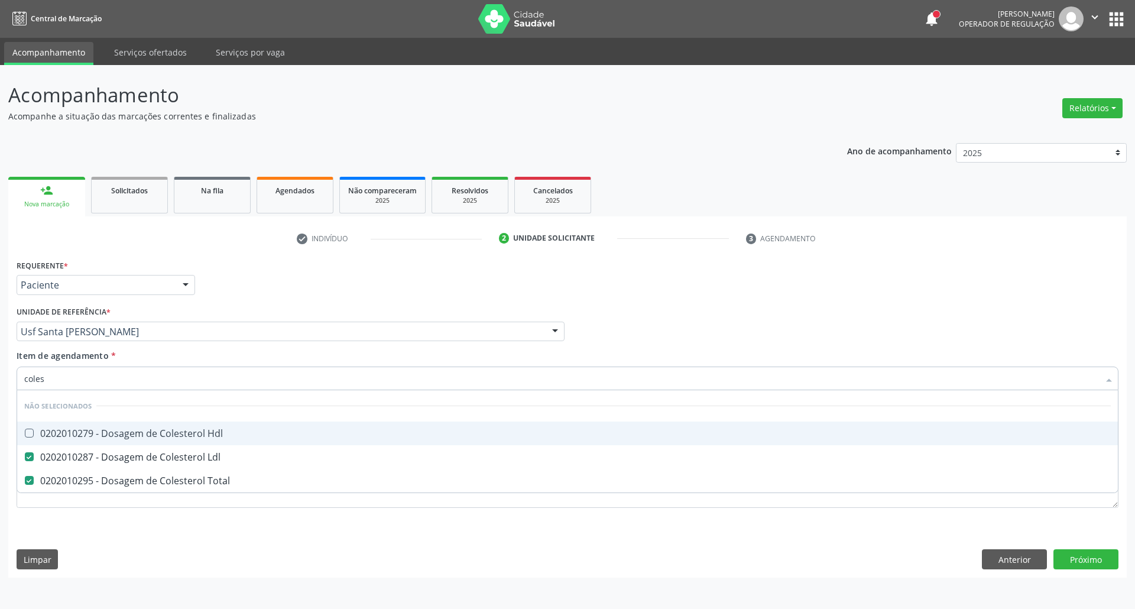
drag, startPoint x: 187, startPoint y: 436, endPoint x: 190, endPoint y: 415, distance: 21.5
click at [186, 436] on div "0202010279 - Dosagem de Colesterol Hdl" at bounding box center [567, 432] width 1086 height 9
checkbox Hdl "true"
click at [200, 379] on input "coles" at bounding box center [561, 378] width 1074 height 24
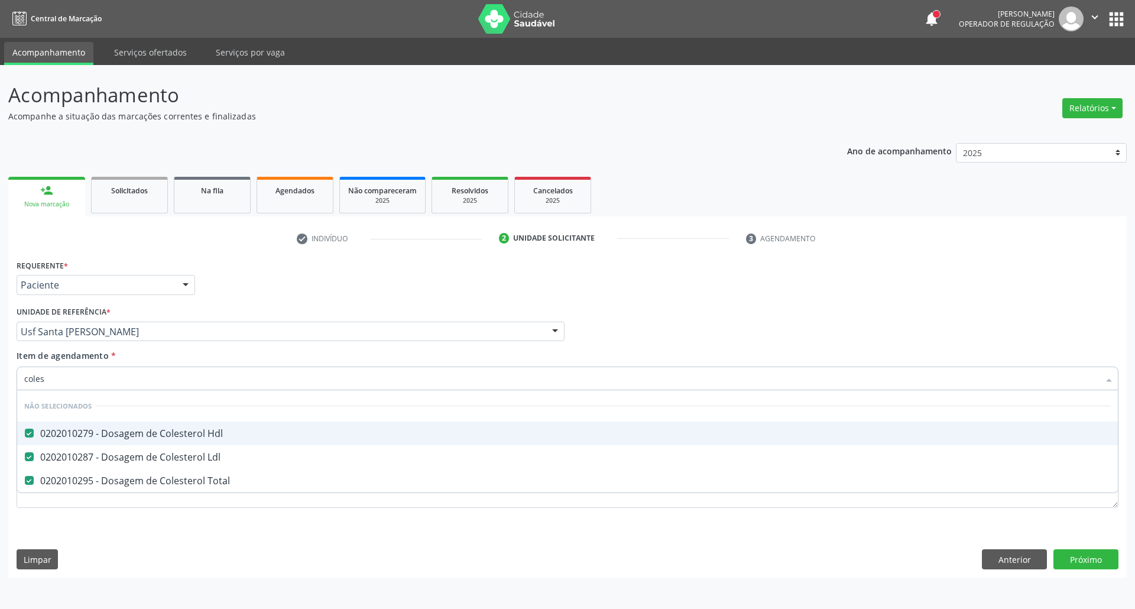
click at [200, 379] on input "coles" at bounding box center [561, 378] width 1074 height 24
